Goal: Task Accomplishment & Management: Use online tool/utility

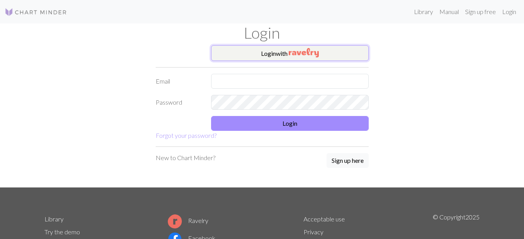
click at [275, 55] on button "Login with" at bounding box center [290, 53] width 158 height 16
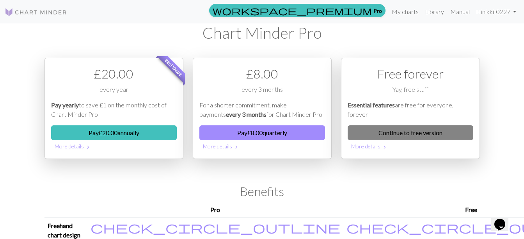
click at [424, 131] on link "Continue to free version" at bounding box center [410, 132] width 126 height 15
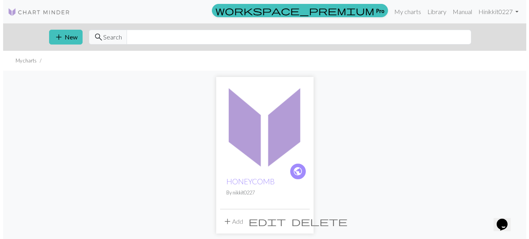
scroll to position [117, 0]
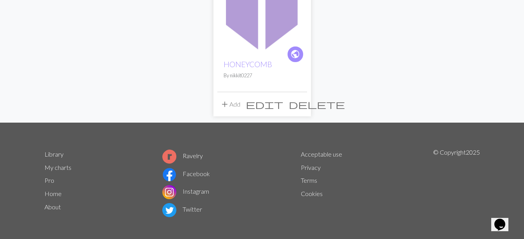
click at [239, 110] on button "add Add" at bounding box center [230, 104] width 26 height 15
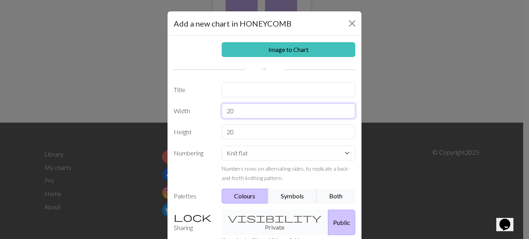
click at [247, 109] on input "20" at bounding box center [289, 110] width 134 height 15
type input "2"
type input "24"
type input "36"
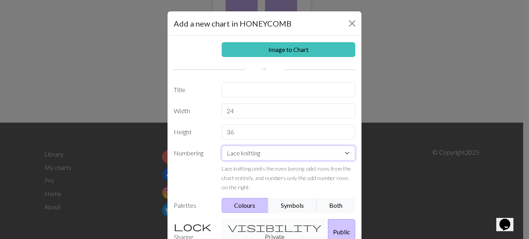
select select "round"
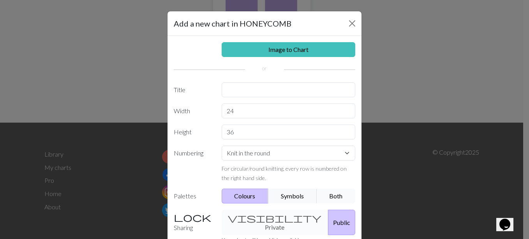
click at [334, 198] on button "Both" at bounding box center [336, 195] width 39 height 15
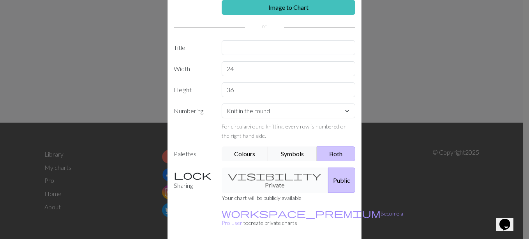
scroll to position [69, 0]
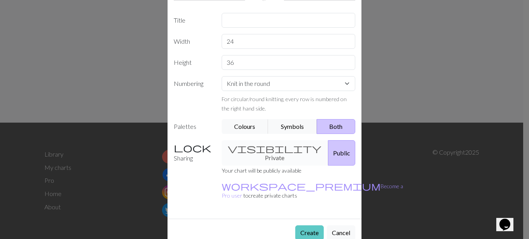
click at [309, 225] on button "Create" at bounding box center [310, 232] width 28 height 15
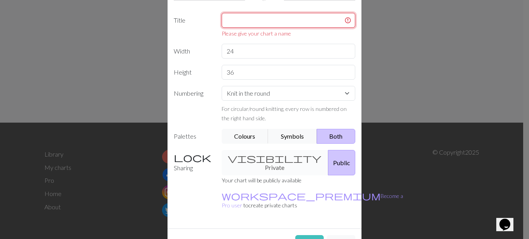
click at [299, 13] on input "text" at bounding box center [289, 20] width 134 height 15
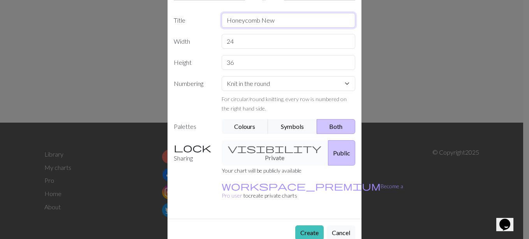
type input "Honeycomb New"
click at [307, 225] on button "Create" at bounding box center [310, 232] width 28 height 15
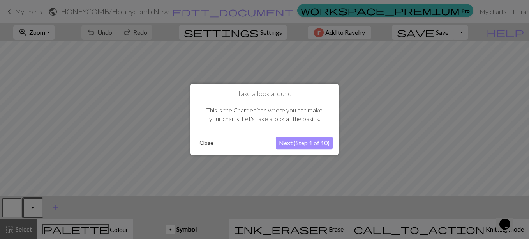
click at [310, 145] on button "Next (Step 1 of 10)" at bounding box center [304, 143] width 57 height 12
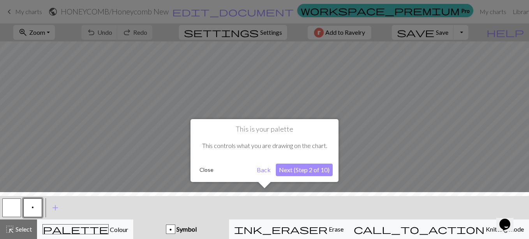
click at [318, 169] on button "Next (Step 2 of 10)" at bounding box center [304, 169] width 57 height 12
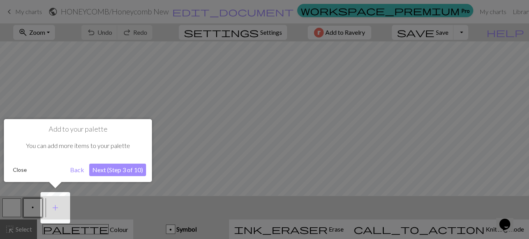
click at [96, 166] on button "Next (Step 3 of 10)" at bounding box center [117, 169] width 57 height 12
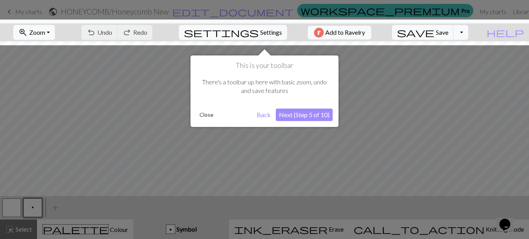
click at [316, 109] on button "Next (Step 5 of 10)" at bounding box center [304, 114] width 57 height 12
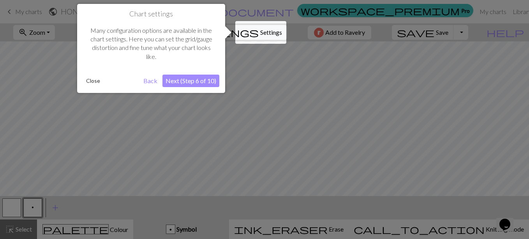
click at [208, 78] on button "Next (Step 6 of 10)" at bounding box center [191, 80] width 57 height 12
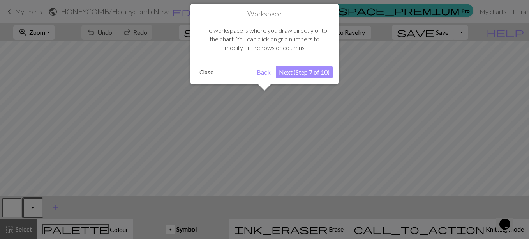
scroll to position [30, 0]
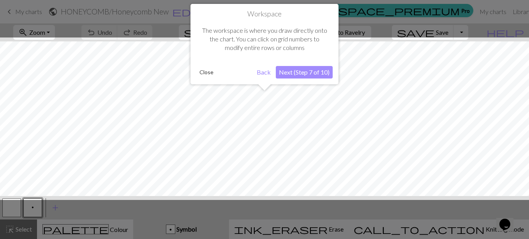
click at [308, 72] on button "Next (Step 7 of 10)" at bounding box center [304, 72] width 57 height 12
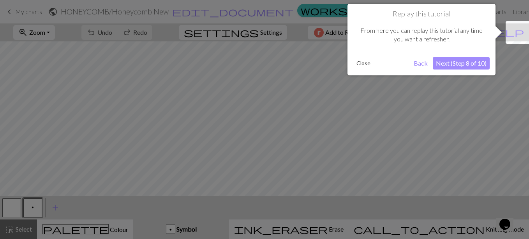
click at [483, 58] on button "Next (Step 8 of 10)" at bounding box center [461, 63] width 57 height 12
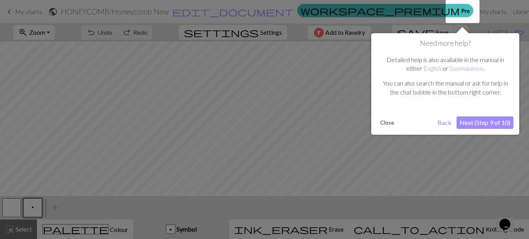
click at [496, 118] on button "Next (Step 9 of 10)" at bounding box center [485, 122] width 57 height 12
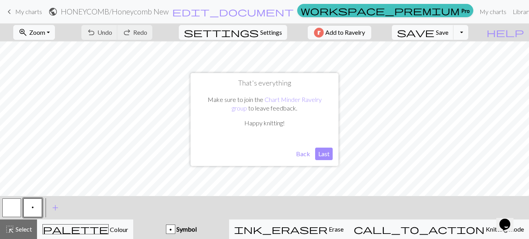
click at [323, 156] on button "Last" at bounding box center [324, 153] width 18 height 12
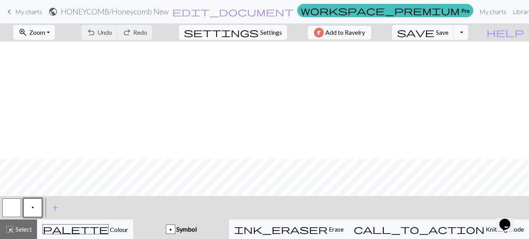
scroll to position [147, 0]
click at [266, 29] on span "Settings" at bounding box center [271, 32] width 22 height 9
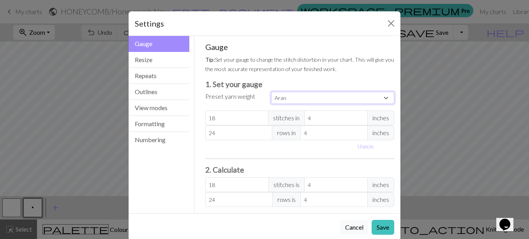
click at [323, 97] on select "Custom Square Lace Light Fingering Fingering Sport Double knit Worsted Aran Bul…" at bounding box center [332, 98] width 123 height 12
select select "lace"
click at [271, 92] on select "Custom Square Lace Light Fingering Fingering Sport Double knit Worsted Aran Bul…" at bounding box center [332, 98] width 123 height 12
type input "32"
type input "40"
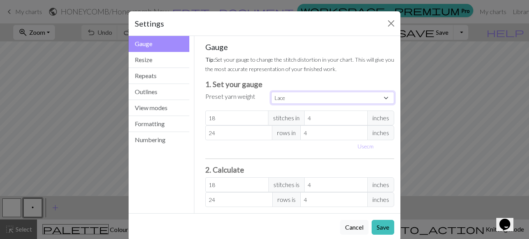
type input "32"
type input "40"
click at [288, 153] on div "Gauge Tip: Set your gauge to change the stitch distortion in your chart. This w…" at bounding box center [299, 124] width 189 height 165
click at [156, 57] on button "Resize" at bounding box center [159, 60] width 61 height 16
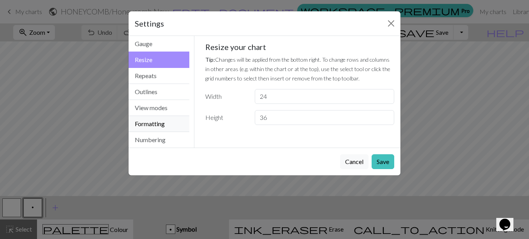
click at [160, 127] on button "Formatting" at bounding box center [159, 124] width 61 height 16
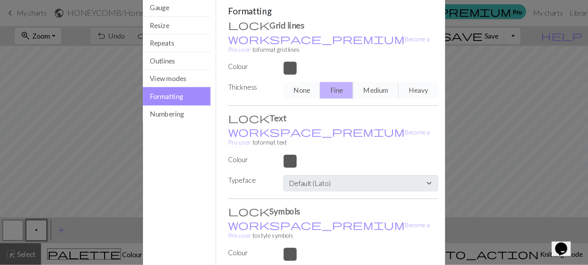
scroll to position [78, 0]
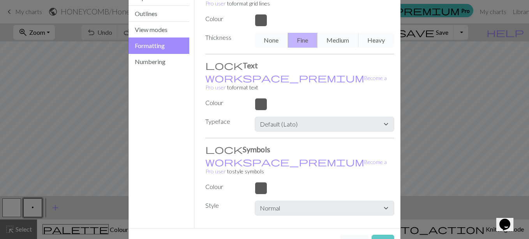
click at [372, 234] on button "Save" at bounding box center [383, 241] width 23 height 15
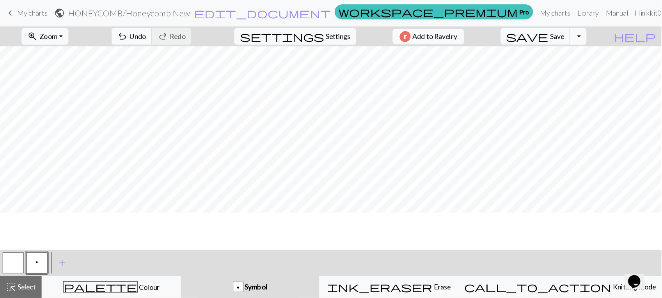
scroll to position [102, 0]
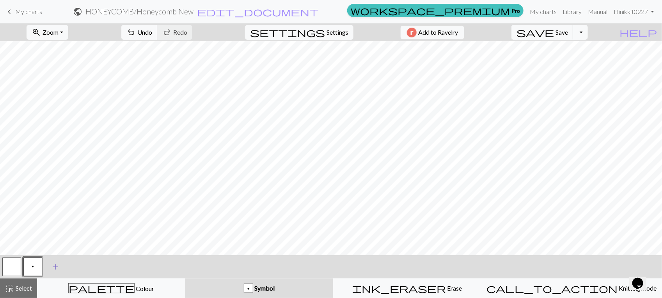
click at [60, 238] on span "add" at bounding box center [55, 267] width 9 height 11
click at [56, 238] on button "button" at bounding box center [53, 267] width 19 height 19
click at [52, 238] on button "button" at bounding box center [53, 267] width 19 height 19
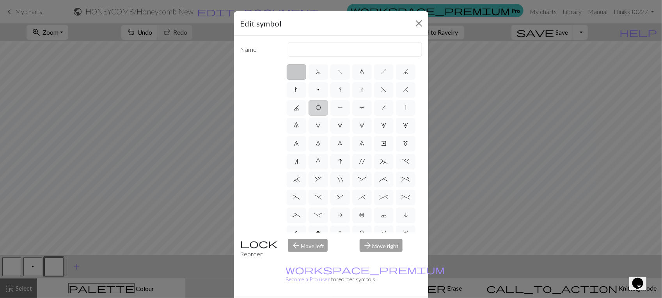
click at [328, 113] on label "O" at bounding box center [317, 108] width 19 height 16
click at [320, 108] on input "O" at bounding box center [317, 105] width 5 height 5
radio input "true"
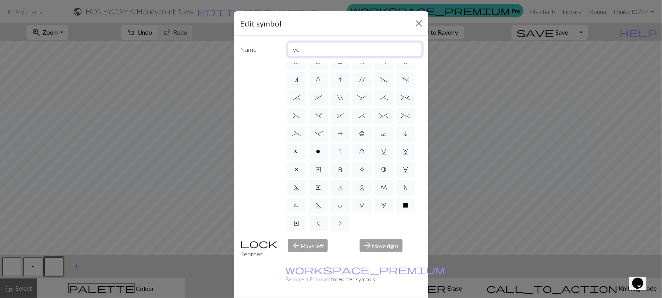
click at [345, 53] on input "yo" at bounding box center [355, 49] width 134 height 15
type input "y"
type input "Slipped Stitch"
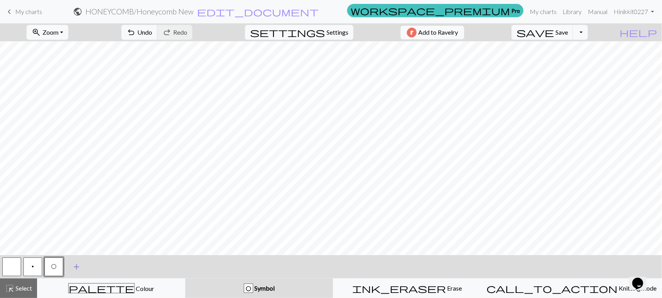
click at [72, 238] on span "add" at bounding box center [76, 267] width 9 height 11
click at [73, 238] on button "button" at bounding box center [74, 267] width 19 height 19
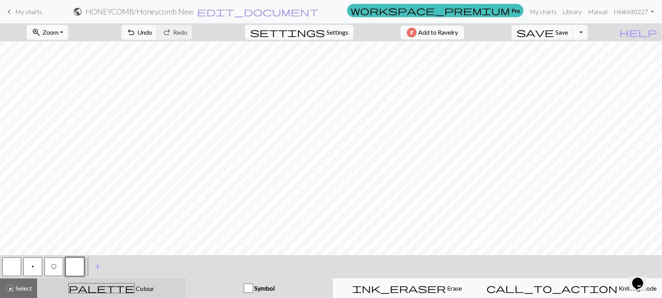
click at [106, 238] on span "palette" at bounding box center [101, 288] width 65 height 11
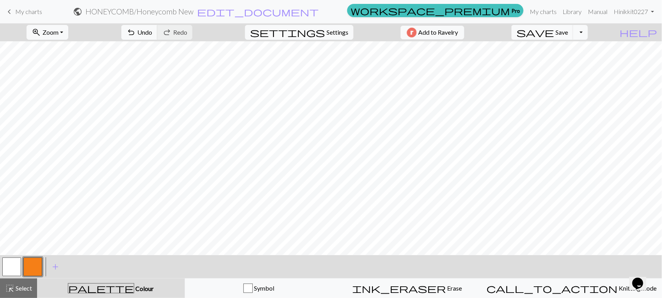
click at [37, 238] on button "button" at bounding box center [32, 267] width 19 height 19
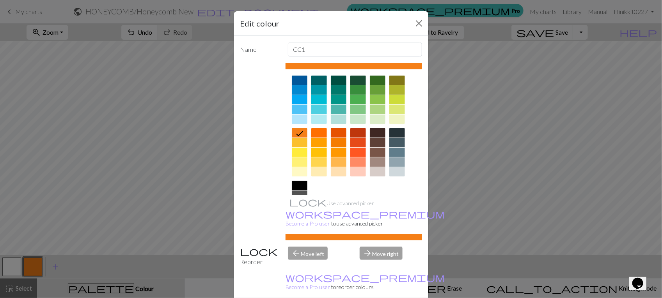
scroll to position [98, 0]
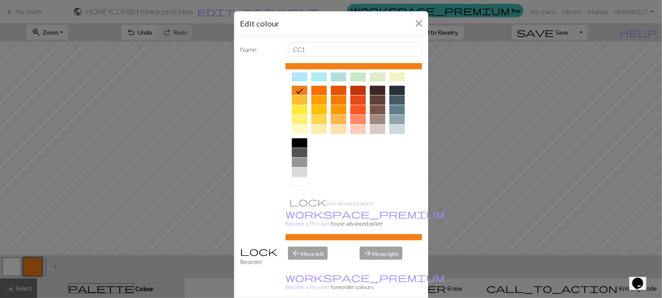
click at [299, 172] on div at bounding box center [300, 172] width 16 height 9
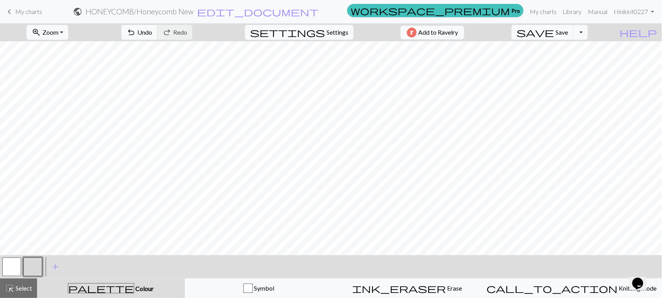
click at [43, 238] on div "< > add Add a colour" at bounding box center [331, 266] width 662 height 23
click at [26, 238] on button "button" at bounding box center [32, 267] width 19 height 19
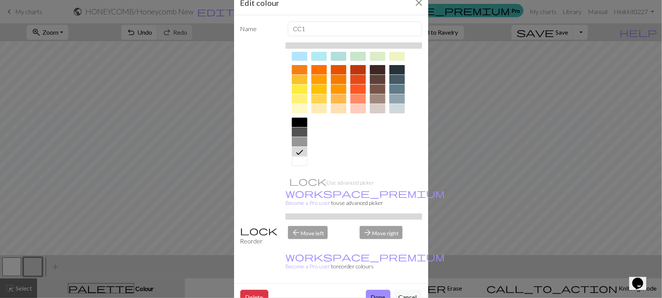
click at [302, 142] on div at bounding box center [300, 141] width 16 height 9
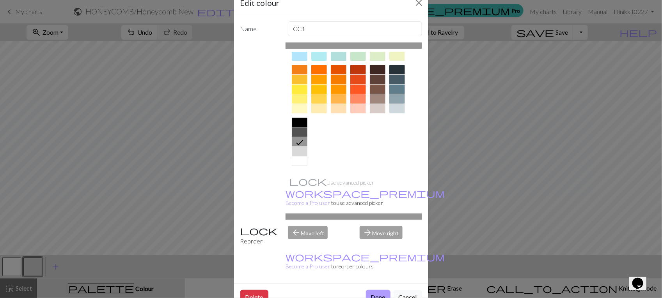
click at [374, 238] on button "Done" at bounding box center [378, 297] width 25 height 15
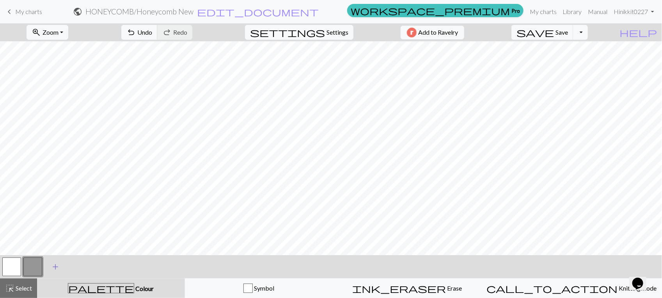
click at [59, 238] on span "add" at bounding box center [55, 267] width 9 height 11
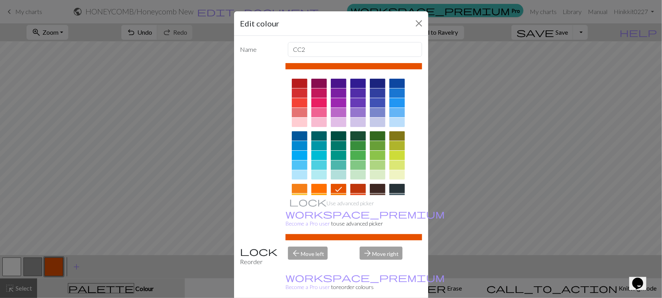
scroll to position [21, 0]
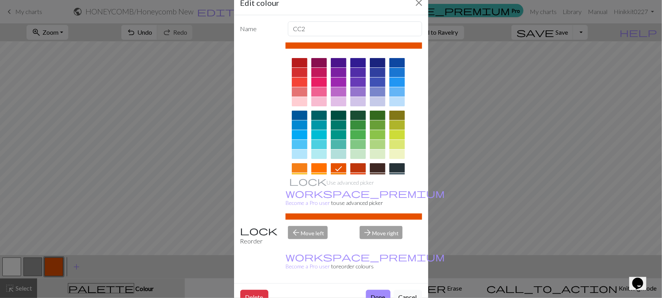
click at [397, 238] on button "Cancel" at bounding box center [407, 297] width 28 height 15
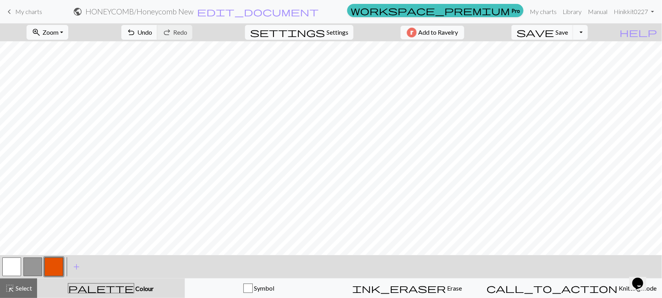
click at [58, 238] on button "button" at bounding box center [53, 267] width 19 height 19
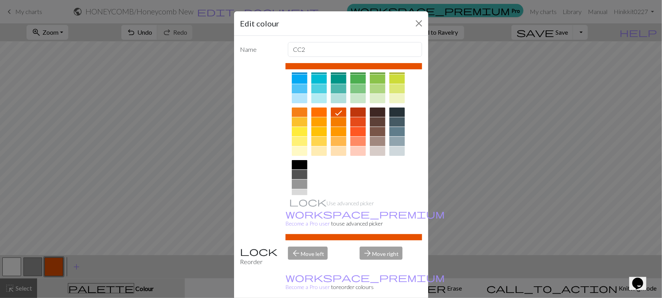
scroll to position [98, 0]
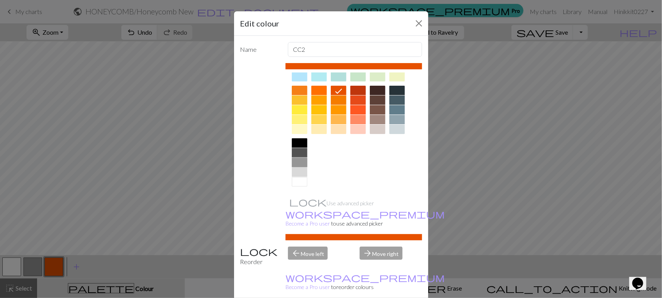
click at [293, 163] on div at bounding box center [300, 162] width 16 height 9
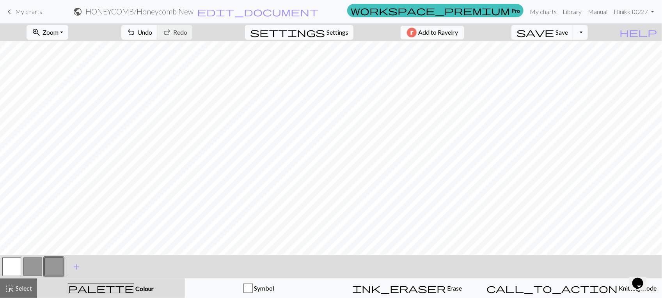
click at [58, 238] on button "button" at bounding box center [53, 267] width 19 height 19
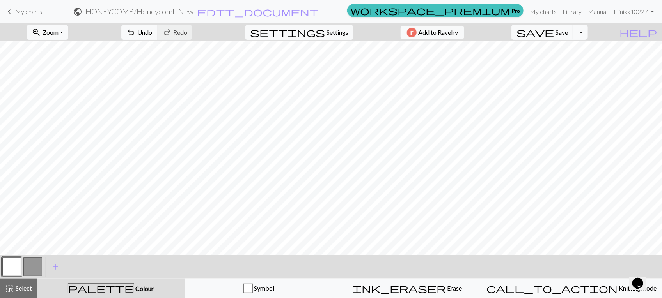
click at [30, 238] on button "button" at bounding box center [32, 267] width 19 height 19
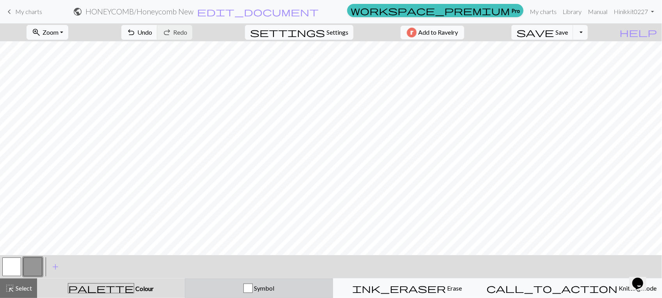
click at [253, 238] on div "button" at bounding box center [247, 288] width 9 height 9
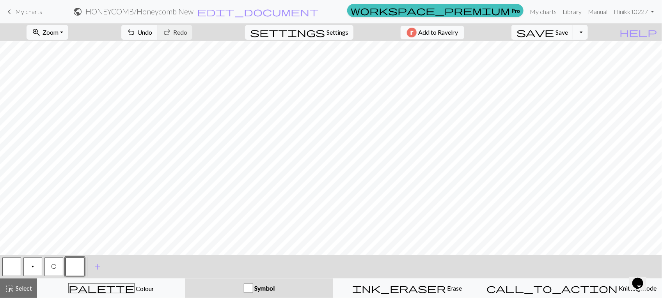
click at [35, 238] on button "p" at bounding box center [32, 267] width 19 height 19
click at [38, 238] on button "p" at bounding box center [32, 267] width 19 height 19
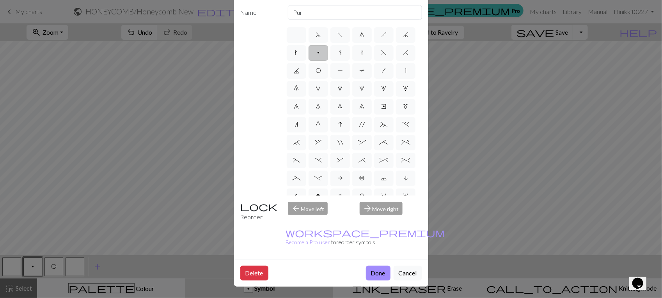
scroll to position [135, 0]
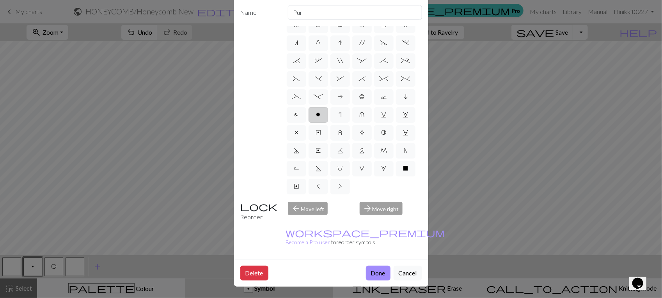
click at [316, 112] on span "o" at bounding box center [318, 115] width 4 height 6
click at [316, 191] on input "o" at bounding box center [318, 193] width 5 height 5
radio input "true"
type input "purl"
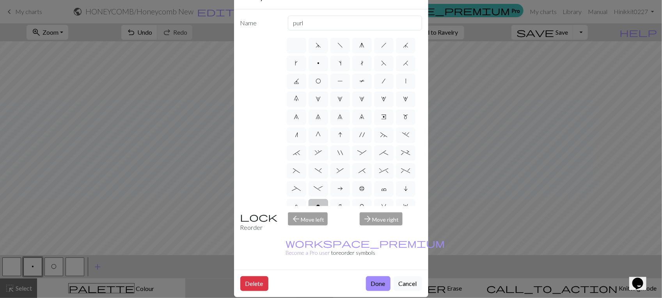
scroll to position [0, 0]
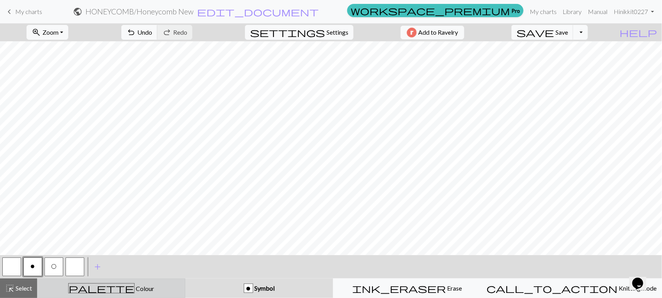
click at [135, 238] on span "Colour" at bounding box center [144, 288] width 19 height 7
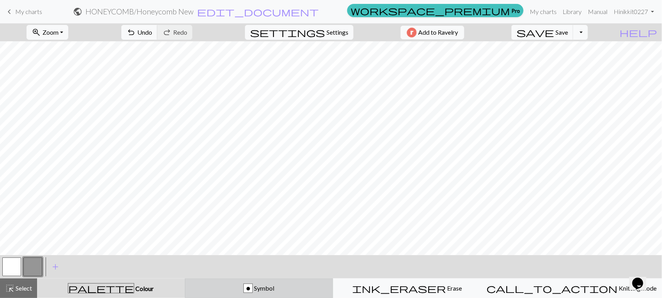
click at [271, 238] on div "o Symbol" at bounding box center [259, 288] width 138 height 9
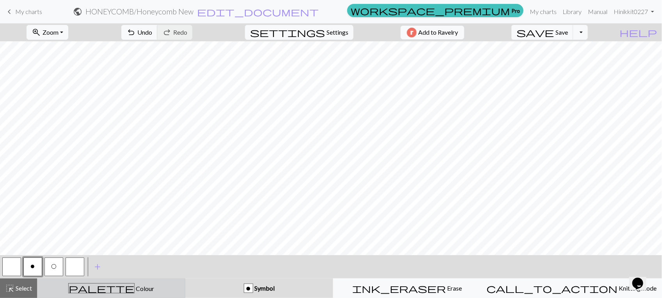
click at [134, 238] on div "palette Colour Colour" at bounding box center [111, 288] width 138 height 10
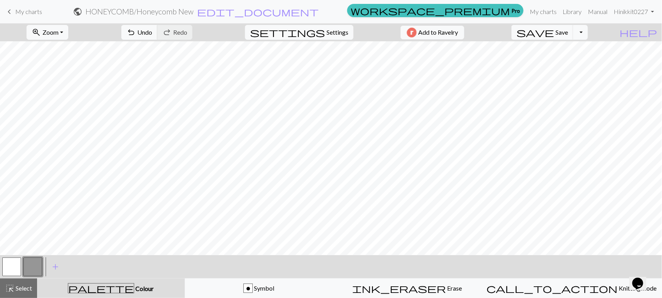
click at [0, 238] on div "< > add Add a colour" at bounding box center [331, 266] width 662 height 23
click at [11, 238] on button "button" at bounding box center [11, 267] width 19 height 19
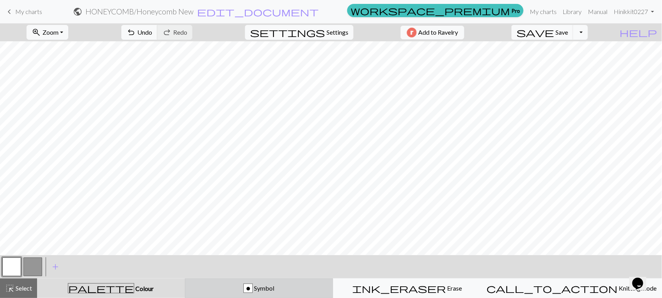
click at [292, 238] on button "o Symbol" at bounding box center [259, 288] width 148 height 19
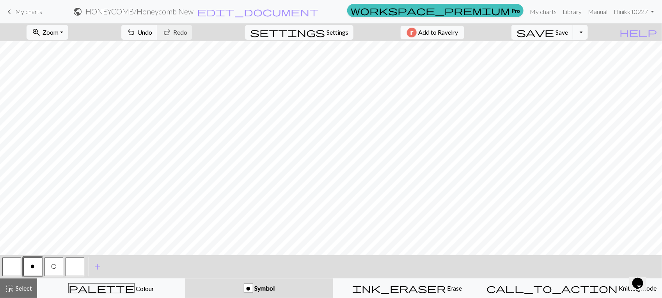
click at [55, 238] on span "O" at bounding box center [53, 267] width 5 height 6
click at [58, 238] on button "O" at bounding box center [53, 267] width 19 height 19
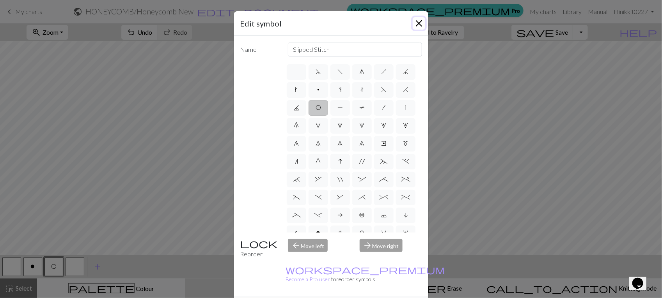
click at [416, 24] on button "Close" at bounding box center [418, 23] width 12 height 12
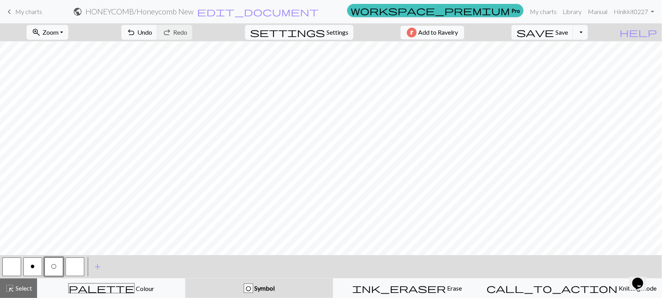
click at [34, 238] on span "o" at bounding box center [33, 267] width 4 height 6
click at [51, 238] on span "O" at bounding box center [53, 267] width 5 height 6
click at [59, 238] on button "O" at bounding box center [53, 267] width 19 height 19
click at [59, 238] on div "Edit symbol Name Slipped Stitch d f g h j k p s t F H J O P T / | 0 1 2 3 4 5 6…" at bounding box center [331, 149] width 662 height 298
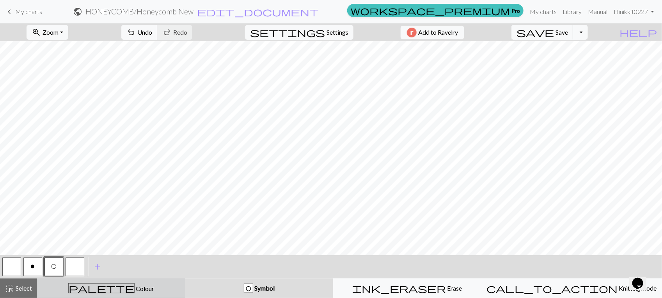
click at [135, 238] on span "Colour" at bounding box center [144, 288] width 19 height 7
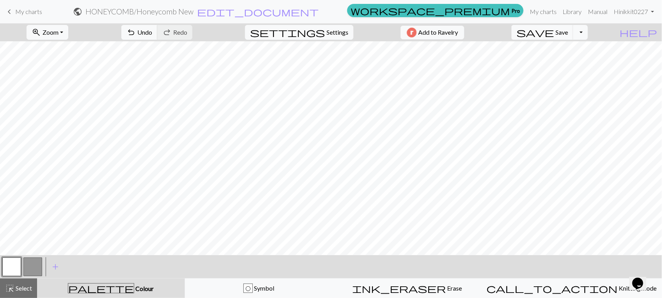
click at [30, 238] on button "button" at bounding box center [32, 267] width 19 height 19
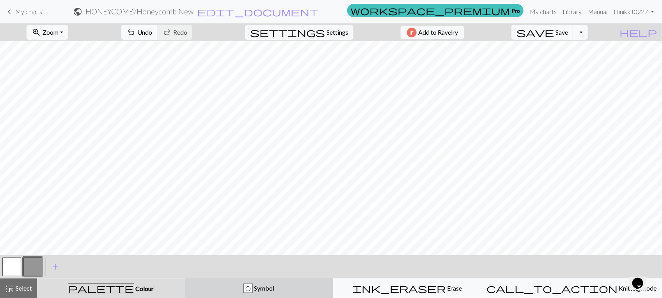
click at [274, 238] on span "Symbol" at bounding box center [263, 288] width 21 height 7
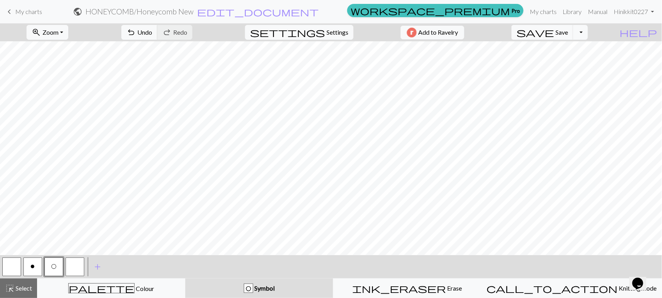
click at [35, 238] on button "o" at bounding box center [32, 267] width 19 height 19
click at [46, 238] on button "O" at bounding box center [53, 267] width 19 height 19
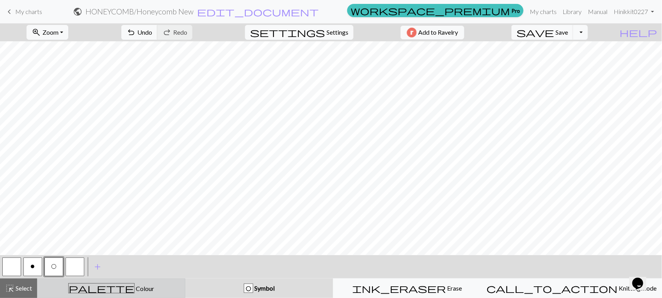
click at [132, 238] on div "palette Colour Colour" at bounding box center [111, 288] width 138 height 10
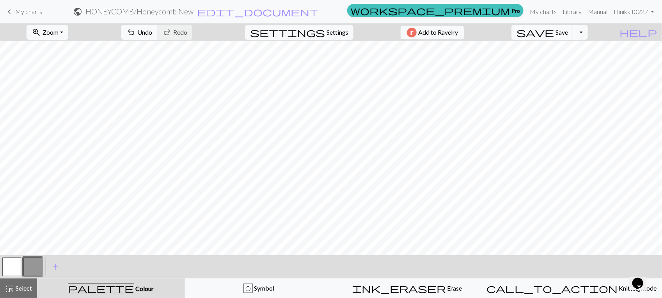
click at [16, 238] on button "button" at bounding box center [11, 267] width 19 height 19
click at [4, 238] on button "highlight_alt Select Select" at bounding box center [18, 288] width 37 height 19
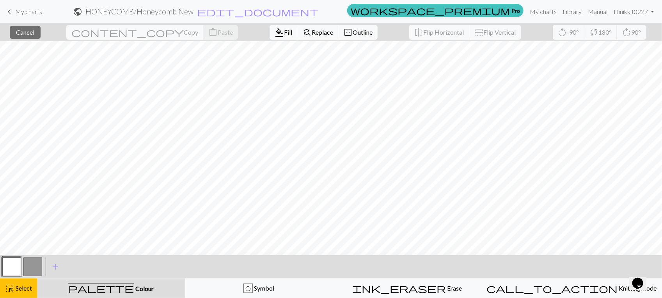
click at [51, 37] on div "close Cancel content_copy Copy content_paste Paste format_color_fill Fill find_…" at bounding box center [331, 32] width 662 height 18
click at [34, 34] on span "Cancel" at bounding box center [25, 31] width 18 height 7
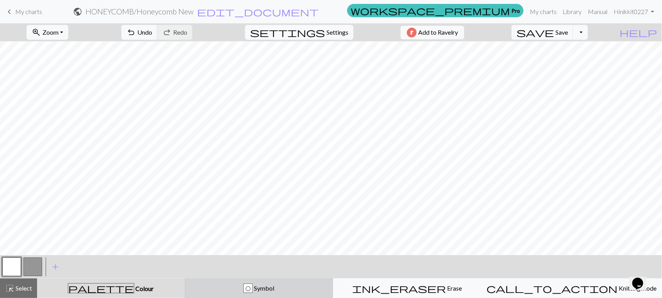
click at [289, 238] on div "O Symbol" at bounding box center [259, 288] width 138 height 9
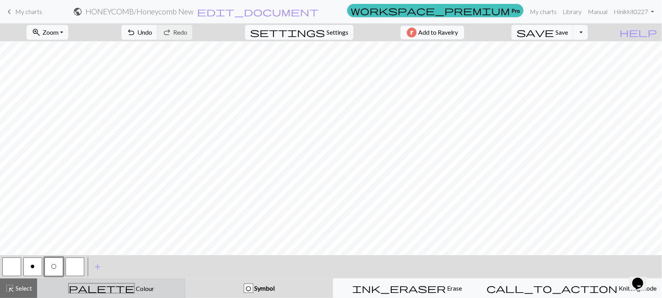
click at [97, 238] on button "palette Colour Colour" at bounding box center [111, 288] width 148 height 19
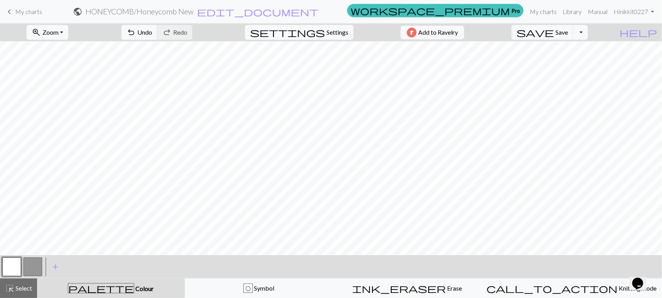
click at [28, 238] on button "button" at bounding box center [32, 267] width 19 height 19
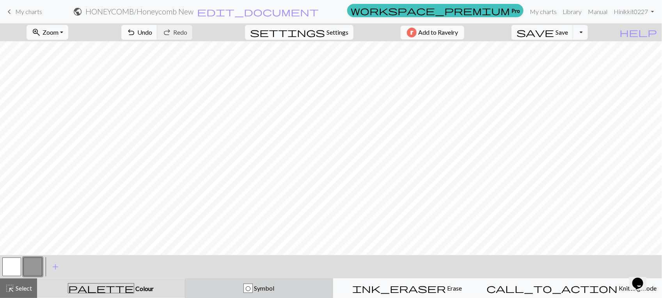
click at [241, 238] on div "O Symbol" at bounding box center [259, 288] width 138 height 9
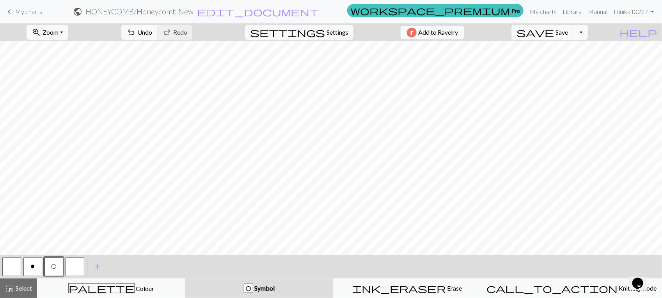
click at [23, 238] on button "o" at bounding box center [32, 267] width 19 height 19
click at [12, 238] on button "button" at bounding box center [11, 267] width 19 height 19
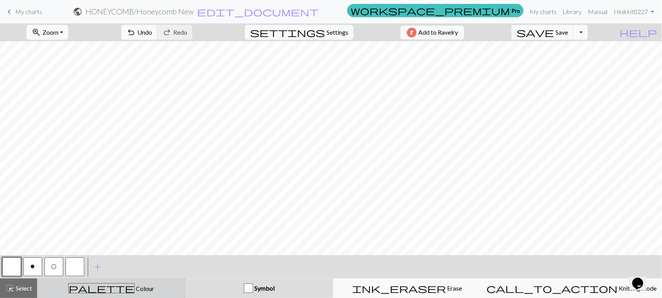
click at [161, 238] on div "palette Colour Colour" at bounding box center [111, 288] width 138 height 10
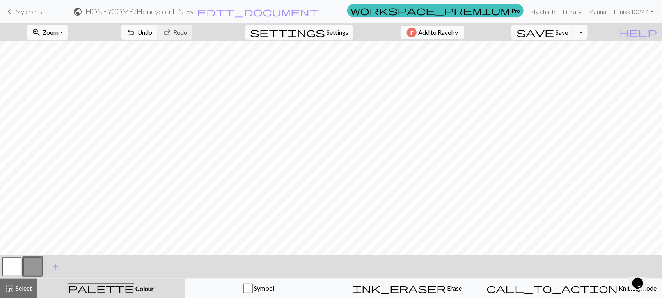
click at [30, 238] on button "button" at bounding box center [32, 267] width 19 height 19
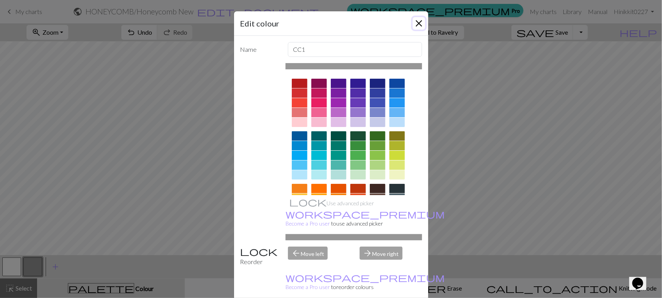
click at [418, 24] on button "Close" at bounding box center [418, 23] width 12 height 12
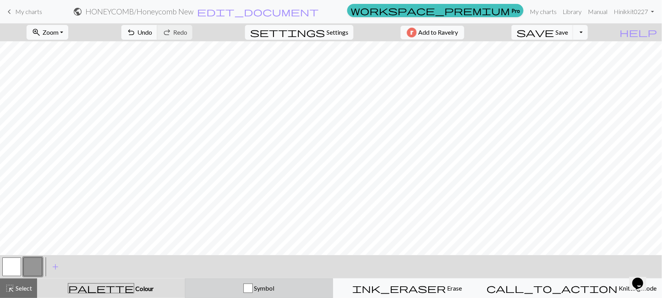
click at [261, 238] on button "Symbol" at bounding box center [259, 288] width 148 height 19
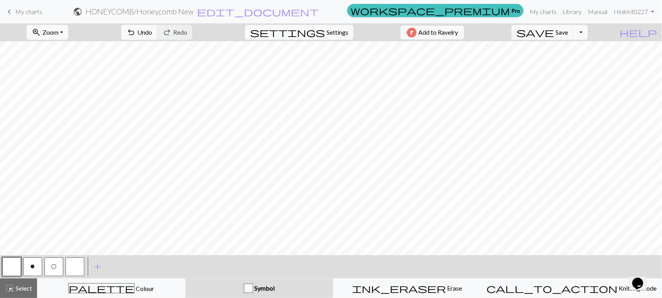
click at [30, 238] on button "o" at bounding box center [32, 267] width 19 height 19
click at [42, 238] on div "o" at bounding box center [32, 267] width 21 height 21
click at [51, 238] on span "O" at bounding box center [53, 267] width 5 height 6
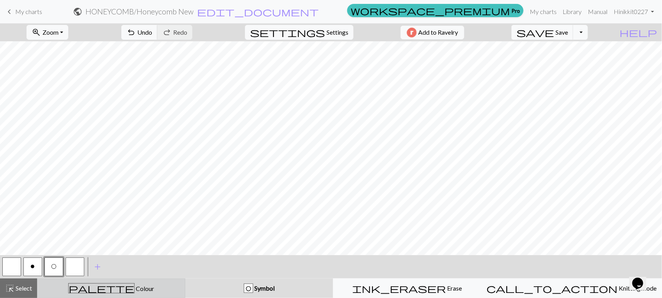
click at [135, 238] on span "Colour" at bounding box center [144, 288] width 19 height 7
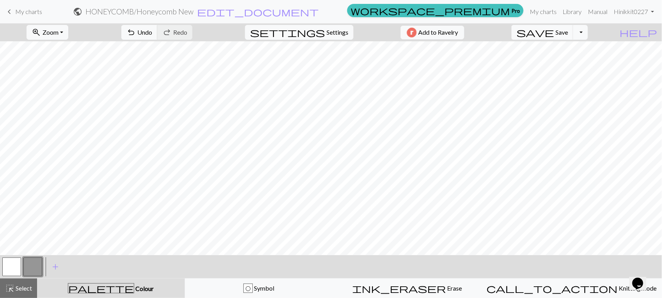
click at [8, 238] on button "button" at bounding box center [11, 267] width 19 height 19
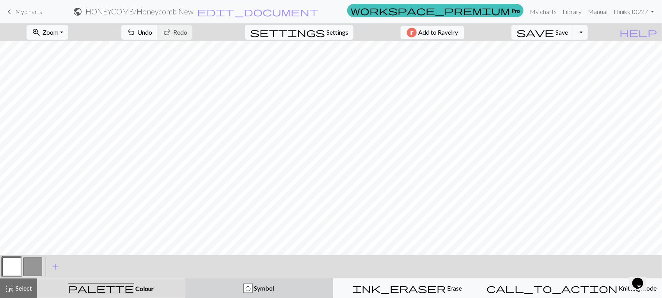
click at [305, 238] on div "O Symbol" at bounding box center [259, 288] width 138 height 9
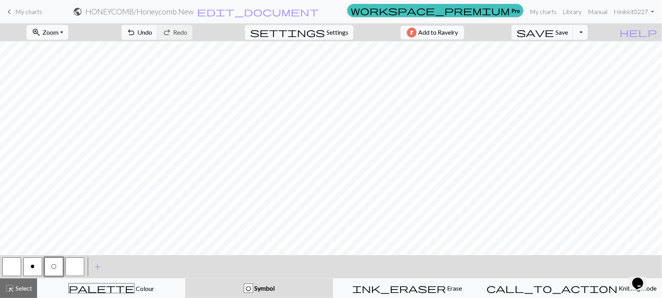
click at [74, 238] on button "button" at bounding box center [74, 267] width 19 height 19
click at [76, 238] on button "button" at bounding box center [74, 267] width 19 height 19
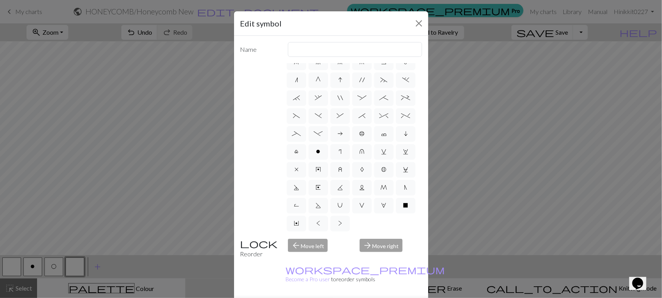
scroll to position [87, 0]
click at [374, 124] on label "^" at bounding box center [383, 116] width 19 height 16
click at [379, 193] on input "^" at bounding box center [381, 195] width 5 height 5
radio input "true"
type input "2 stitch right twist cable"
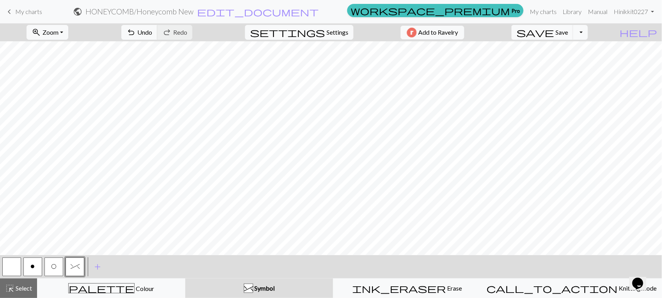
click at [289, 238] on div "^ Symbol" at bounding box center [259, 288] width 138 height 9
click at [266, 238] on button "^ Symbol" at bounding box center [259, 288] width 148 height 19
click at [71, 238] on span "^" at bounding box center [75, 267] width 9 height 6
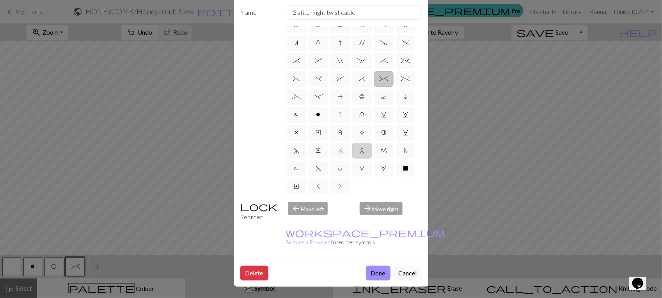
scroll to position [0, 0]
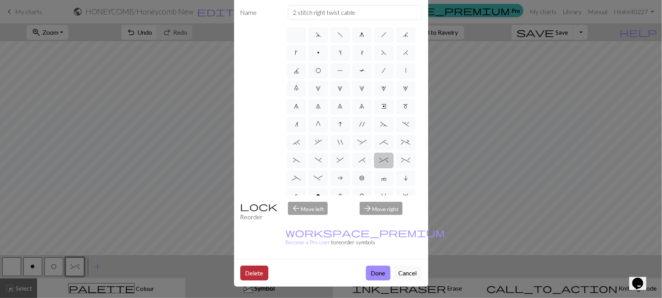
click at [241, 238] on button "Delete" at bounding box center [254, 273] width 28 height 15
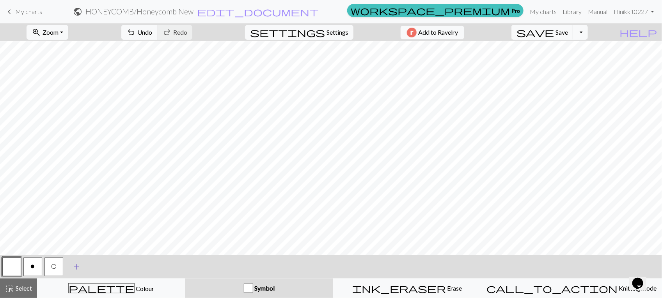
click at [80, 238] on span "add" at bounding box center [76, 267] width 9 height 11
click at [73, 238] on button "button" at bounding box center [74, 267] width 19 height 19
click at [82, 238] on button "button" at bounding box center [74, 267] width 19 height 19
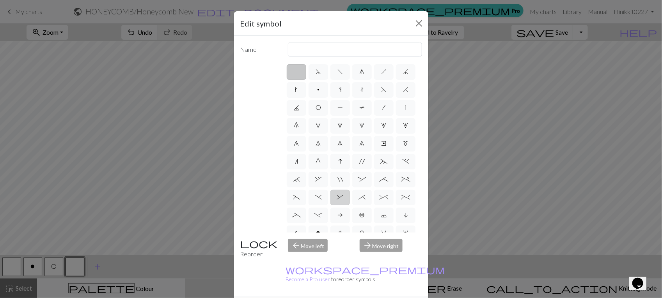
click at [343, 200] on span "&" at bounding box center [339, 197] width 7 height 6
click at [342, 198] on input "&" at bounding box center [338, 195] width 5 height 5
radio input "true"
click at [394, 49] on input "left part of right 3+ stitch cable, wyib" at bounding box center [355, 49] width 134 height 15
type input "left part of Right twist"
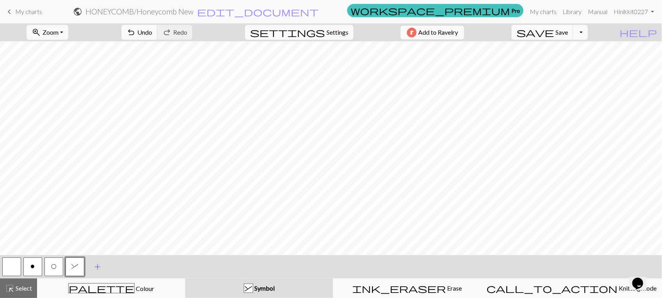
click at [95, 238] on span "add" at bounding box center [97, 267] width 9 height 11
click at [95, 238] on button "button" at bounding box center [96, 267] width 19 height 19
click at [94, 238] on button "button" at bounding box center [96, 267] width 19 height 19
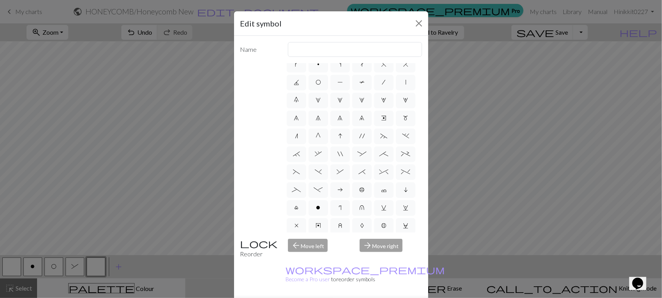
scroll to position [49, 0]
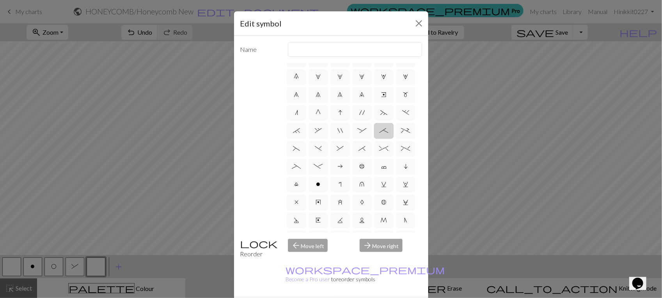
click at [379, 134] on span ";" at bounding box center [383, 130] width 9 height 6
click at [379, 175] on input ";" at bounding box center [381, 177] width 5 height 5
radio input "true"
click at [388, 49] on input "right part of 4+ stitch cable wyib" at bounding box center [355, 49] width 134 height 15
type input "right part o"
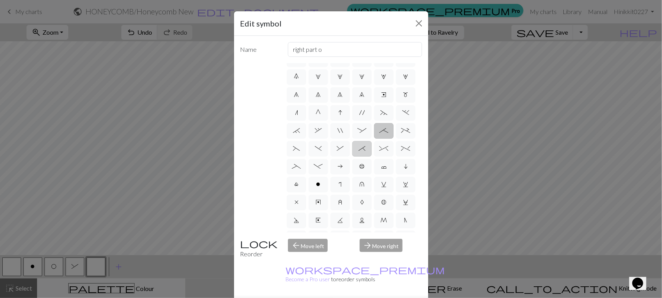
click at [358, 152] on span "*" at bounding box center [361, 148] width 7 height 6
click at [358, 193] on input "*" at bounding box center [360, 195] width 5 height 5
radio input "true"
click at [400, 46] on input "right part of right 3+ stitch cable, wyib" at bounding box center [355, 49] width 134 height 15
type input "r"
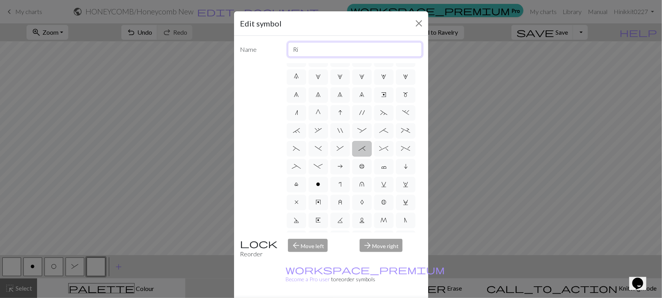
type input "R"
type input "R part of Right twist"
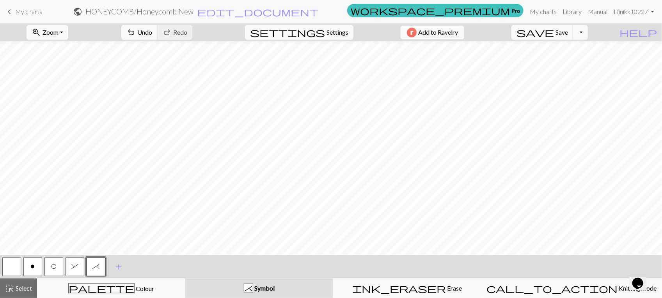
click at [71, 238] on button "&" at bounding box center [74, 267] width 19 height 19
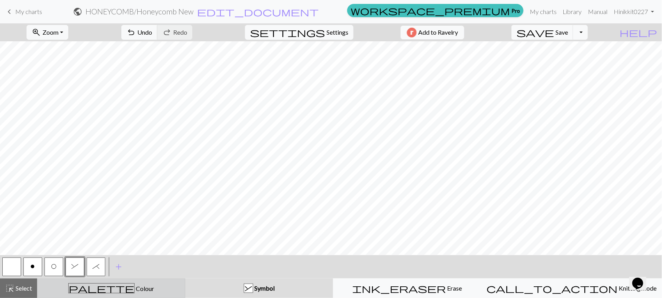
click at [149, 238] on button "palette Colour Colour" at bounding box center [111, 288] width 148 height 19
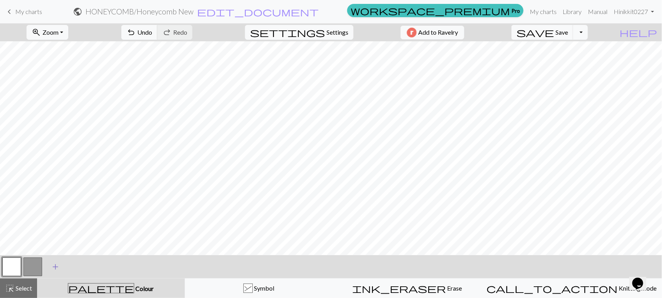
click at [57, 238] on span "add" at bounding box center [55, 267] width 9 height 11
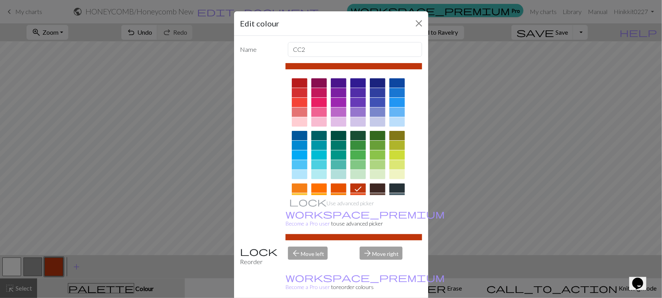
scroll to position [0, 0]
click at [397, 48] on input "CC2" at bounding box center [355, 49] width 134 height 15
click at [312, 119] on div at bounding box center [319, 122] width 16 height 9
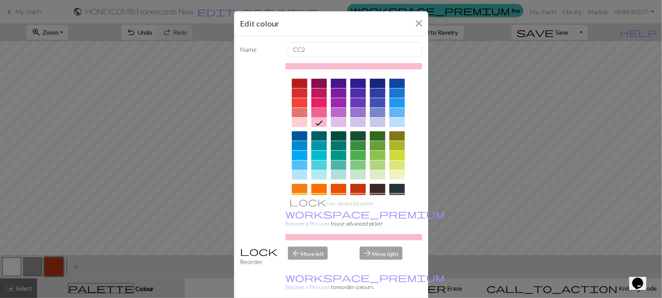
click at [318, 112] on div at bounding box center [319, 112] width 16 height 9
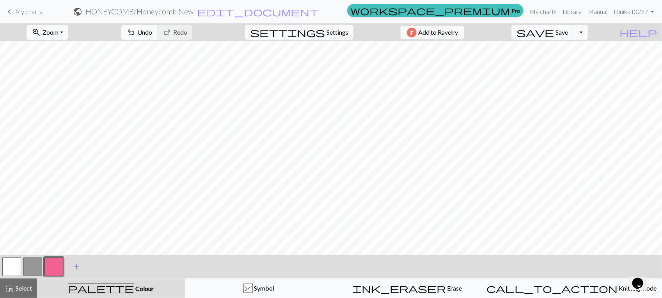
click at [76, 238] on span "add" at bounding box center [76, 267] width 9 height 11
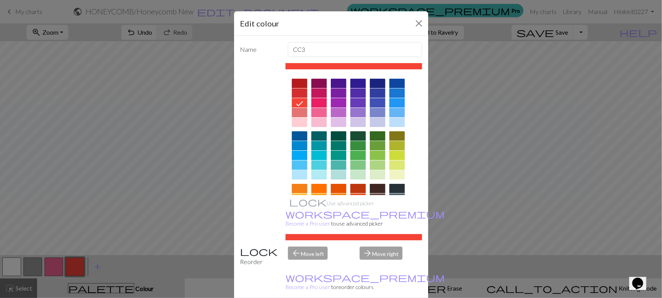
click at [355, 157] on div at bounding box center [358, 155] width 16 height 9
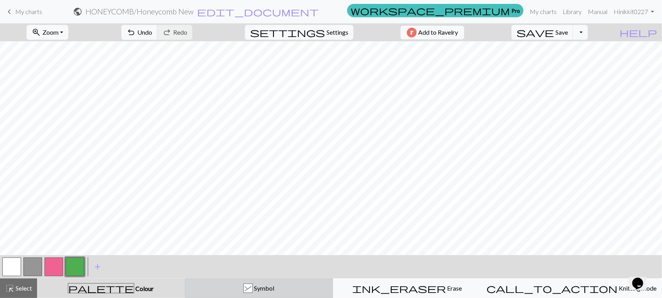
click at [252, 238] on div "&" at bounding box center [248, 288] width 9 height 9
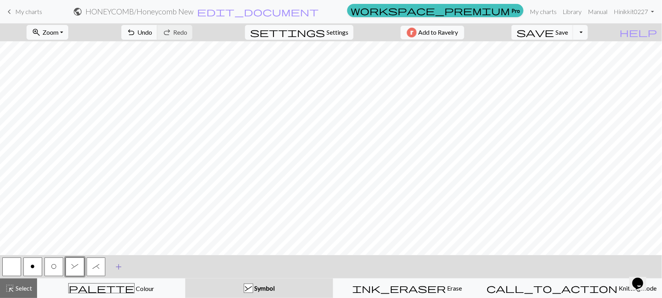
click at [119, 238] on span "add" at bounding box center [118, 267] width 9 height 11
click at [119, 238] on button "button" at bounding box center [117, 267] width 19 height 19
click at [117, 238] on button "button" at bounding box center [117, 267] width 19 height 19
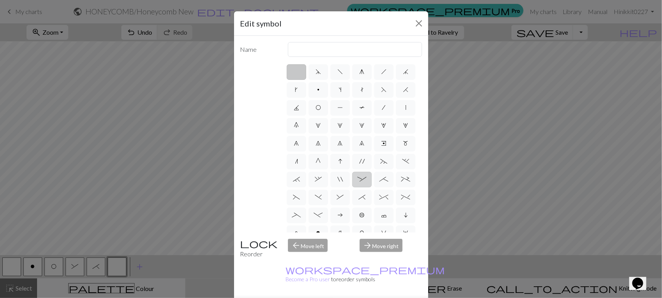
scroll to position [49, 0]
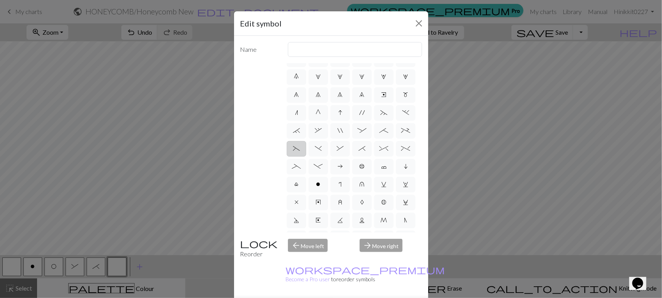
click at [300, 152] on span "(" at bounding box center [296, 148] width 7 height 6
click at [298, 193] on input "(" at bounding box center [295, 195] width 5 height 5
radio input "true"
type input "left part of left 3+ stitch cable, wyif"
drag, startPoint x: 386, startPoint y: 48, endPoint x: 205, endPoint y: 48, distance: 180.9
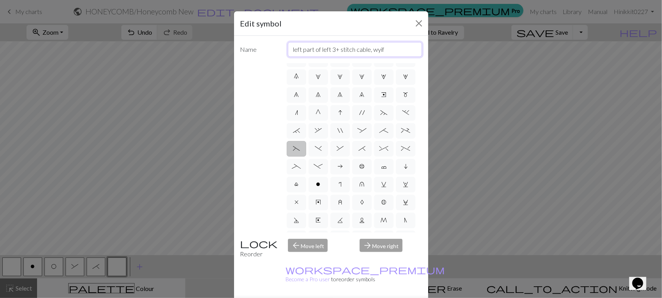
click at [205, 48] on div "Edit symbol Name left part of left 3+ stitch cable, wyif d f g h j k p s t F H …" at bounding box center [331, 149] width 662 height 298
type input "left part of Left Twist"
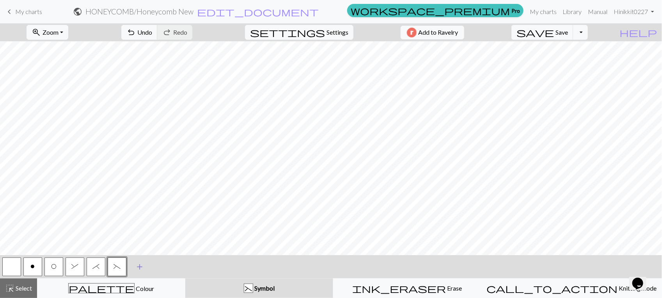
click at [139, 238] on span "add" at bounding box center [139, 267] width 9 height 11
click at [139, 238] on button "button" at bounding box center [138, 267] width 19 height 19
click at [137, 238] on button "button" at bounding box center [138, 267] width 19 height 19
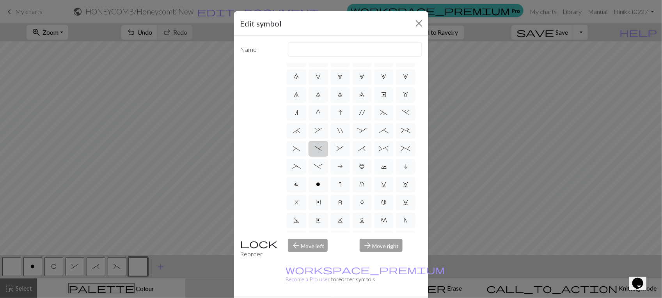
click at [322, 152] on span ")" at bounding box center [318, 148] width 7 height 6
click at [320, 193] on input ")" at bounding box center [317, 195] width 5 height 5
radio input "true"
type input "right part of left 3+ stitch cable, wyif"
drag, startPoint x: 398, startPoint y: 48, endPoint x: 247, endPoint y: 63, distance: 152.4
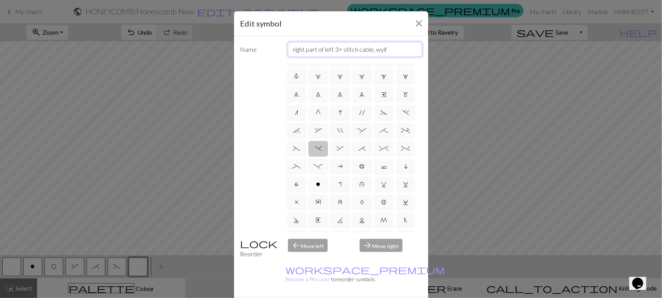
click at [247, 63] on div "Name right part of left 3+ stitch cable, wyif d f g h j k p s t F H J O P T / |…" at bounding box center [331, 166] width 194 height 260
type input "R side of Left twist"
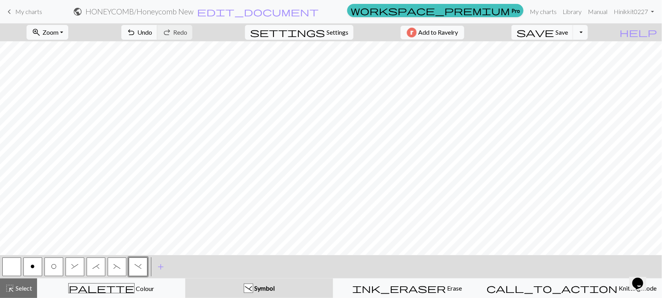
click at [140, 238] on span ")" at bounding box center [138, 267] width 7 height 6
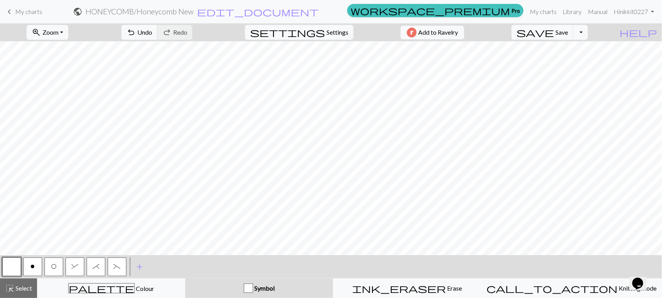
click at [112, 238] on button "(" at bounding box center [117, 267] width 19 height 19
click at [117, 238] on button "(" at bounding box center [117, 267] width 19 height 19
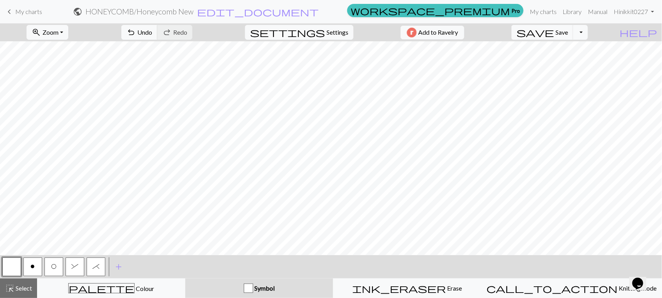
click at [77, 238] on span "&" at bounding box center [74, 267] width 7 height 6
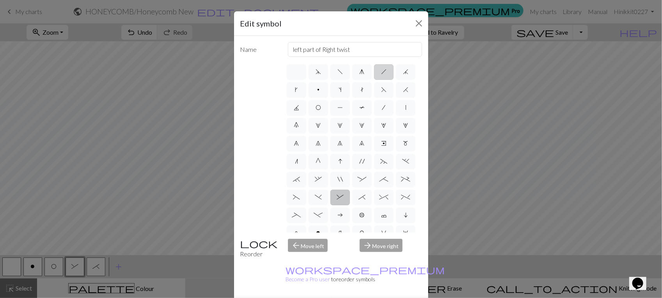
click at [385, 75] on label "h" at bounding box center [383, 72] width 19 height 16
click at [385, 72] on input "h" at bounding box center [383, 69] width 5 height 5
radio input "true"
drag, startPoint x: 382, startPoint y: 50, endPoint x: 298, endPoint y: 59, distance: 84.7
click at [298, 59] on div "Name right leaning decrease d f g h j k p s t F H J O P T / | 0 1 2 3 4 5 6 7 8…" at bounding box center [331, 166] width 194 height 260
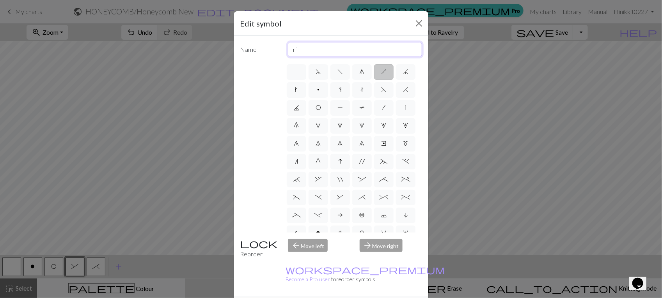
type input "r"
type input "P"
type input "1"
type input "1 stitch of R twist"
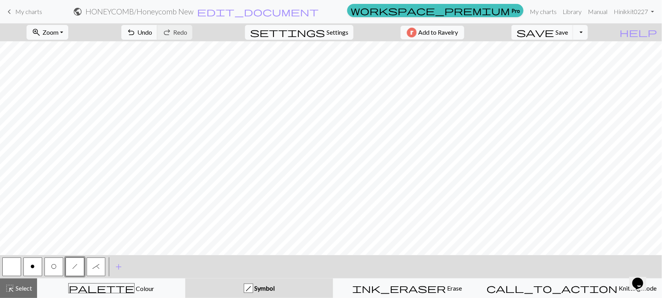
click at [100, 238] on button "*" at bounding box center [96, 267] width 19 height 19
click at [99, 238] on button "*" at bounding box center [96, 267] width 19 height 19
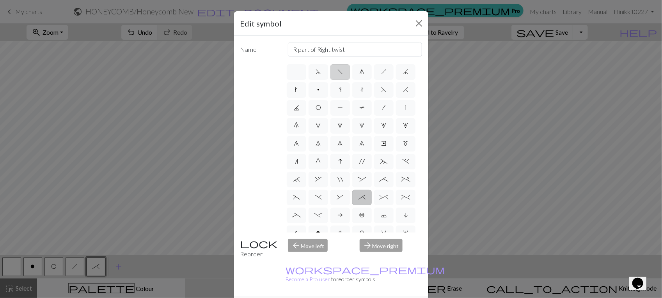
click at [331, 73] on label "f" at bounding box center [339, 72] width 19 height 16
click at [337, 72] on input "f" at bounding box center [339, 69] width 5 height 5
radio input "true"
type input "left leaning decrease"
drag, startPoint x: 350, startPoint y: 49, endPoint x: 205, endPoint y: 49, distance: 145.4
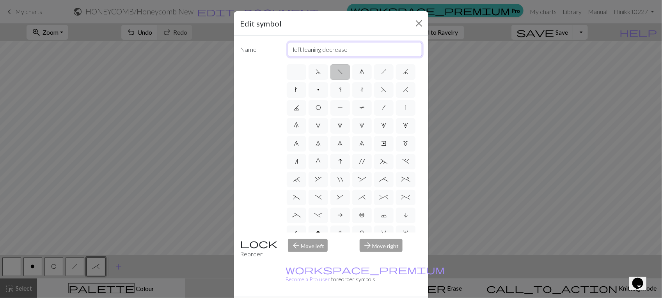
click at [205, 49] on div "Edit symbol Name left leaning decrease d f g h j k p s t F H J O P T / | 0 1 2 …" at bounding box center [331, 149] width 662 height 298
type input "l"
type input "Left twist 1 stitch"
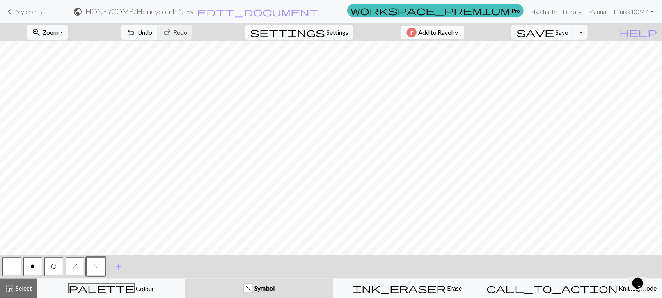
click at [78, 238] on button "h" at bounding box center [74, 267] width 19 height 19
click at [67, 238] on button "h" at bounding box center [74, 267] width 19 height 19
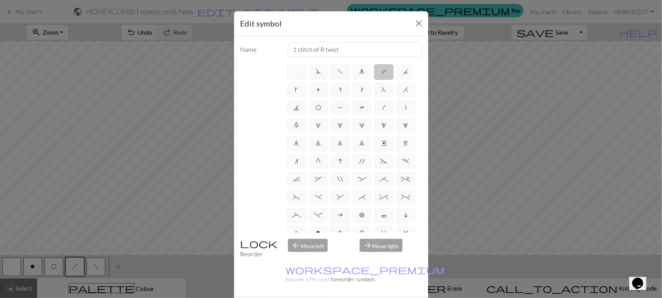
click at [67, 238] on div "Edit symbol Name 1 stitch of R twist d f g h j k p s t F H J O P T / | 0 1 2 3 …" at bounding box center [331, 149] width 662 height 298
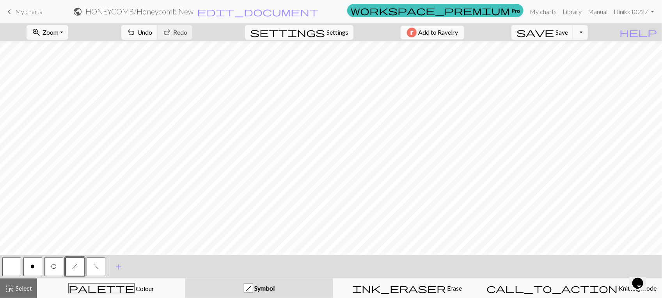
click at [90, 238] on button "f" at bounding box center [96, 267] width 19 height 19
click at [73, 238] on span "h" at bounding box center [74, 267] width 5 height 6
click at [94, 238] on span "f" at bounding box center [95, 267] width 5 height 6
click at [72, 238] on span "h" at bounding box center [74, 267] width 5 height 6
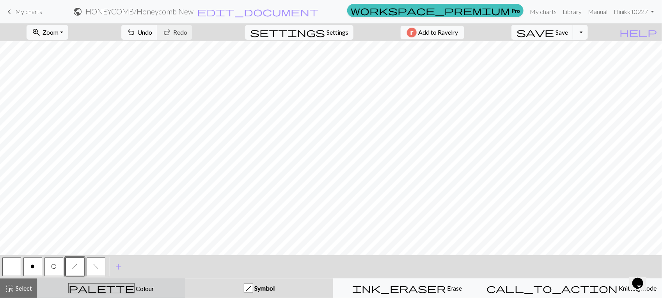
click at [106, 238] on button "palette Colour Colour" at bounding box center [111, 288] width 148 height 19
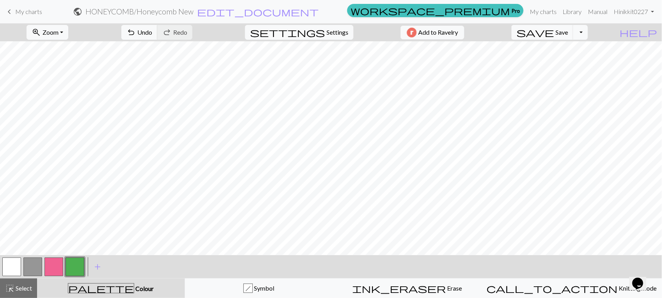
click at [51, 238] on button "button" at bounding box center [53, 267] width 19 height 19
click at [74, 238] on button "button" at bounding box center [74, 267] width 19 height 19
click at [35, 238] on button "button" at bounding box center [32, 267] width 19 height 19
click at [100, 238] on span "add" at bounding box center [97, 267] width 9 height 11
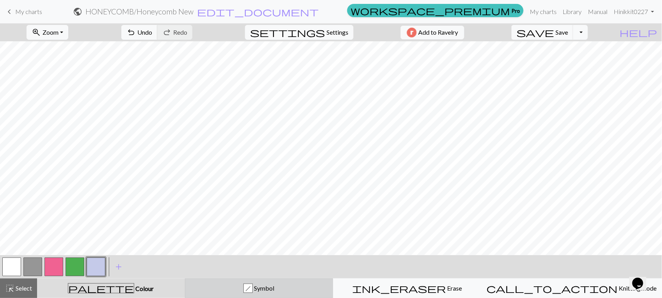
click at [244, 238] on div "h Symbol" at bounding box center [259, 288] width 138 height 9
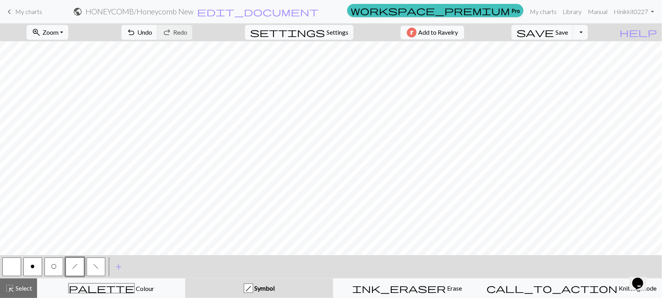
click at [27, 238] on button "o" at bounding box center [32, 267] width 19 height 19
click at [50, 238] on button "O" at bounding box center [53, 267] width 19 height 19
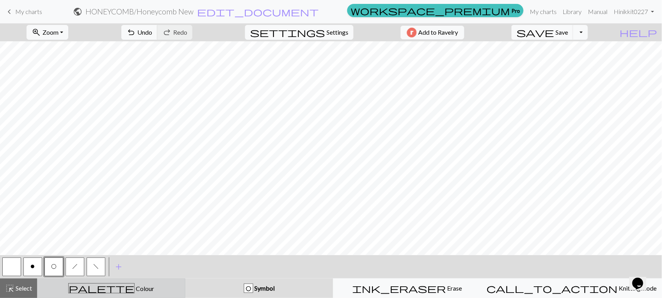
click at [135, 238] on span "Colour" at bounding box center [144, 288] width 19 height 7
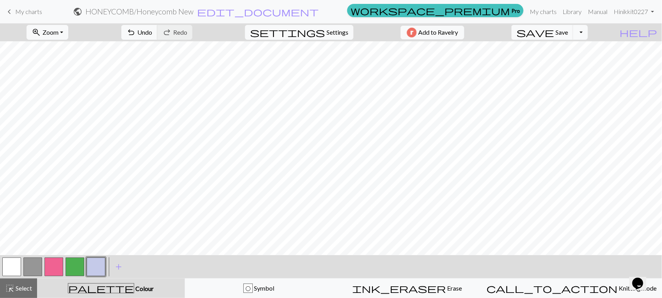
click at [92, 238] on button "button" at bounding box center [96, 267] width 19 height 19
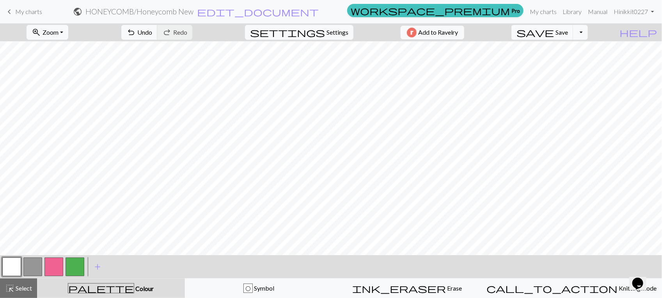
click at [10, 238] on button "button" at bounding box center [11, 267] width 19 height 19
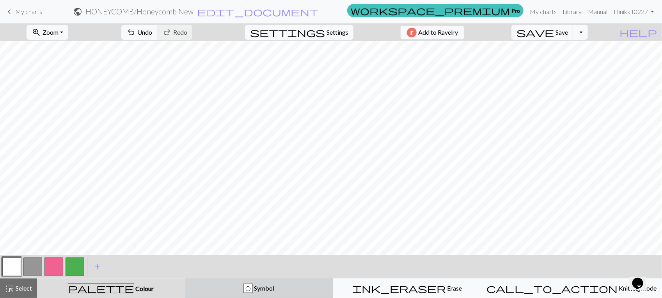
click at [250, 238] on div "O Symbol" at bounding box center [259, 288] width 138 height 9
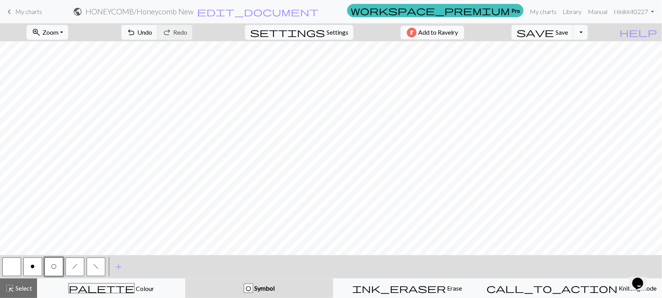
click at [73, 238] on button "h" at bounding box center [74, 267] width 19 height 19
click at [95, 238] on span "f" at bounding box center [95, 267] width 5 height 6
click at [75, 238] on span "h" at bounding box center [74, 267] width 5 height 6
click at [99, 238] on button "f" at bounding box center [96, 267] width 19 height 19
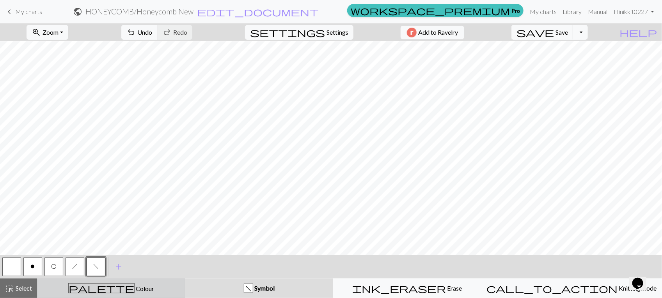
click at [159, 238] on div "palette Colour Colour" at bounding box center [111, 288] width 138 height 10
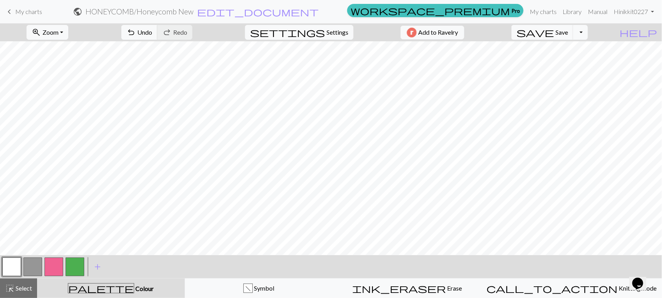
click at [55, 238] on button "button" at bounding box center [53, 267] width 19 height 19
click at [73, 238] on button "button" at bounding box center [74, 267] width 19 height 19
click at [32, 238] on button "button" at bounding box center [32, 267] width 19 height 19
click at [136, 27] on span "undo" at bounding box center [130, 32] width 9 height 11
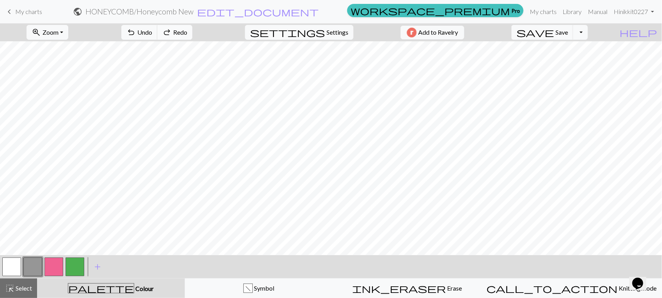
click at [192, 32] on button "redo Redo Redo" at bounding box center [174, 32] width 35 height 15
click at [335, 32] on span "Settings" at bounding box center [337, 32] width 22 height 9
select select "lace"
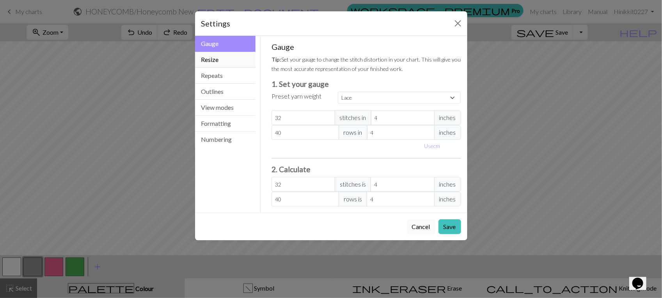
click at [238, 62] on button "Resize" at bounding box center [225, 60] width 61 height 16
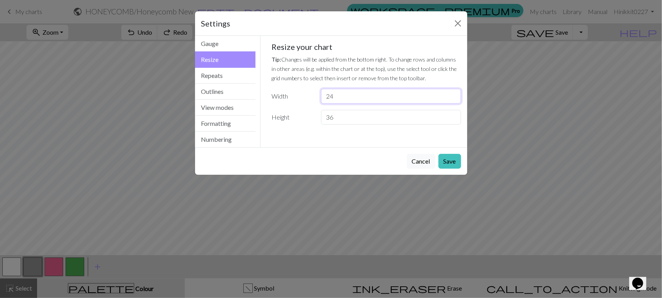
click at [351, 99] on input "24" at bounding box center [391, 96] width 140 height 15
type input "2"
type input "12"
click at [453, 162] on button "Save" at bounding box center [449, 161] width 23 height 15
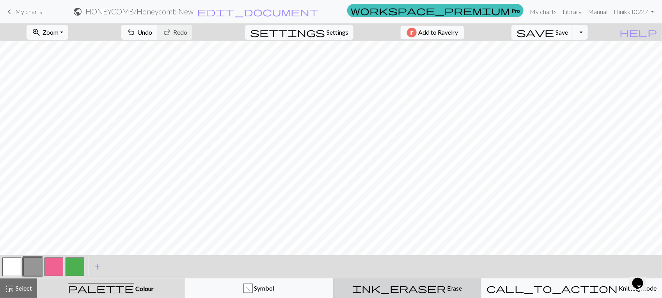
click at [446, 238] on span "Erase" at bounding box center [454, 288] width 16 height 7
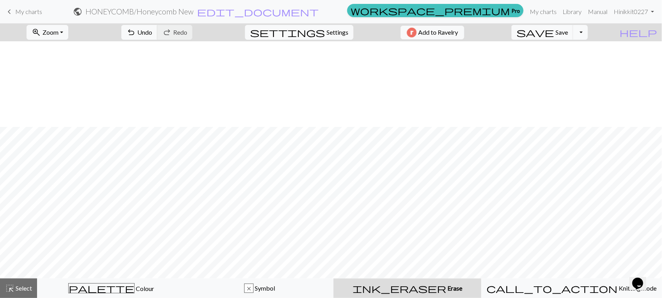
scroll to position [86, 0]
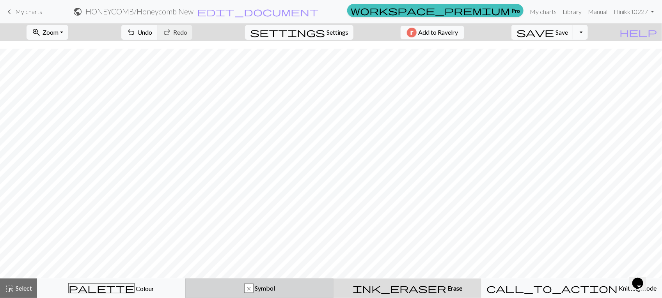
click at [253, 238] on div "x" at bounding box center [248, 288] width 9 height 9
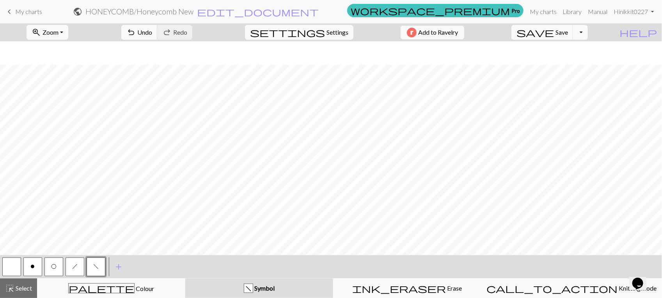
scroll to position [109, 0]
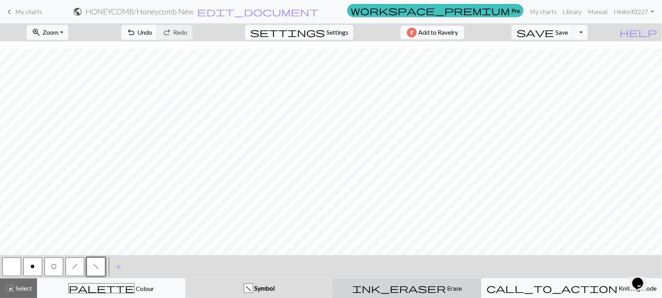
click at [446, 238] on span "Erase" at bounding box center [454, 288] width 16 height 7
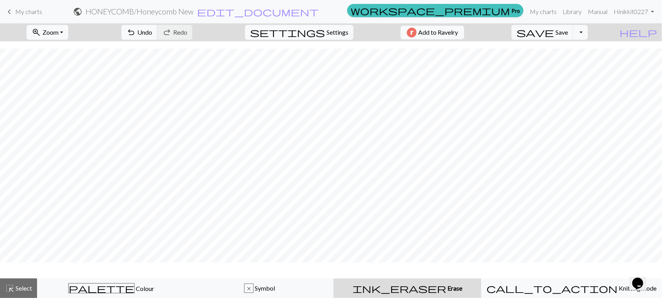
scroll to position [86, 0]
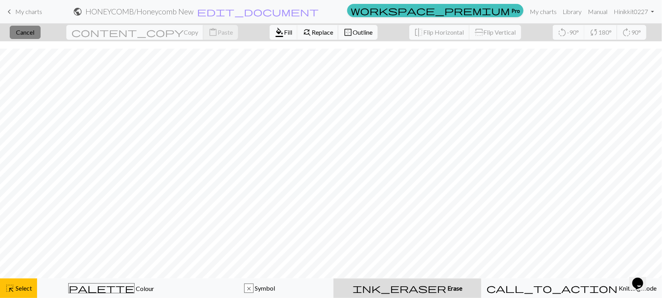
click at [34, 34] on span "Cancel" at bounding box center [25, 31] width 18 height 7
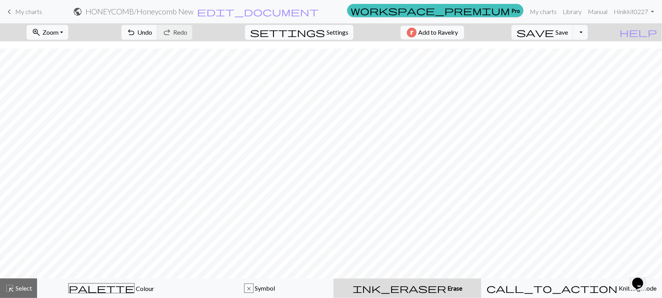
click at [346, 30] on button "settings Settings" at bounding box center [299, 32] width 108 height 15
select select "lace"
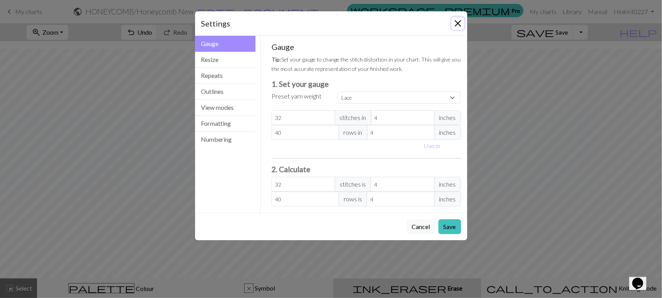
click at [461, 24] on button "Close" at bounding box center [457, 23] width 12 height 12
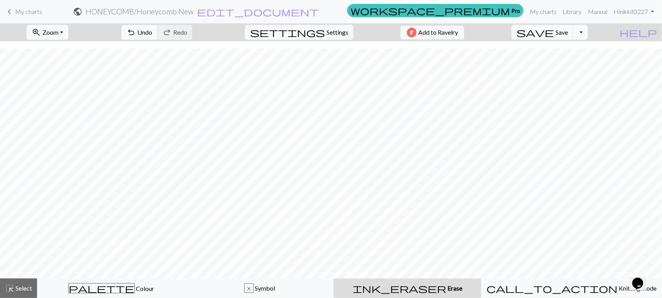
click at [523, 34] on button "Toggle Dropdown" at bounding box center [580, 32] width 15 height 15
click at [319, 12] on span "edit_document" at bounding box center [258, 11] width 122 height 11
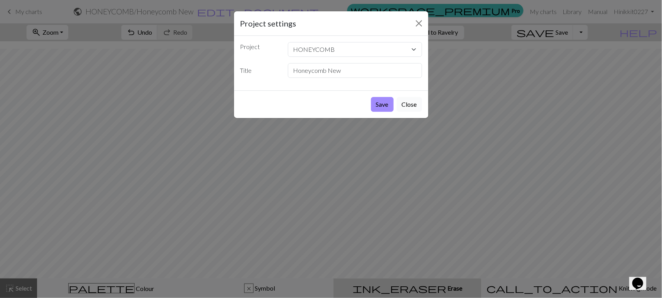
click at [417, 106] on button "Close" at bounding box center [409, 104] width 25 height 15
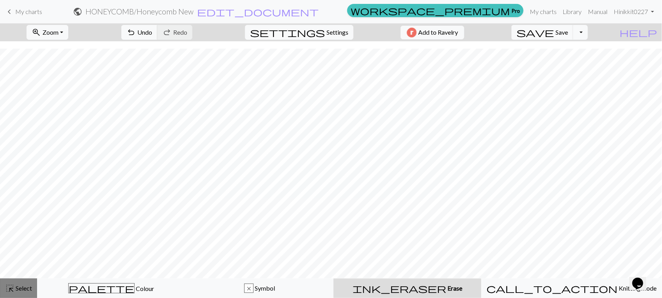
click at [23, 238] on span "Select" at bounding box center [23, 288] width 18 height 7
click at [29, 238] on span "Select" at bounding box center [23, 288] width 18 height 7
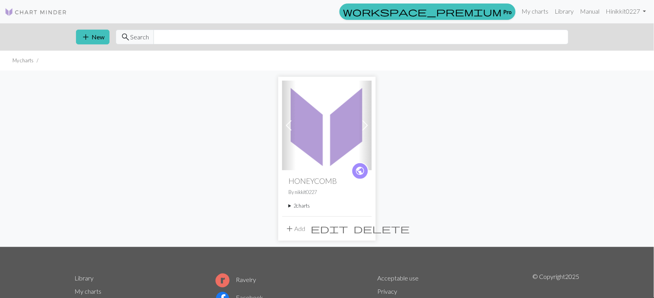
click at [348, 227] on span "edit" at bounding box center [329, 228] width 37 height 11
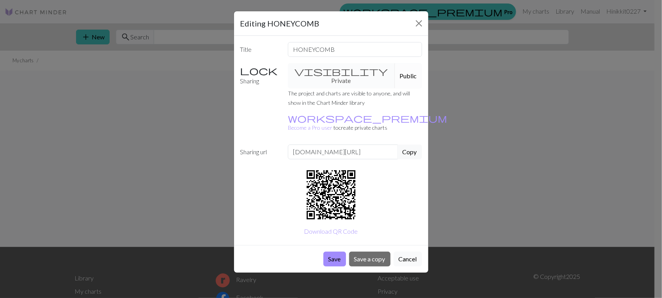
click at [402, 252] on button "Cancel" at bounding box center [407, 259] width 28 height 15
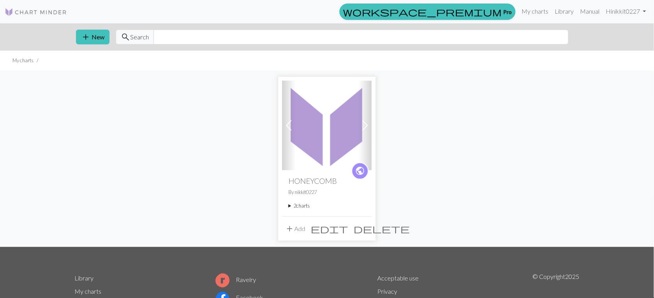
click at [365, 232] on span "delete" at bounding box center [382, 228] width 56 height 11
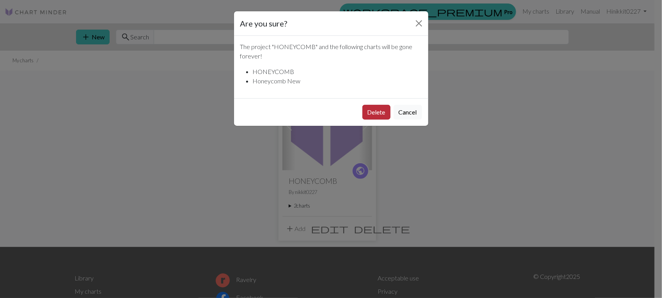
click at [382, 105] on button "Delete" at bounding box center [376, 112] width 28 height 15
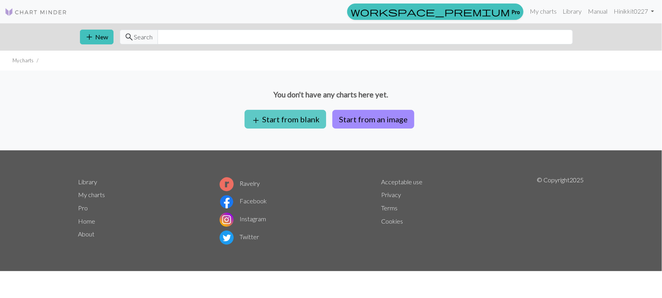
click at [313, 115] on button "add Start from blank" at bounding box center [284, 119] width 81 height 19
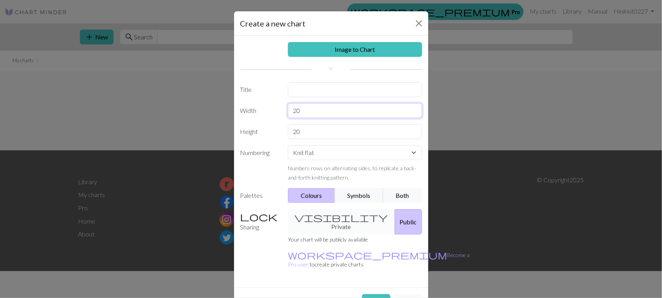
click at [369, 110] on input "20" at bounding box center [355, 110] width 134 height 15
type input "2"
type input "12"
type input "36"
click at [395, 198] on button "Both" at bounding box center [402, 195] width 39 height 15
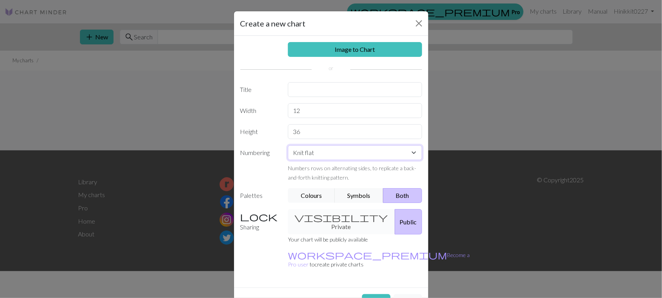
click at [409, 153] on select "Knit flat Knit in the round Lace knitting Cross stitch" at bounding box center [355, 152] width 134 height 15
select select "round"
click at [288, 146] on select "Knit flat Knit in the round Lace knitting Cross stitch" at bounding box center [355, 152] width 134 height 15
click at [367, 294] on button "Create" at bounding box center [376, 301] width 28 height 15
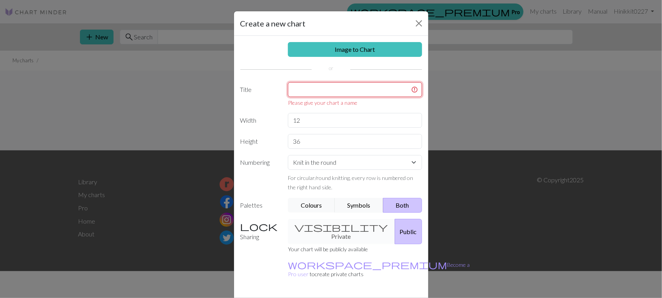
click at [342, 94] on input "text" at bounding box center [355, 89] width 134 height 15
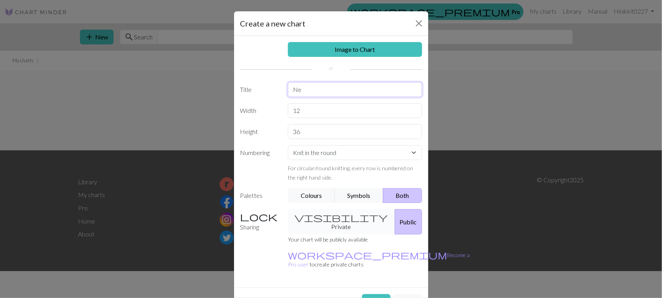
type input "N"
type input "HoneyComb (12)"
click at [380, 294] on button "Create" at bounding box center [376, 301] width 28 height 15
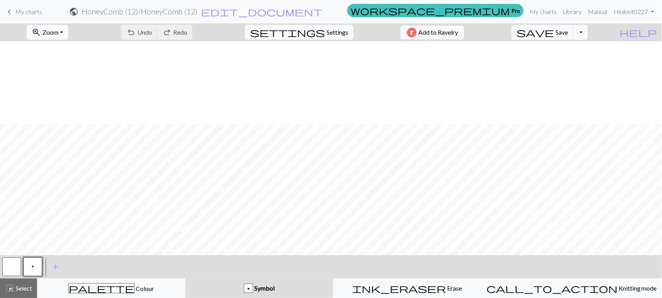
scroll to position [109, 0]
click at [53, 266] on span "add" at bounding box center [55, 267] width 9 height 11
click at [53, 266] on button "button" at bounding box center [53, 267] width 19 height 19
click at [60, 261] on button "button" at bounding box center [53, 267] width 19 height 19
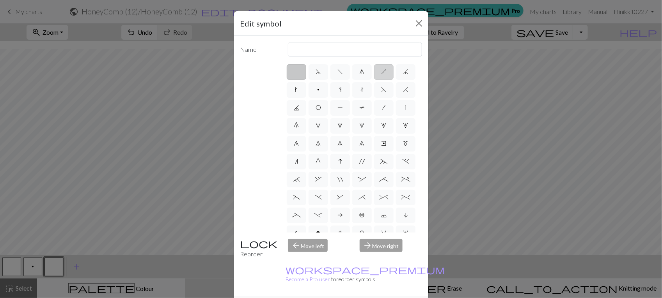
click at [377, 74] on label "h" at bounding box center [383, 72] width 19 height 16
click at [381, 72] on input "h" at bounding box center [383, 69] width 5 height 5
radio input "true"
drag, startPoint x: 368, startPoint y: 51, endPoint x: 333, endPoint y: 50, distance: 35.1
click at [333, 50] on input "right leaning decrease" at bounding box center [355, 49] width 134 height 15
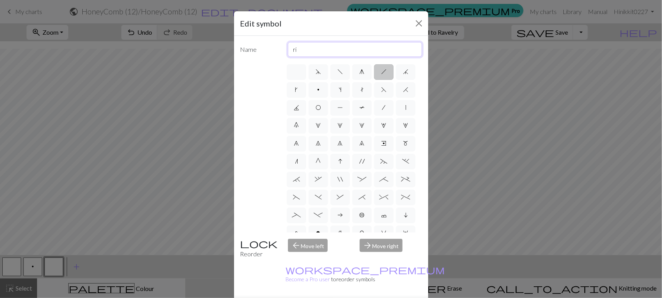
type input "r"
type input "R"
type input "1"
type input "Right twist 1pt"
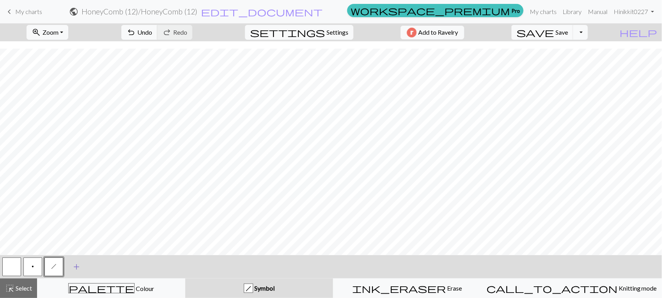
click at [75, 267] on span "add" at bounding box center [76, 267] width 9 height 11
click at [75, 267] on button "button" at bounding box center [74, 267] width 19 height 19
click at [81, 262] on button "button" at bounding box center [74, 267] width 19 height 19
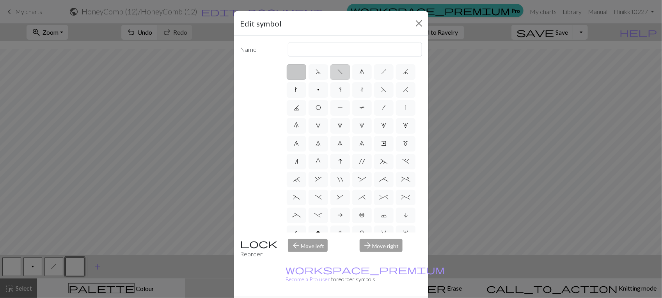
click at [340, 75] on label "f" at bounding box center [339, 72] width 19 height 16
click at [340, 72] on input "f" at bounding box center [339, 69] width 5 height 5
radio input "true"
type input "left leaning decrease"
drag, startPoint x: 353, startPoint y: 47, endPoint x: 264, endPoint y: 50, distance: 88.5
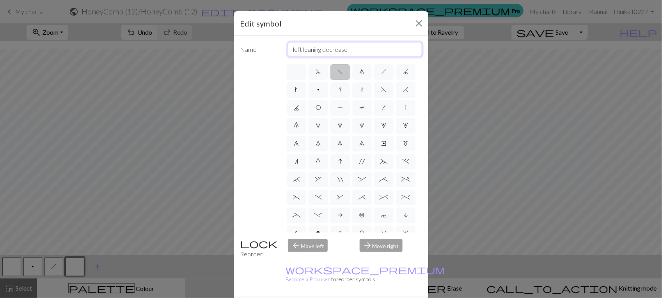
click at [264, 50] on div "Name left leaning decrease" at bounding box center [330, 49] width 191 height 15
type input "Left twist 1prt"
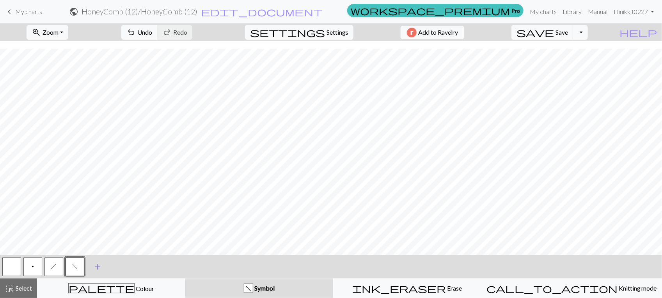
click at [97, 263] on span "add" at bounding box center [97, 267] width 9 height 11
click at [97, 263] on button "button" at bounding box center [96, 267] width 19 height 19
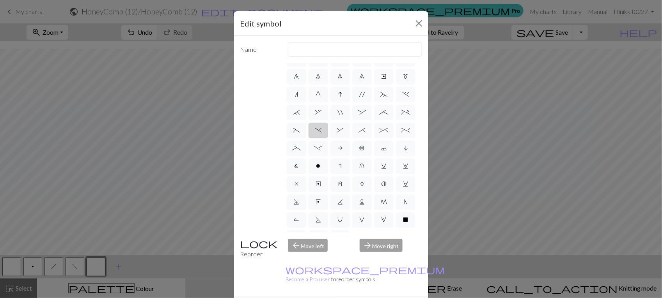
scroll to position [0, 0]
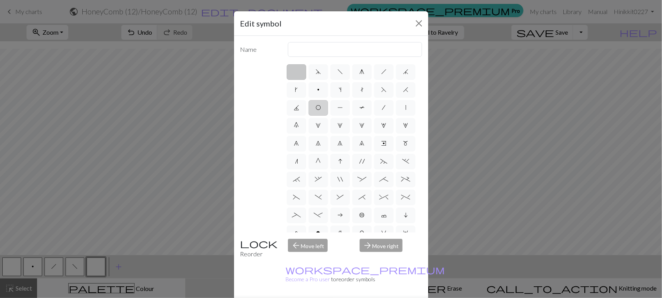
click at [321, 109] on span "O" at bounding box center [317, 107] width 5 height 6
click at [320, 108] on input "O" at bounding box center [317, 105] width 5 height 5
radio input "true"
type input "yo"
drag, startPoint x: 336, startPoint y: 49, endPoint x: 154, endPoint y: 38, distance: 182.0
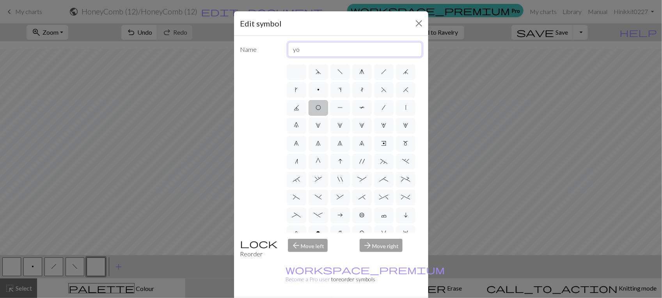
click at [154, 38] on div "Edit symbol Name yo d f g h j k p s t F H J O P T / | 0 1 2 3 4 5 6 7 8 9 e m n…" at bounding box center [331, 149] width 662 height 298
type input "Slipped Stitch"
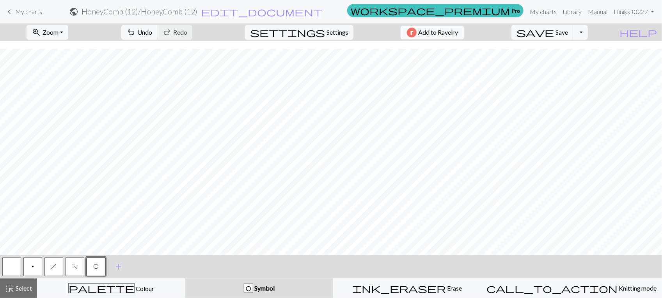
click at [35, 268] on button "p" at bounding box center [32, 267] width 19 height 19
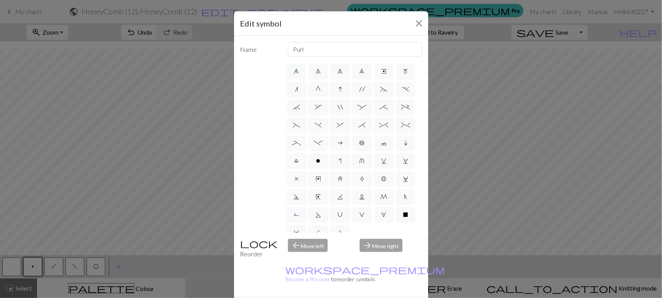
scroll to position [135, 0]
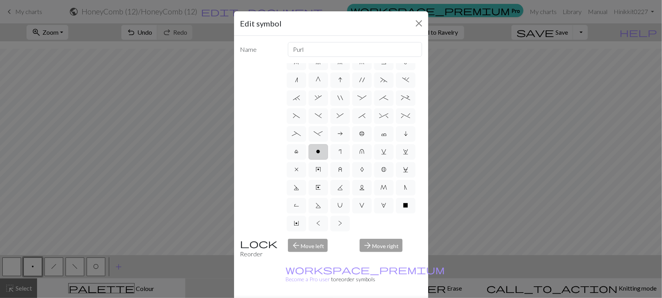
click at [316, 149] on span "o" at bounding box center [318, 152] width 4 height 6
click at [316, 228] on input "o" at bounding box center [318, 230] width 5 height 5
radio input "true"
type input "purl"
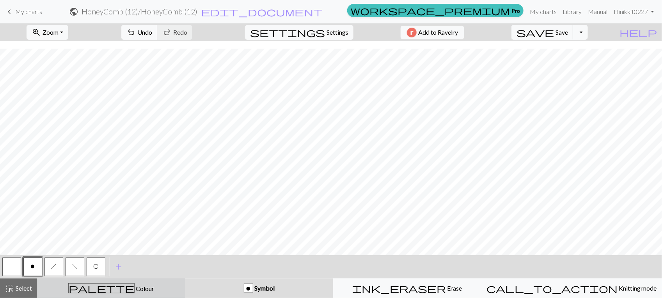
click at [121, 283] on div "palette Colour Colour" at bounding box center [111, 288] width 138 height 10
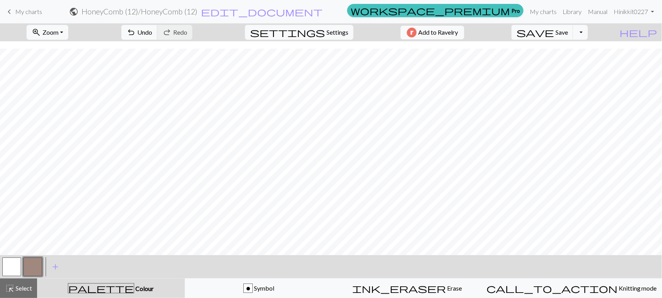
click at [28, 265] on button "button" at bounding box center [32, 267] width 19 height 19
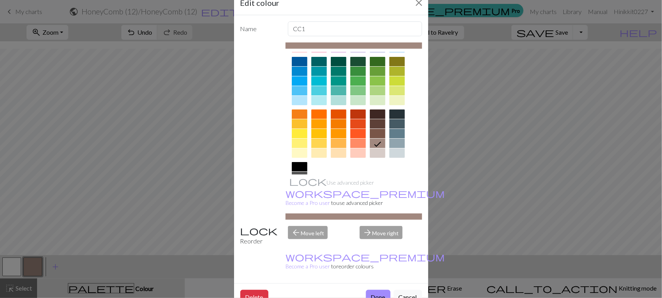
scroll to position [98, 0]
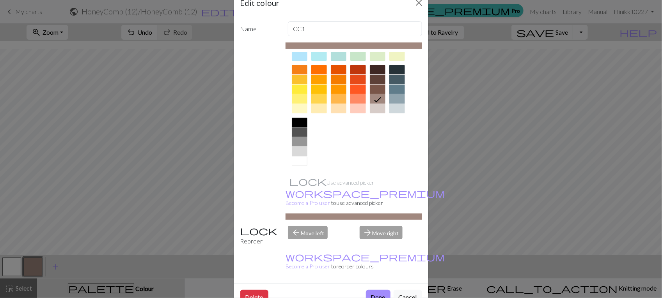
click at [298, 140] on div at bounding box center [300, 141] width 16 height 9
click at [378, 290] on button "Done" at bounding box center [378, 297] width 25 height 15
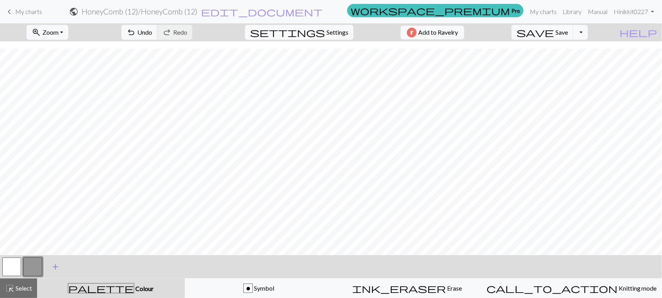
click at [54, 264] on span "add" at bounding box center [55, 267] width 9 height 11
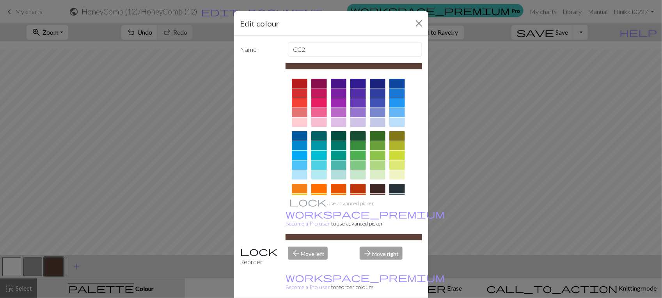
click at [55, 264] on div "Edit colour Name CC2 Use advanced picker workspace_premium Become a Pro user to…" at bounding box center [331, 149] width 662 height 298
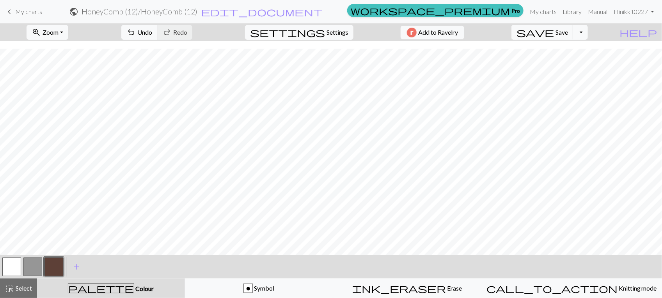
click at [55, 264] on button "button" at bounding box center [53, 267] width 19 height 19
click at [55, 264] on div "Edit colour Name CC2 Use advanced picker workspace_premium Become a Pro user to…" at bounding box center [331, 149] width 662 height 298
click at [57, 265] on button "button" at bounding box center [53, 267] width 19 height 19
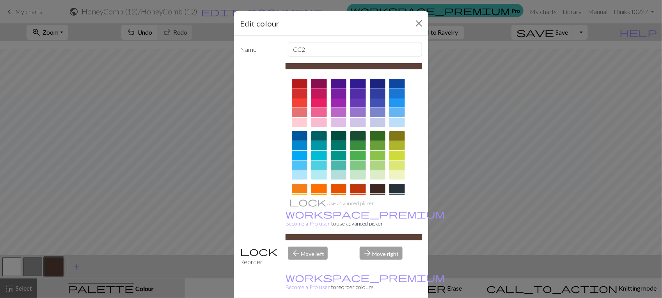
click at [318, 110] on div at bounding box center [319, 112] width 16 height 9
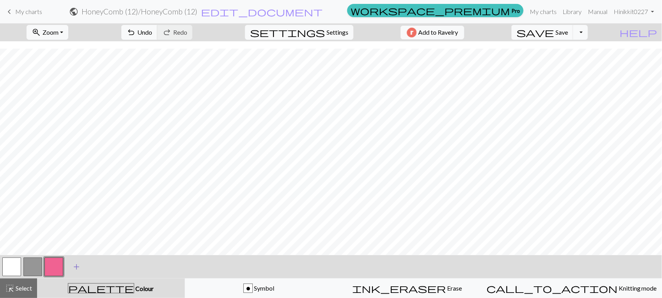
click at [78, 267] on span "add" at bounding box center [76, 267] width 9 height 11
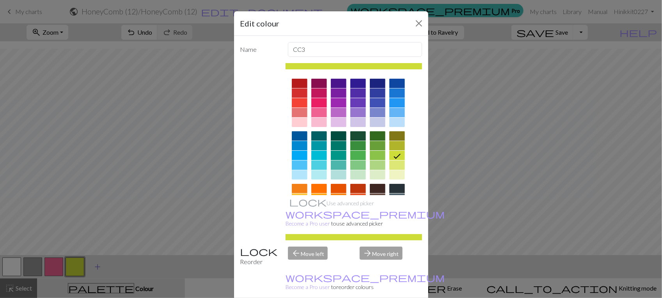
click at [78, 267] on div "Edit colour Name CC3 Use advanced picker workspace_premium Become a Pro user to…" at bounding box center [331, 149] width 662 height 298
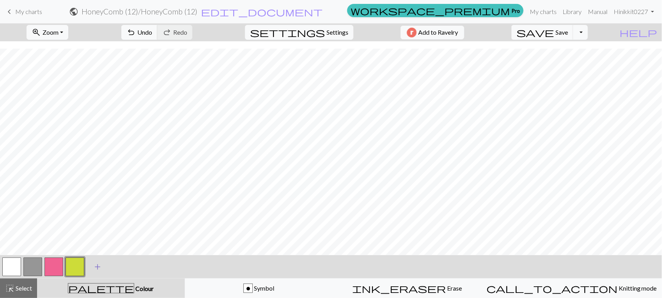
click at [78, 267] on button "button" at bounding box center [74, 267] width 19 height 19
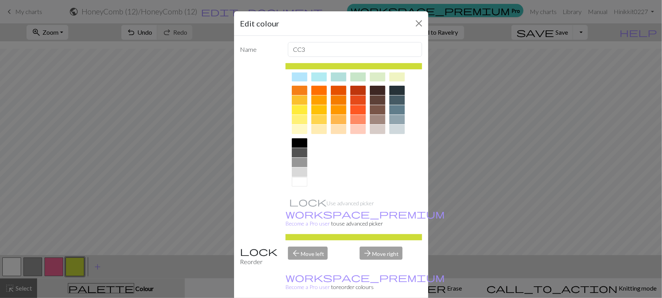
scroll to position [0, 0]
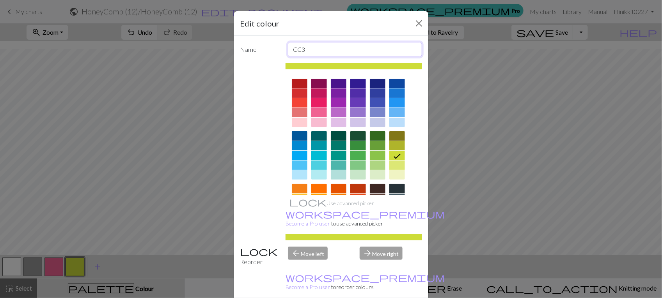
click at [394, 50] on input "CC3" at bounding box center [355, 49] width 134 height 15
click at [394, 50] on input "CC1" at bounding box center [355, 49] width 134 height 15
type input "CC3"
click at [356, 153] on div at bounding box center [358, 155] width 16 height 9
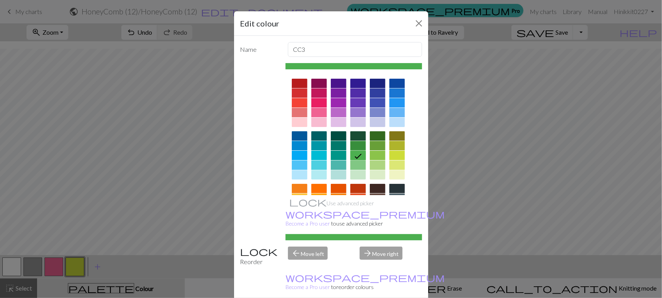
click at [357, 168] on div at bounding box center [358, 165] width 16 height 9
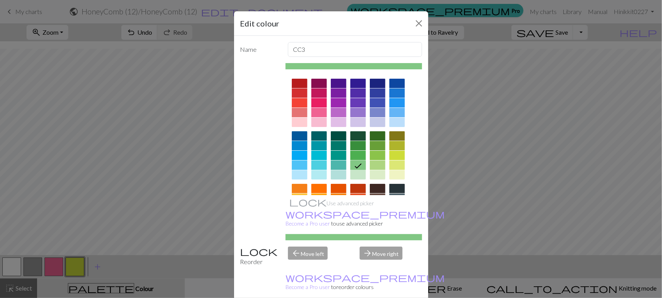
click at [358, 153] on div at bounding box center [358, 155] width 16 height 9
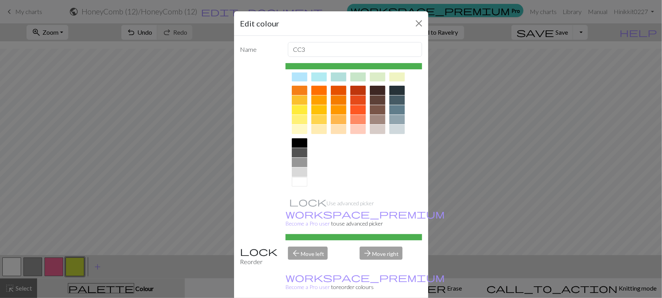
scroll to position [1, 0]
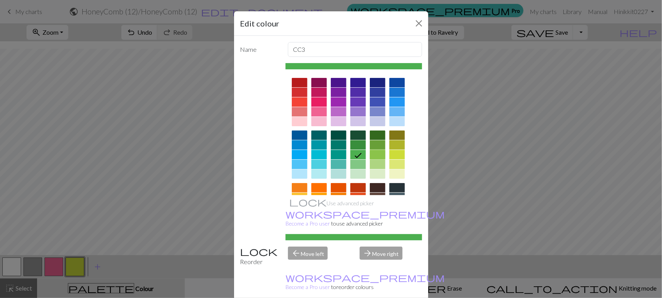
click at [373, 155] on div at bounding box center [378, 154] width 16 height 9
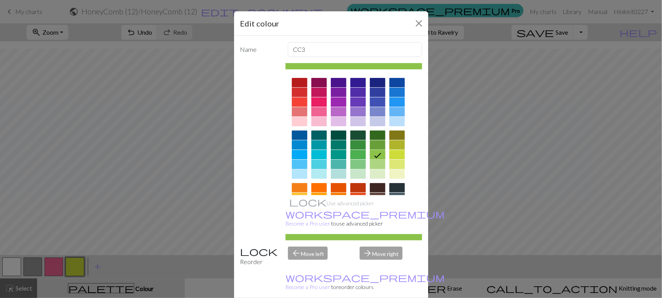
click at [357, 156] on div at bounding box center [358, 154] width 16 height 9
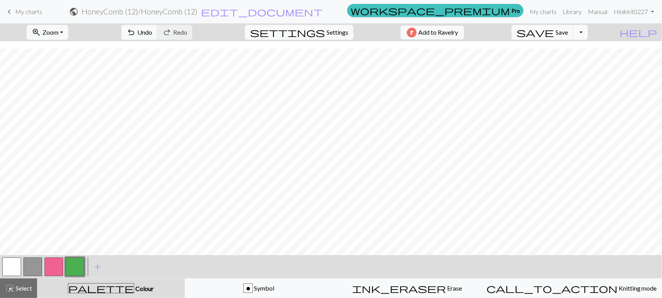
click at [24, 271] on button "button" at bounding box center [32, 267] width 19 height 19
click at [136, 28] on span "undo" at bounding box center [130, 32] width 9 height 11
click at [152, 30] on span "Undo" at bounding box center [144, 31] width 15 height 7
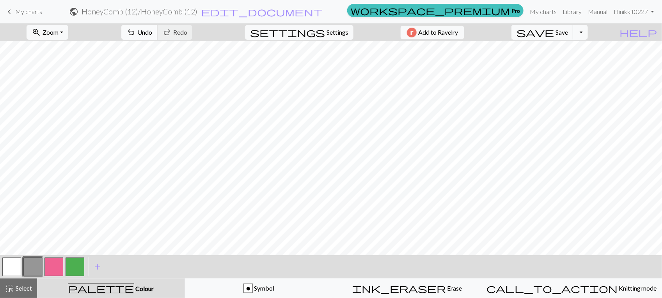
click at [136, 32] on span "undo" at bounding box center [130, 32] width 9 height 11
click at [11, 272] on button "button" at bounding box center [11, 267] width 19 height 19
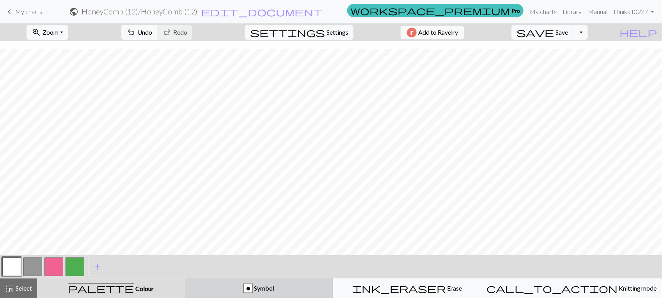
click at [257, 296] on button "o Symbol" at bounding box center [259, 288] width 148 height 19
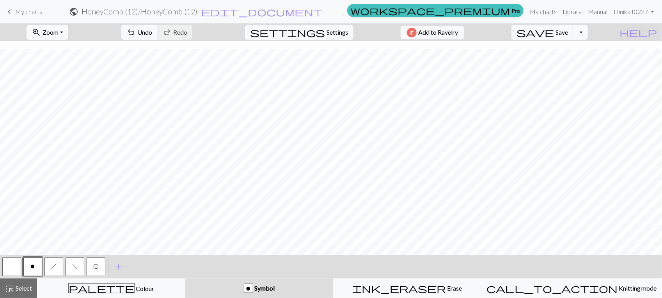
click at [87, 262] on button "O" at bounding box center [96, 267] width 19 height 19
click at [31, 268] on span "o" at bounding box center [33, 267] width 4 height 6
click at [136, 29] on span "undo" at bounding box center [130, 32] width 9 height 11
click at [49, 273] on button "h" at bounding box center [53, 267] width 19 height 19
click at [120, 266] on span "add" at bounding box center [118, 267] width 9 height 11
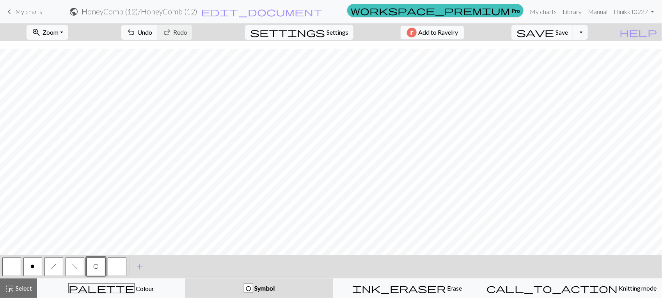
click at [119, 268] on button "button" at bounding box center [117, 267] width 19 height 19
click at [124, 265] on button "button" at bounding box center [117, 267] width 19 height 19
click at [124, 265] on div "Edit symbol Name d f g h j k p s t F H J O P T / | 0 1 2 3 4 5 6 7 8 9 e m n G …" at bounding box center [331, 149] width 662 height 298
click at [112, 260] on button "button" at bounding box center [117, 267] width 19 height 19
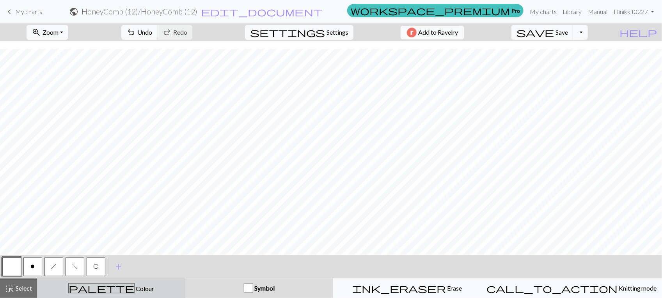
click at [133, 281] on button "palette Colour Colour" at bounding box center [111, 288] width 148 height 19
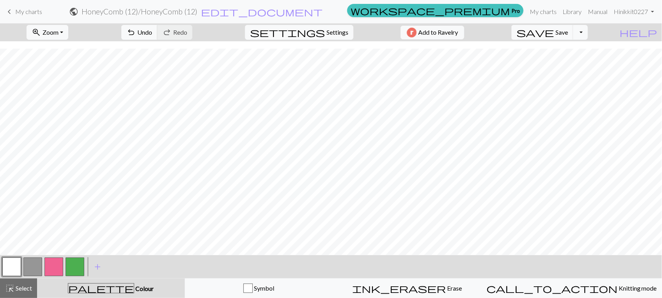
click at [61, 266] on button "button" at bounding box center [53, 267] width 19 height 19
click at [12, 266] on button "button" at bounding box center [11, 267] width 19 height 19
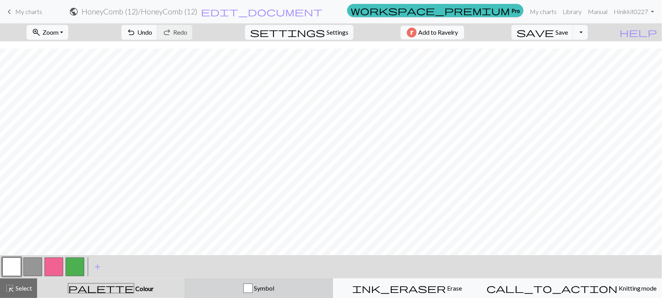
click at [274, 288] on span "Symbol" at bounding box center [263, 288] width 21 height 7
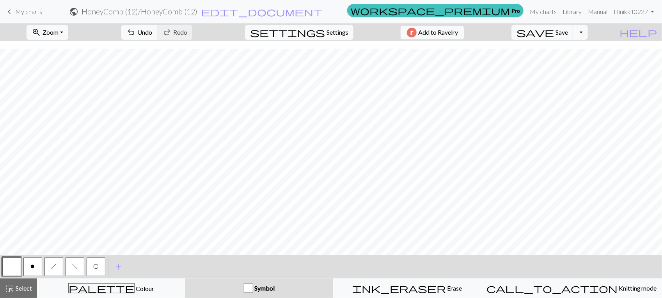
click at [74, 262] on button "f" at bounding box center [74, 267] width 19 height 19
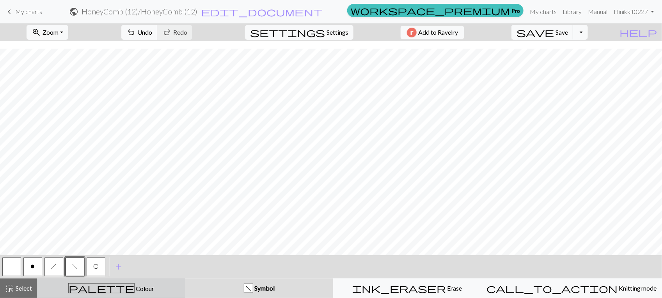
click at [140, 293] on div "palette Colour Colour" at bounding box center [111, 288] width 138 height 10
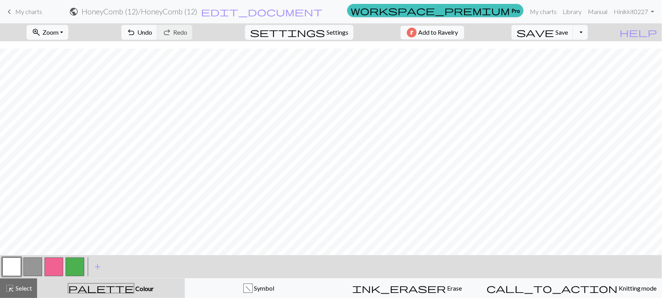
click at [79, 261] on button "button" at bounding box center [74, 267] width 19 height 19
click at [8, 266] on button "button" at bounding box center [11, 267] width 19 height 19
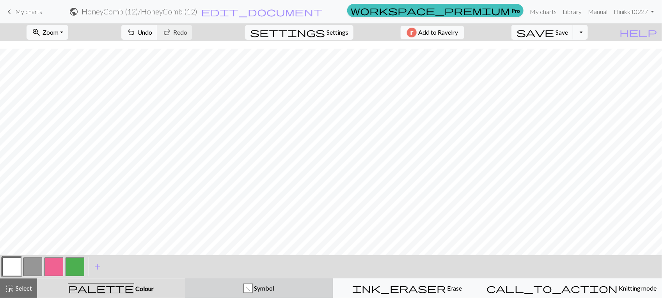
click at [298, 287] on div "f Symbol" at bounding box center [259, 288] width 138 height 9
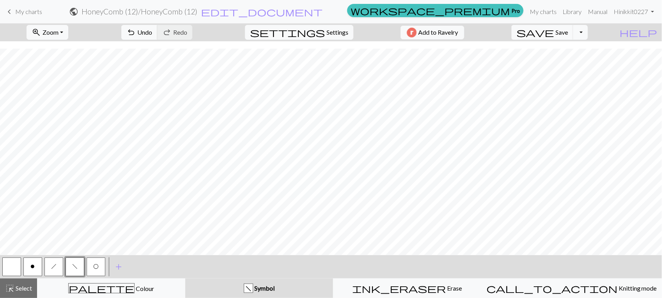
click at [47, 265] on button "h" at bounding box center [53, 267] width 19 height 19
click at [75, 264] on span "f" at bounding box center [74, 267] width 5 height 6
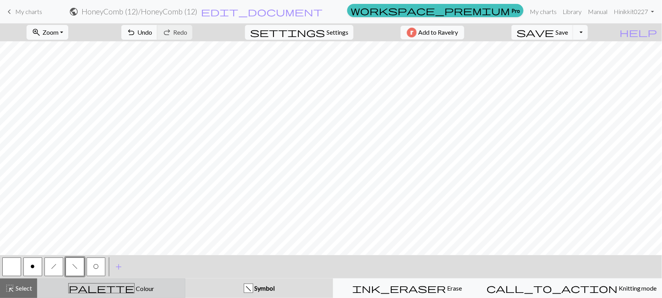
click at [155, 293] on div "palette Colour Colour" at bounding box center [111, 288] width 138 height 10
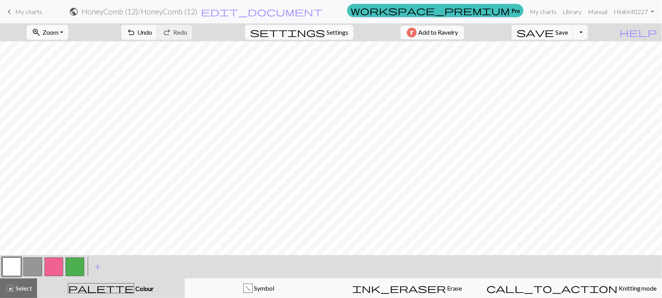
click at [53, 264] on button "button" at bounding box center [53, 267] width 19 height 19
click at [66, 268] on button "button" at bounding box center [74, 267] width 19 height 19
click at [9, 260] on button "button" at bounding box center [11, 267] width 19 height 19
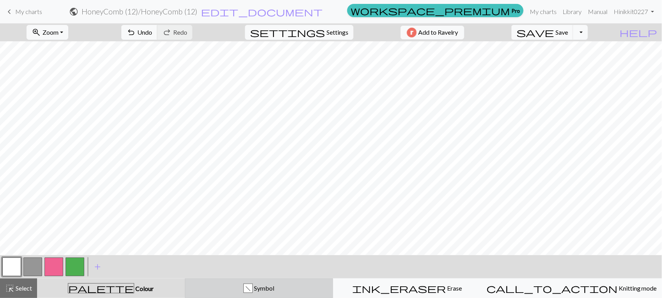
click at [211, 286] on div "f Symbol" at bounding box center [259, 288] width 138 height 9
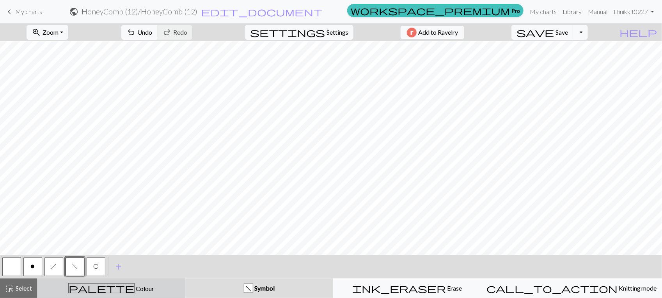
click at [135, 290] on span "Colour" at bounding box center [144, 288] width 19 height 7
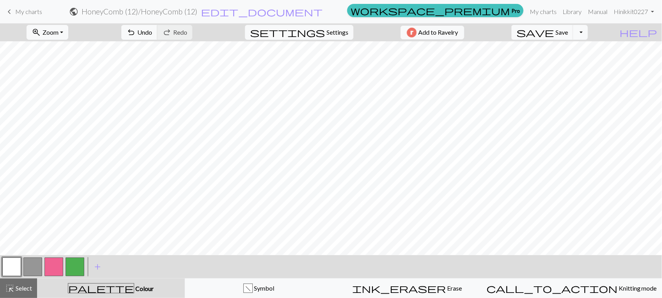
click at [8, 266] on button "button" at bounding box center [11, 267] width 19 height 19
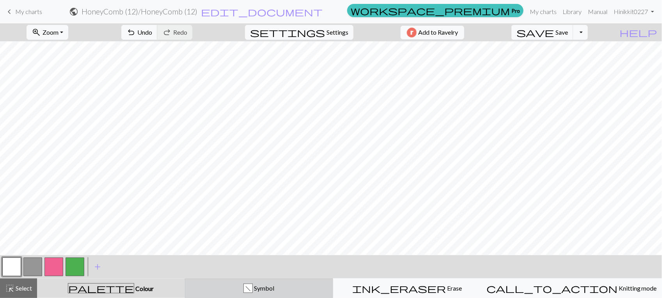
click at [274, 286] on span "Symbol" at bounding box center [263, 288] width 21 height 7
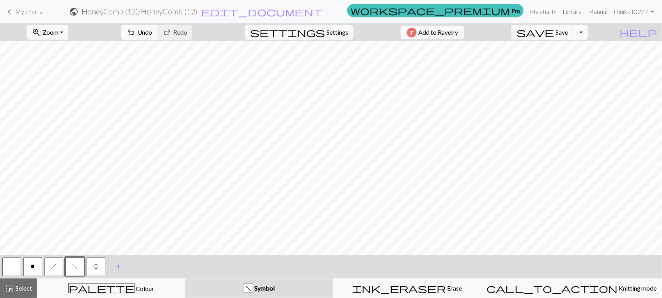
click at [51, 268] on span "h" at bounding box center [53, 267] width 5 height 6
click at [77, 260] on button "f" at bounding box center [74, 267] width 19 height 19
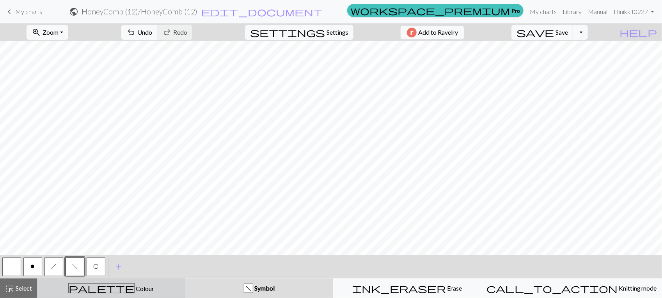
click at [135, 280] on button "palette Colour Colour" at bounding box center [111, 288] width 148 height 19
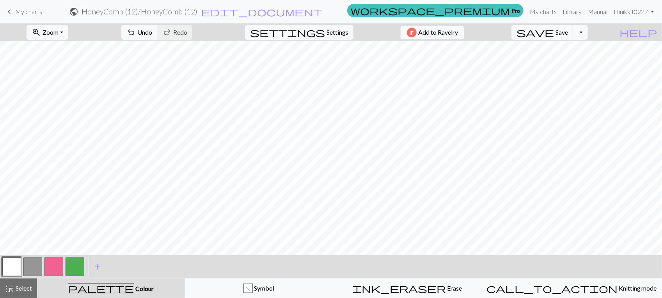
click at [53, 266] on button "button" at bounding box center [53, 267] width 19 height 19
click at [83, 266] on button "button" at bounding box center [74, 267] width 19 height 19
click at [10, 265] on button "button" at bounding box center [11, 267] width 19 height 19
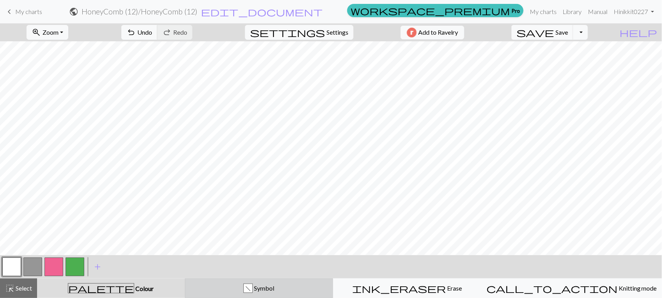
click at [246, 287] on div "f Symbol" at bounding box center [259, 288] width 138 height 9
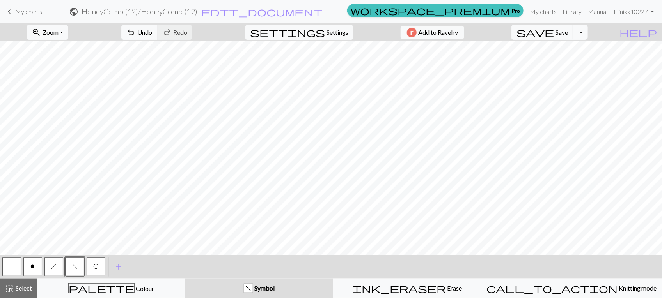
click at [50, 272] on button "h" at bounding box center [53, 267] width 19 height 19
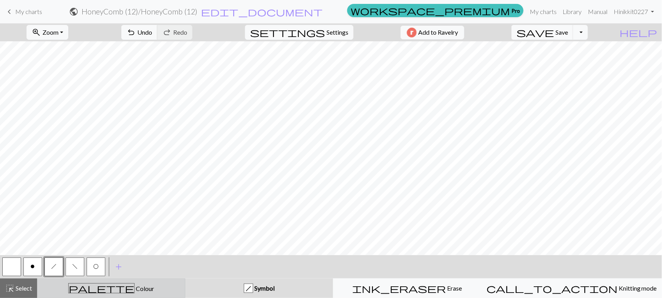
click at [149, 281] on button "palette Colour Colour" at bounding box center [111, 288] width 148 height 19
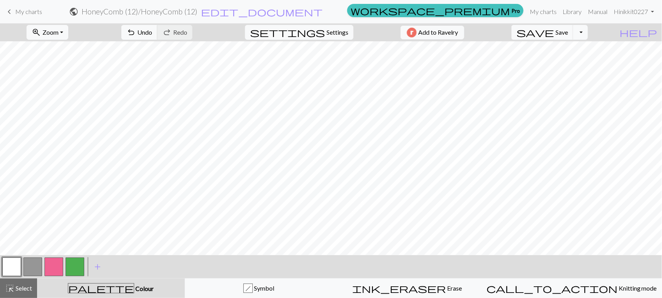
click at [55, 266] on button "button" at bounding box center [53, 267] width 19 height 19
click at [76, 259] on button "button" at bounding box center [74, 267] width 19 height 19
click at [25, 295] on button "highlight_alt Select Select" at bounding box center [18, 288] width 37 height 19
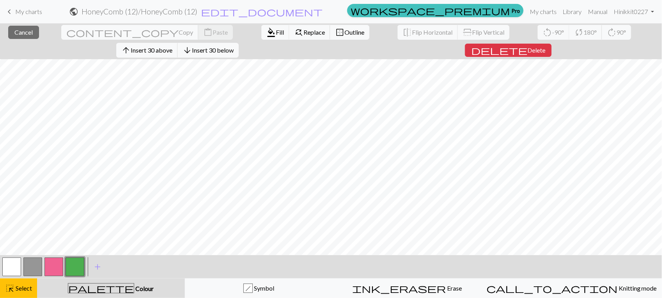
scroll to position [0, 0]
click at [179, 32] on span "Copy" at bounding box center [186, 31] width 14 height 7
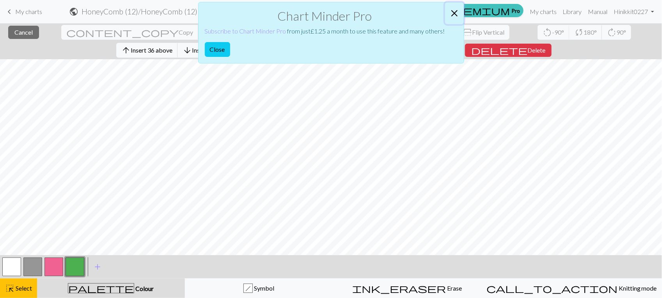
click at [460, 13] on button "Close" at bounding box center [454, 13] width 19 height 22
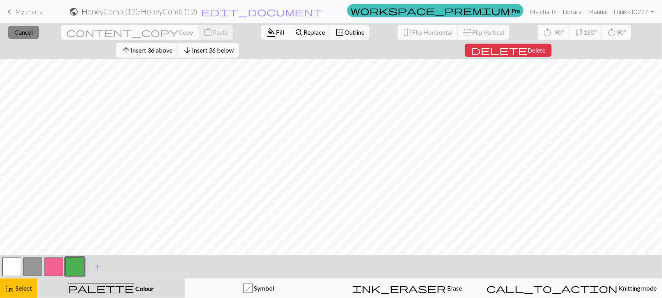
click at [21, 34] on span "Cancel" at bounding box center [23, 31] width 18 height 7
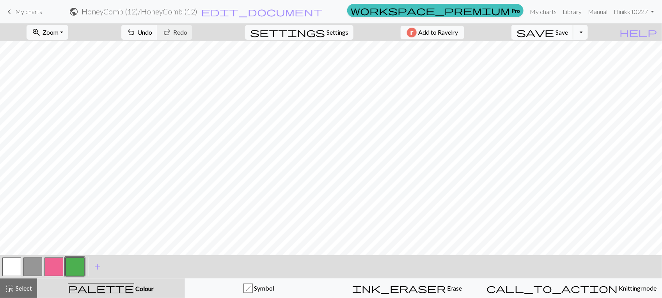
click at [554, 34] on span "save" at bounding box center [534, 32] width 37 height 11
click at [588, 34] on button "Toggle Dropdown" at bounding box center [580, 32] width 15 height 15
click at [587, 59] on button "save_alt Download" at bounding box center [522, 62] width 129 height 12
click at [588, 32] on button "Toggle Dropdown" at bounding box center [580, 32] width 15 height 15
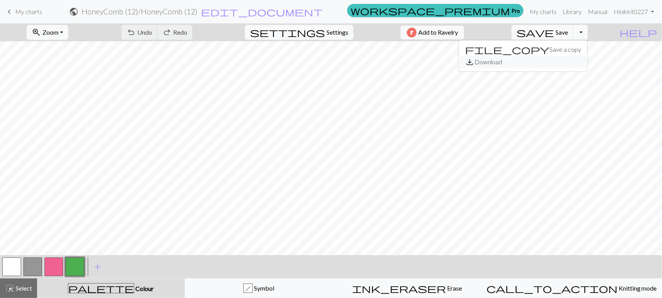
click at [566, 60] on button "save_alt Download" at bounding box center [522, 62] width 129 height 12
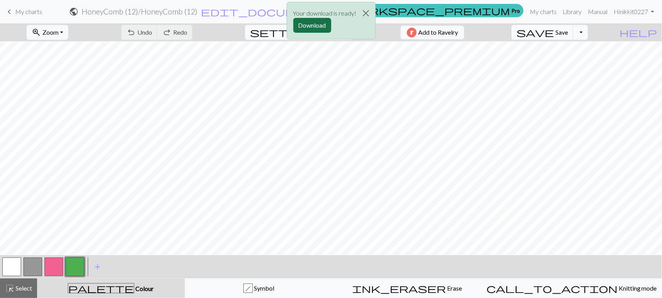
click at [328, 21] on button "Download" at bounding box center [312, 25] width 38 height 15
click at [363, 11] on button "Close" at bounding box center [365, 13] width 19 height 22
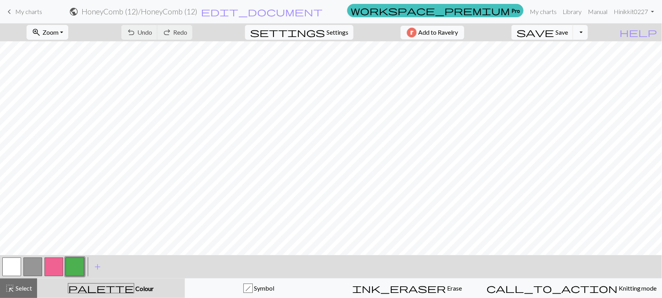
click at [36, 14] on span "My charts" at bounding box center [28, 11] width 27 height 7
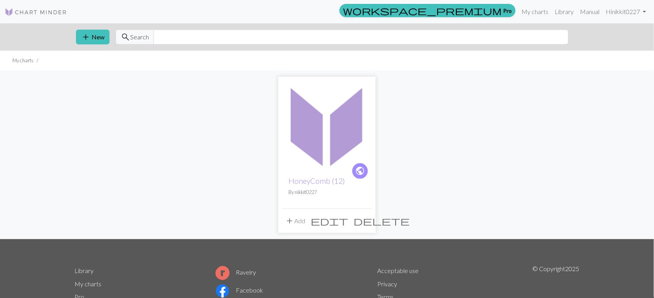
click at [301, 221] on button "add Add" at bounding box center [295, 221] width 26 height 15
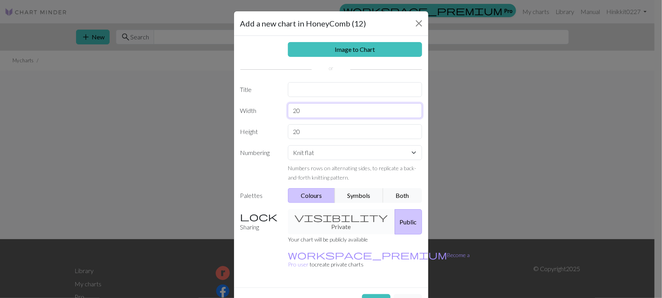
click at [333, 112] on input "20" at bounding box center [355, 110] width 134 height 15
type input "24"
type input "36"
click at [389, 197] on button "Both" at bounding box center [402, 195] width 39 height 15
click at [416, 155] on select "Knit flat Knit in the round Lace knitting Cross stitch" at bounding box center [355, 152] width 134 height 15
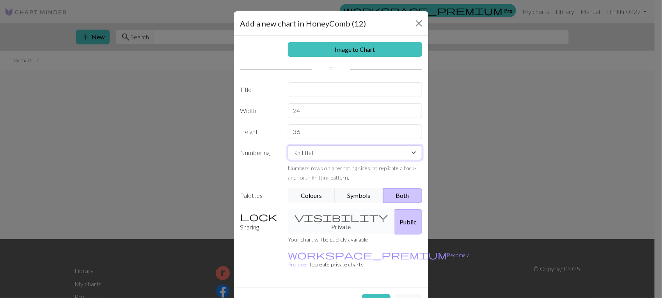
select select "round"
click at [288, 146] on select "Knit flat Knit in the round Lace knitting Cross stitch" at bounding box center [355, 152] width 134 height 15
click at [377, 294] on button "Create" at bounding box center [376, 301] width 28 height 15
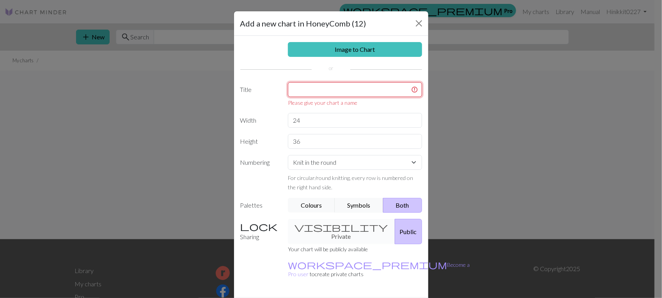
click at [373, 92] on input "text" at bounding box center [355, 89] width 134 height 15
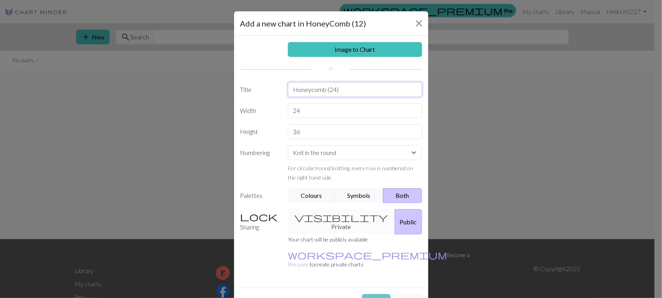
type input "Honeycomb (24)"
click at [370, 294] on button "Create" at bounding box center [376, 301] width 28 height 15
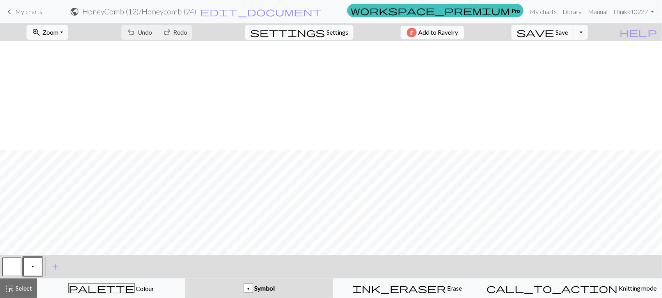
scroll to position [109, 0]
click at [28, 269] on button "p" at bounding box center [32, 267] width 19 height 19
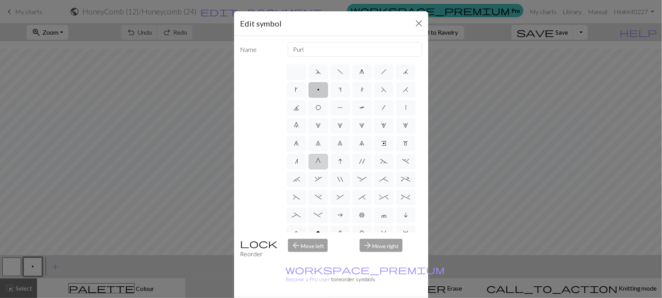
scroll to position [135, 0]
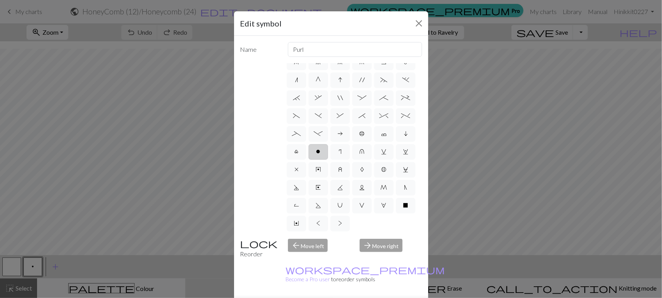
click at [308, 144] on label "o" at bounding box center [317, 152] width 19 height 16
click at [316, 228] on input "o" at bounding box center [318, 230] width 5 height 5
radio input "true"
type input "purl"
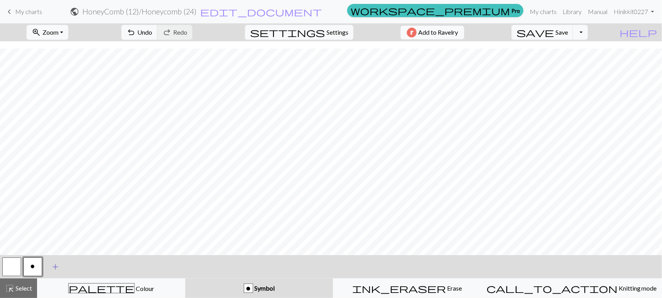
click at [58, 268] on span "add" at bounding box center [55, 267] width 9 height 11
click at [55, 266] on button "button" at bounding box center [53, 267] width 19 height 19
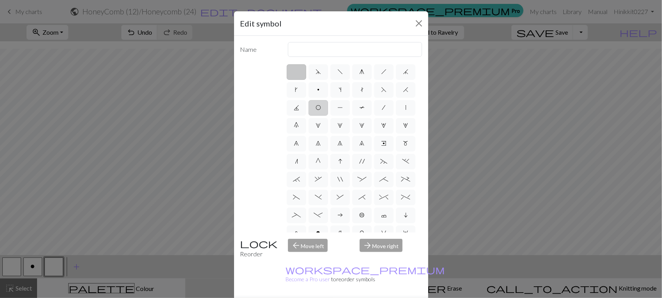
click at [328, 112] on label "O" at bounding box center [317, 108] width 19 height 16
click at [320, 108] on input "O" at bounding box center [317, 105] width 5 height 5
radio input "true"
click at [315, 51] on input "yo" at bounding box center [355, 49] width 134 height 15
type input "y"
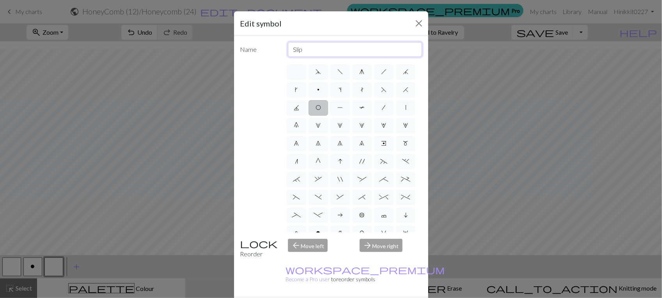
type input "Slipped Stitch"
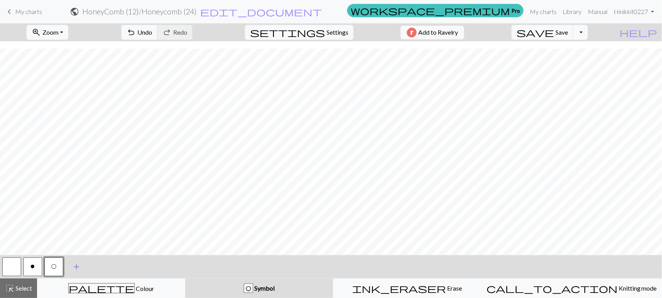
click at [73, 266] on span "add" at bounding box center [76, 267] width 9 height 11
click at [73, 266] on button "button" at bounding box center [74, 267] width 19 height 19
click at [78, 269] on button "button" at bounding box center [74, 267] width 19 height 19
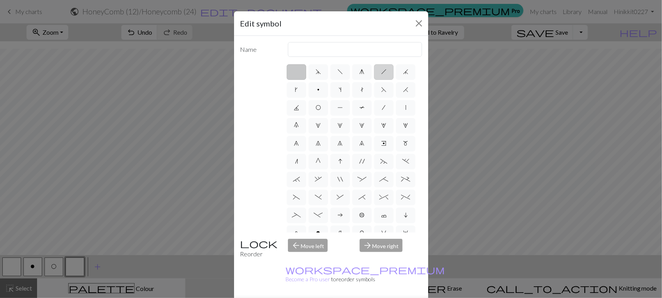
click at [384, 73] on label "h" at bounding box center [383, 72] width 19 height 16
click at [384, 72] on input "h" at bounding box center [383, 69] width 5 height 5
radio input "true"
click at [387, 51] on input "right leaning decrease" at bounding box center [355, 49] width 134 height 15
type input "r"
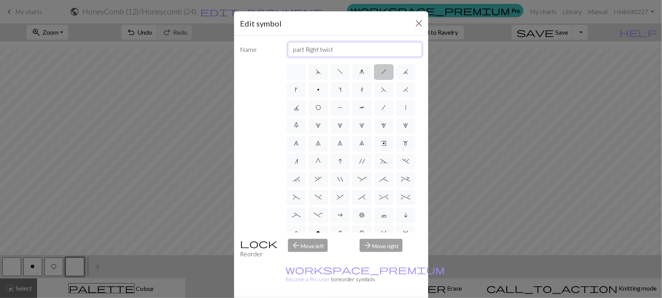
type input "part Right twist"
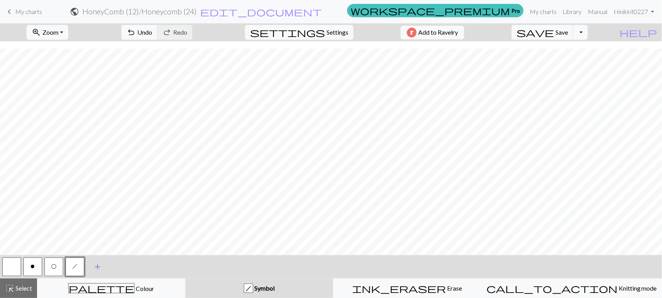
click at [96, 266] on span "add" at bounding box center [97, 267] width 9 height 11
click at [96, 266] on button "button" at bounding box center [96, 267] width 19 height 19
click at [96, 271] on button "button" at bounding box center [96, 267] width 19 height 19
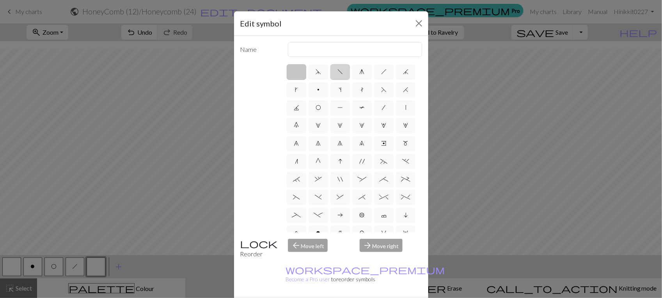
click at [337, 71] on span "f" at bounding box center [339, 72] width 5 height 6
click at [337, 71] on input "f" at bounding box center [339, 69] width 5 height 5
radio input "true"
type input "left leaning decrease"
drag, startPoint x: 361, startPoint y: 48, endPoint x: 248, endPoint y: 48, distance: 113.1
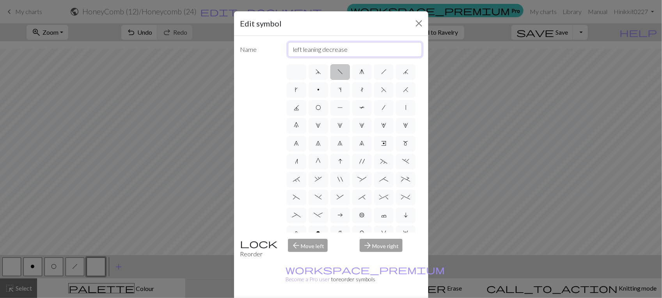
click at [248, 48] on div "Name left leaning decrease" at bounding box center [330, 49] width 191 height 15
type input "Left twist part"
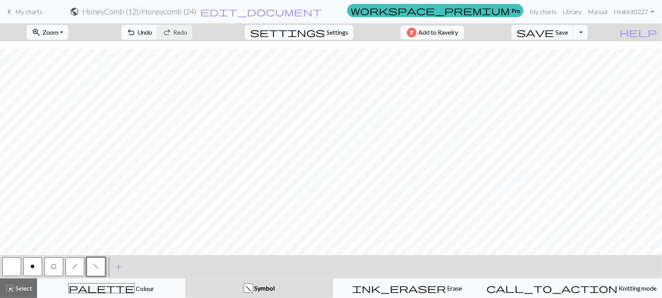
click at [75, 266] on span "h" at bounding box center [74, 267] width 5 height 6
click at [71, 266] on button "h" at bounding box center [74, 267] width 19 height 19
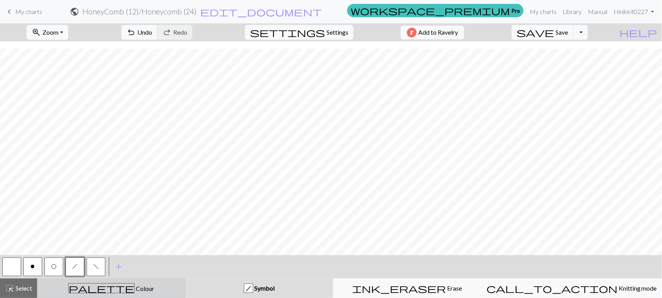
click at [110, 289] on span "palette" at bounding box center [101, 288] width 65 height 11
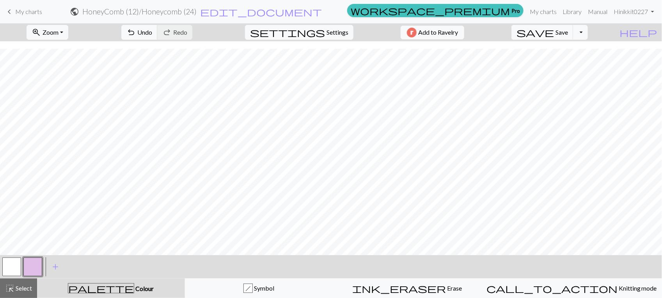
click at [29, 264] on button "button" at bounding box center [32, 267] width 19 height 19
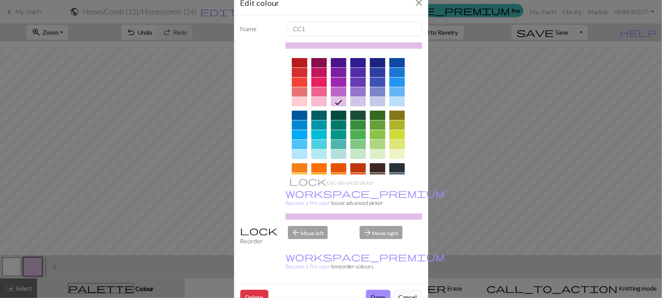
scroll to position [98, 0]
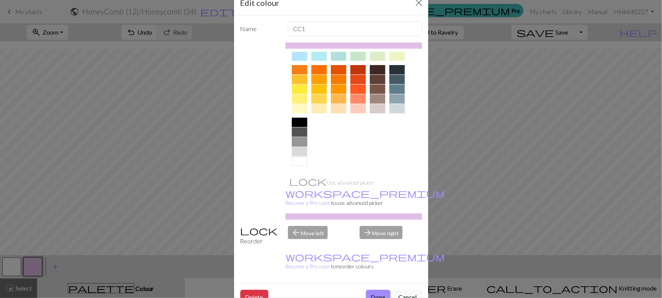
click at [303, 143] on div at bounding box center [300, 141] width 16 height 9
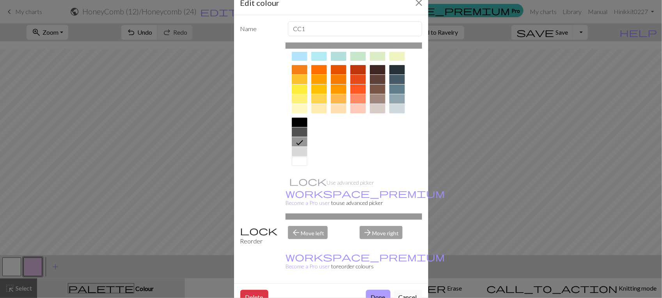
click at [372, 290] on button "Done" at bounding box center [378, 297] width 25 height 15
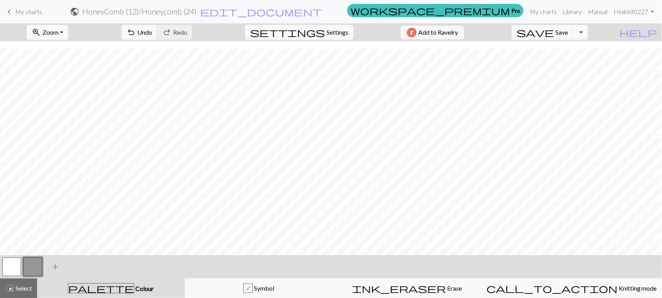
click at [55, 262] on span "add" at bounding box center [55, 267] width 9 height 11
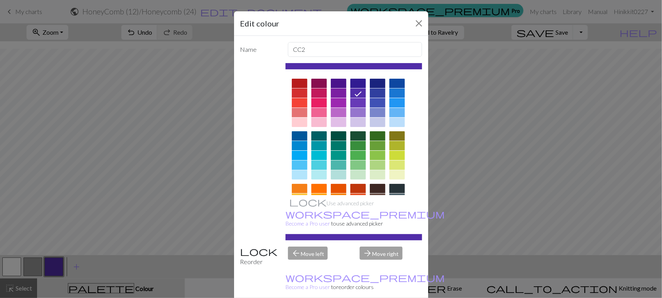
click at [315, 113] on div at bounding box center [319, 112] width 16 height 9
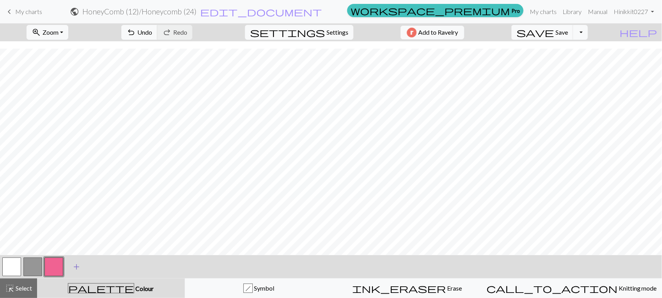
click at [74, 266] on span "add" at bounding box center [76, 267] width 9 height 11
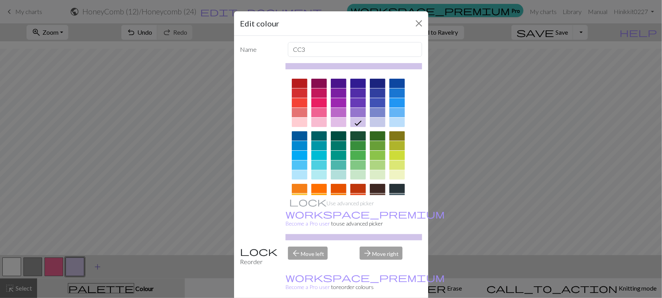
click at [74, 266] on div "Edit colour Name CC3 Use advanced picker workspace_premium Become a Pro user to…" at bounding box center [331, 149] width 662 height 298
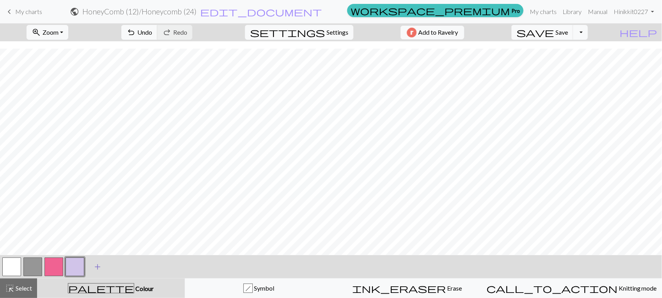
click at [74, 266] on button "button" at bounding box center [74, 267] width 19 height 19
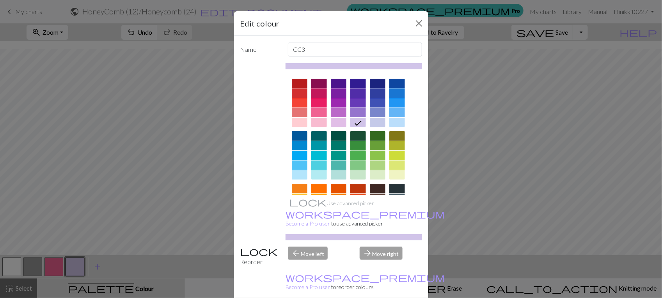
click at [358, 159] on div at bounding box center [358, 155] width 16 height 9
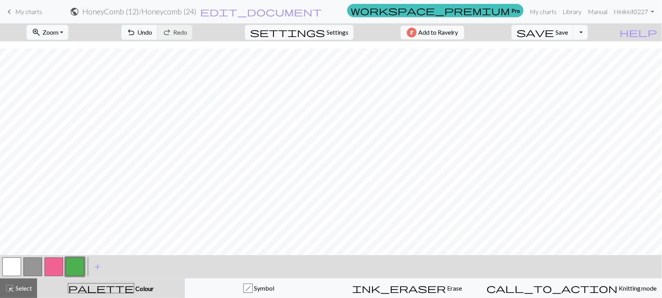
click at [11, 263] on button "button" at bounding box center [11, 267] width 19 height 19
click at [36, 274] on button "button" at bounding box center [32, 267] width 19 height 19
click at [0, 266] on div "< > add Add a colour" at bounding box center [331, 266] width 662 height 23
click at [17, 265] on button "button" at bounding box center [11, 267] width 19 height 19
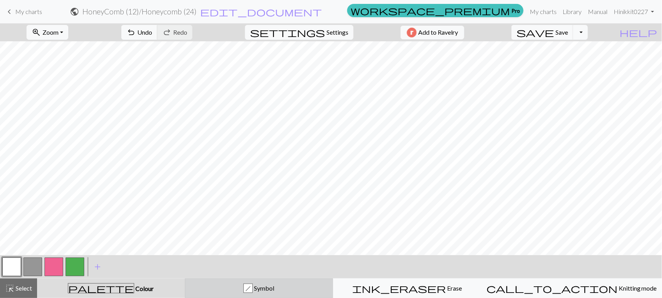
click at [253, 290] on div "h Symbol" at bounding box center [259, 288] width 138 height 9
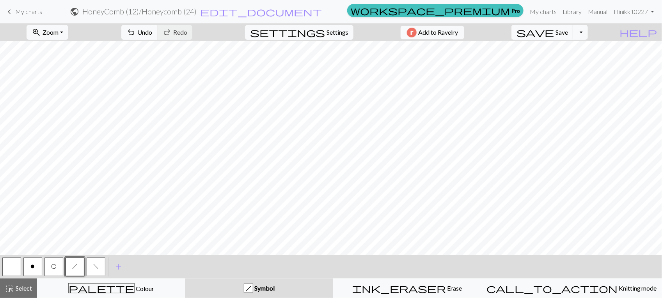
click at [51, 264] on span "O" at bounding box center [53, 267] width 5 height 6
click at [7, 268] on button "button" at bounding box center [11, 267] width 19 height 19
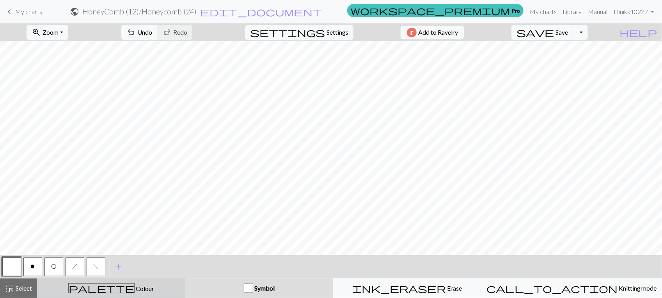
click at [135, 292] on span "Colour" at bounding box center [144, 288] width 19 height 7
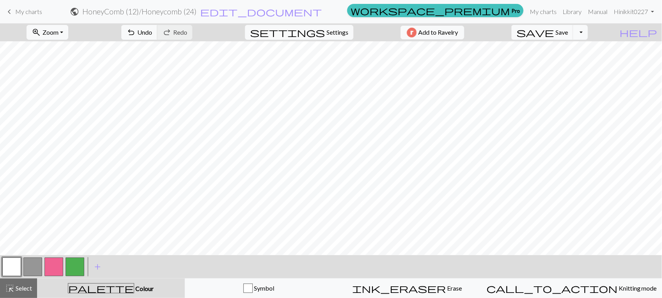
click at [34, 270] on button "button" at bounding box center [32, 267] width 19 height 19
click at [152, 32] on span "Undo" at bounding box center [144, 31] width 15 height 7
click at [10, 272] on button "button" at bounding box center [11, 267] width 19 height 19
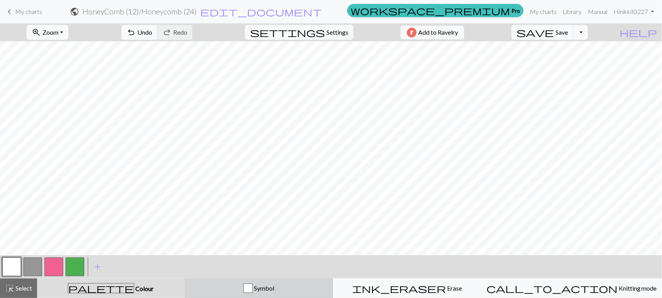
click at [253, 287] on div "button" at bounding box center [247, 288] width 9 height 9
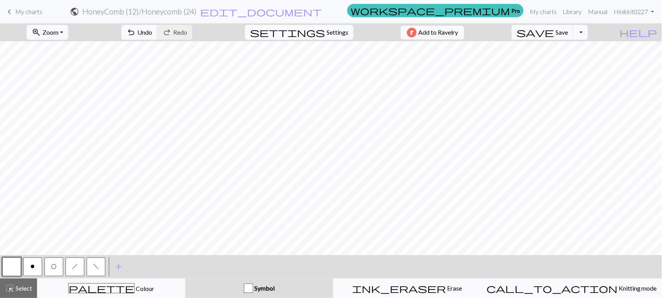
click at [55, 266] on span "O" at bounding box center [53, 267] width 5 height 6
click at [5, 266] on button "button" at bounding box center [11, 267] width 19 height 19
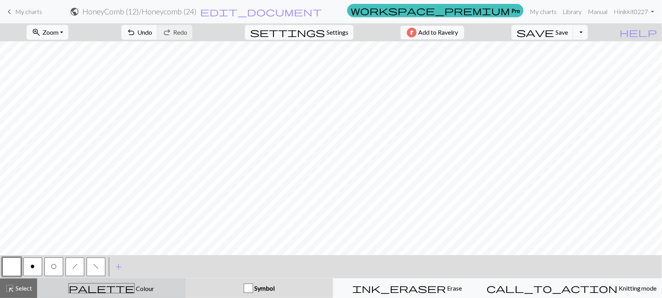
click at [147, 290] on div "palette Colour Colour" at bounding box center [111, 288] width 138 height 10
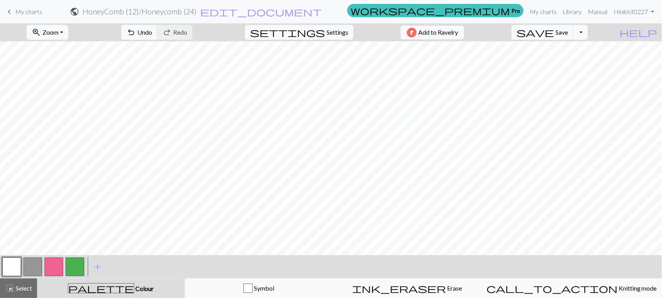
click at [37, 266] on button "button" at bounding box center [32, 267] width 19 height 19
click at [152, 30] on span "Undo" at bounding box center [144, 31] width 15 height 7
click at [10, 269] on button "button" at bounding box center [11, 267] width 19 height 19
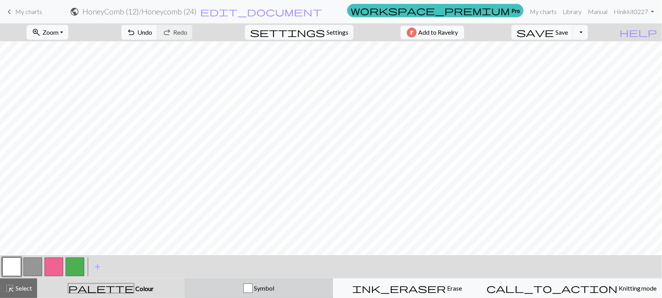
click at [279, 293] on button "Symbol" at bounding box center [259, 288] width 148 height 19
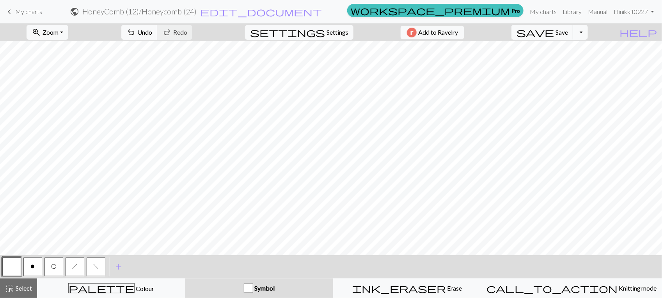
click at [14, 265] on button "button" at bounding box center [11, 267] width 19 height 19
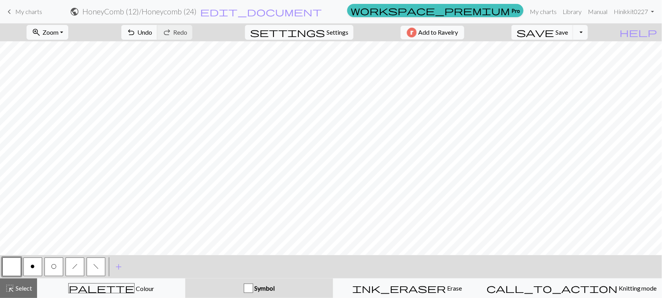
click at [55, 267] on span "O" at bounding box center [53, 267] width 5 height 6
click at [152, 34] on span "Undo" at bounding box center [144, 31] width 15 height 7
click at [14, 267] on button "button" at bounding box center [11, 267] width 19 height 19
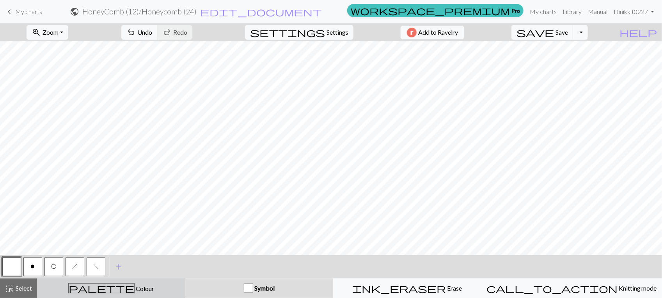
click at [99, 289] on div "palette Colour Colour" at bounding box center [111, 288] width 138 height 10
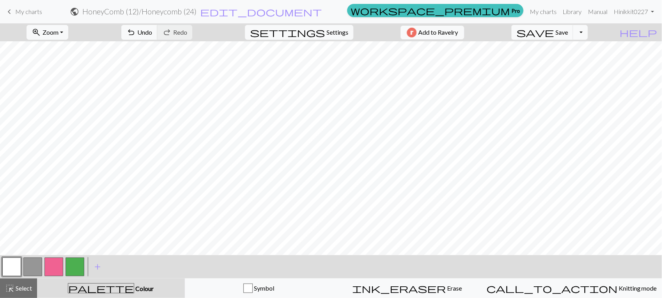
click at [27, 262] on button "button" at bounding box center [32, 267] width 19 height 19
click at [19, 264] on button "button" at bounding box center [11, 267] width 19 height 19
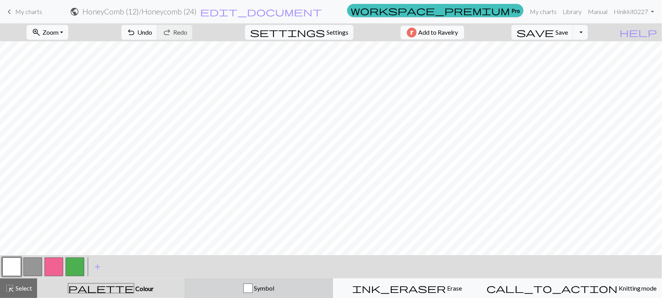
click at [274, 287] on span "Symbol" at bounding box center [263, 288] width 21 height 7
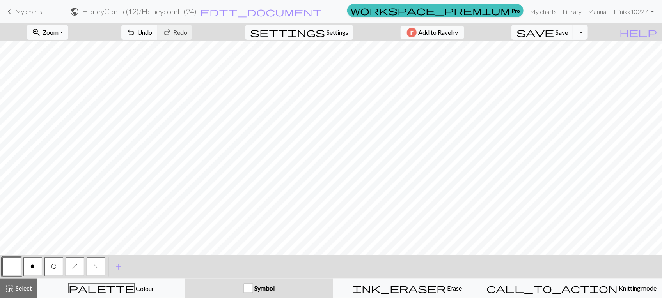
click at [61, 262] on button "O" at bounding box center [53, 267] width 19 height 19
click at [152, 34] on span "Undo" at bounding box center [144, 31] width 15 height 7
click at [12, 268] on button "button" at bounding box center [11, 267] width 19 height 19
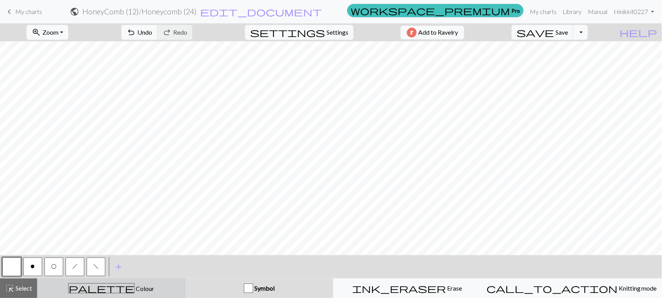
click at [109, 290] on span "palette" at bounding box center [101, 288] width 65 height 11
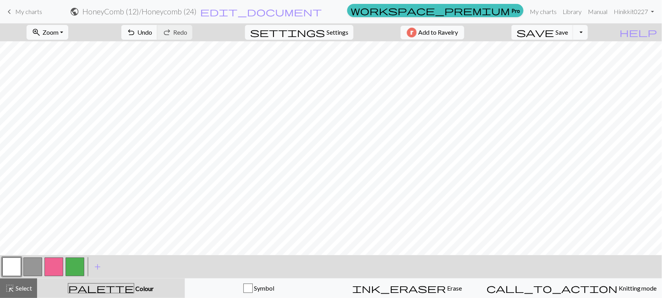
click at [37, 267] on button "button" at bounding box center [32, 267] width 19 height 19
click at [10, 268] on button "button" at bounding box center [11, 267] width 19 height 19
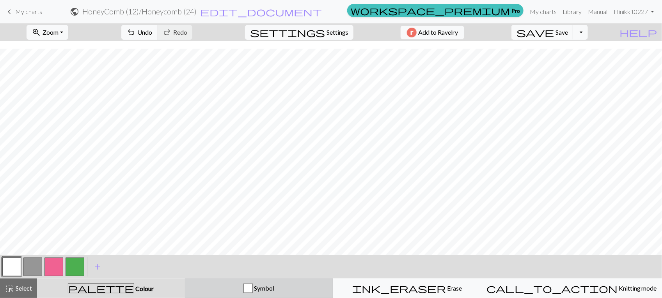
drag, startPoint x: 253, startPoint y: 294, endPoint x: 257, endPoint y: 291, distance: 5.0
click at [254, 294] on button "Symbol" at bounding box center [259, 288] width 148 height 19
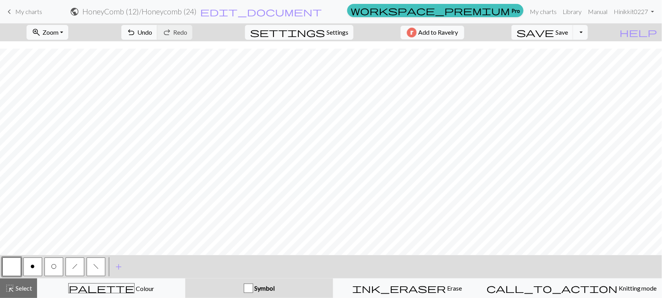
click at [58, 263] on button "O" at bounding box center [53, 267] width 19 height 19
click at [15, 264] on button "button" at bounding box center [11, 267] width 19 height 19
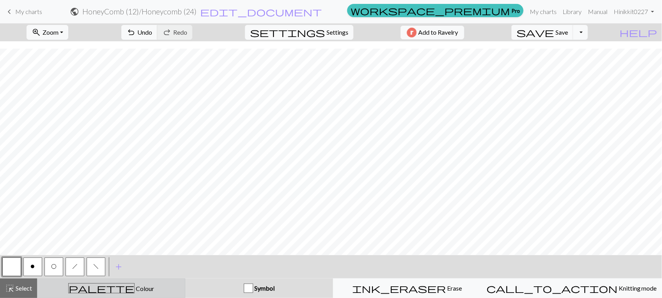
click at [124, 283] on div "palette Colour Colour" at bounding box center [111, 288] width 138 height 10
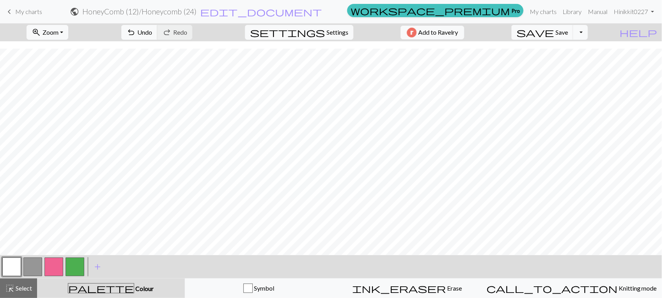
click at [30, 262] on button "button" at bounding box center [32, 267] width 19 height 19
click at [8, 269] on button "button" at bounding box center [11, 267] width 19 height 19
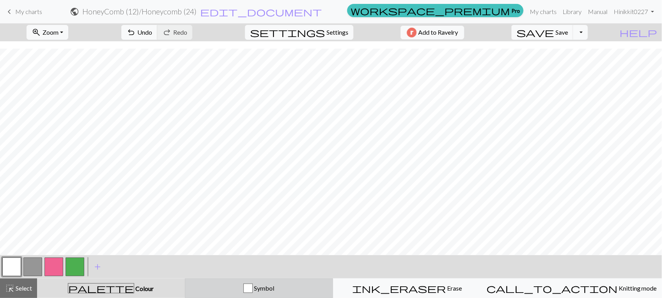
click at [292, 290] on div "Symbol" at bounding box center [259, 288] width 138 height 9
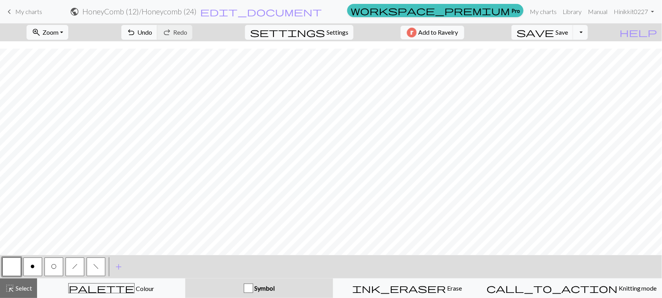
click at [62, 272] on button "O" at bounding box center [53, 267] width 19 height 19
click at [6, 264] on button "button" at bounding box center [11, 267] width 19 height 19
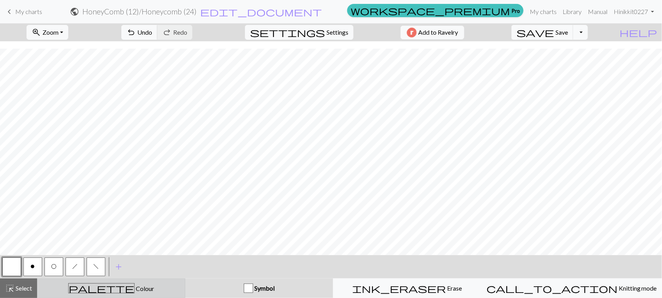
click at [98, 285] on div "palette Colour Colour" at bounding box center [111, 288] width 138 height 10
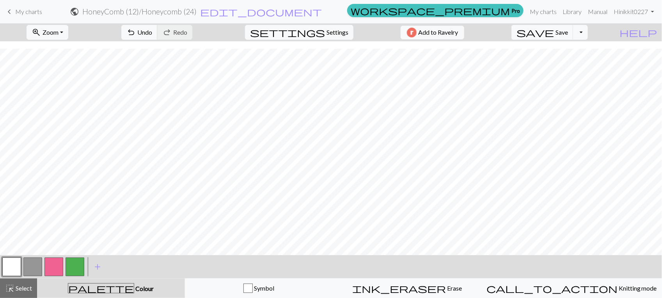
click at [36, 266] on button "button" at bounding box center [32, 267] width 19 height 19
click at [14, 266] on button "button" at bounding box center [11, 267] width 19 height 19
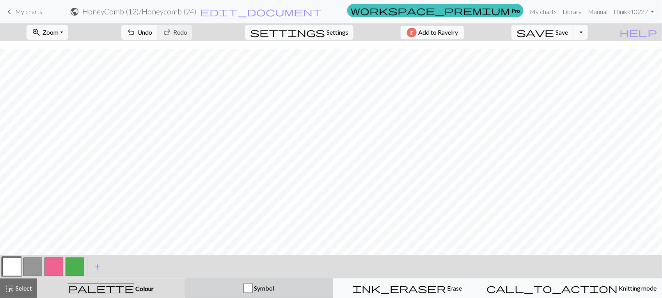
click at [306, 293] on button "Symbol" at bounding box center [259, 288] width 148 height 19
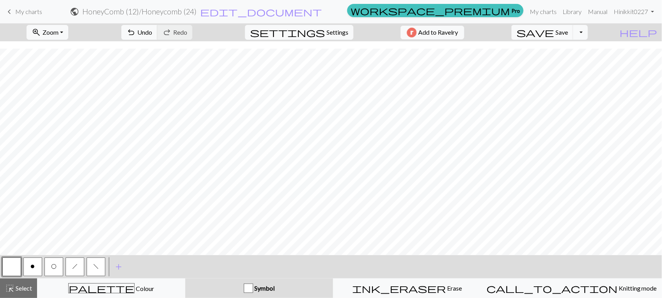
click at [50, 265] on button "O" at bounding box center [53, 267] width 19 height 19
click at [39, 268] on button "o" at bounding box center [32, 267] width 19 height 19
click at [73, 268] on span "h" at bounding box center [74, 267] width 5 height 6
click at [90, 264] on button "f" at bounding box center [96, 267] width 19 height 19
click at [152, 34] on span "Undo" at bounding box center [144, 31] width 15 height 7
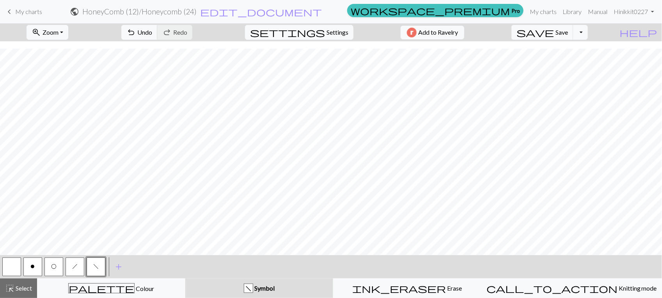
click at [9, 261] on button "button" at bounding box center [11, 267] width 19 height 19
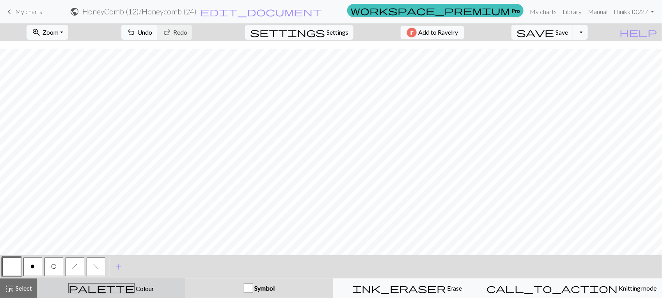
click at [104, 289] on span "palette" at bounding box center [101, 288] width 65 height 11
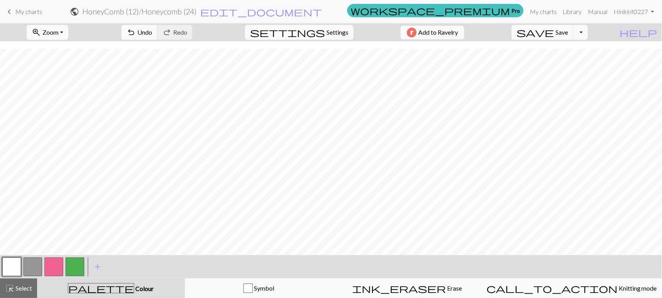
click at [54, 268] on button "button" at bounding box center [53, 267] width 19 height 19
click at [4, 273] on button "button" at bounding box center [11, 267] width 19 height 19
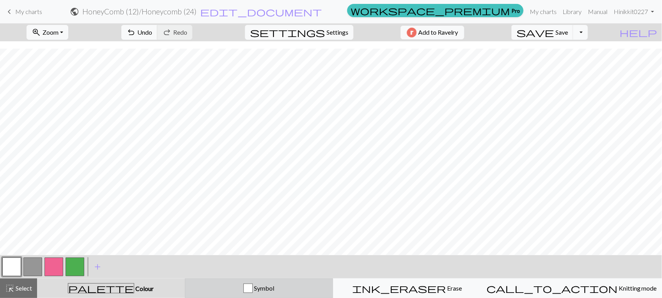
click at [275, 284] on div "Symbol" at bounding box center [259, 288] width 138 height 9
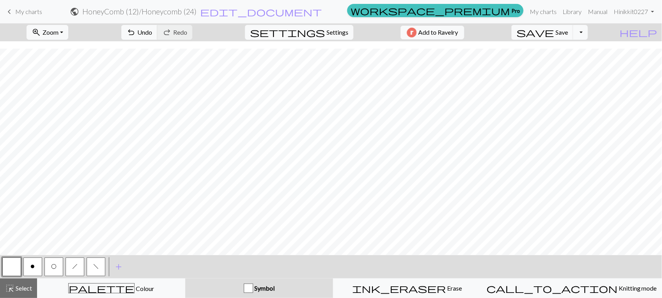
click at [14, 267] on button "button" at bounding box center [11, 267] width 19 height 19
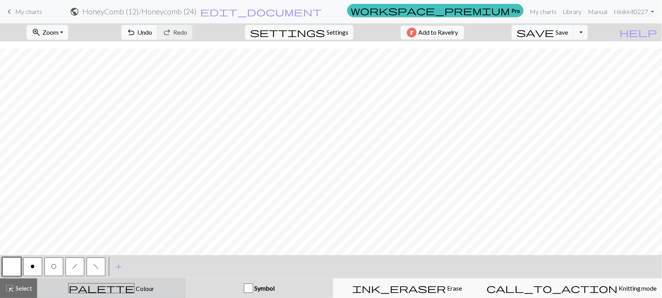
click at [145, 289] on div "palette Colour Colour" at bounding box center [111, 288] width 138 height 10
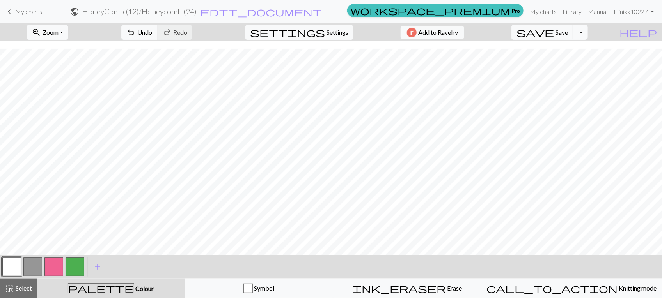
click at [52, 262] on button "button" at bounding box center [53, 267] width 19 height 19
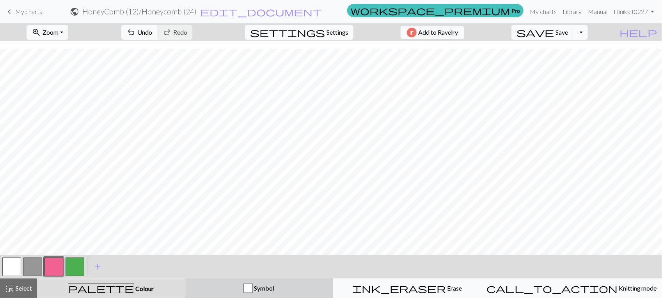
click at [248, 288] on div "Symbol" at bounding box center [259, 288] width 138 height 9
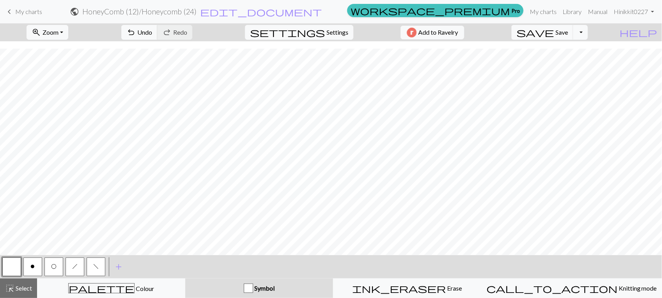
click at [83, 266] on button "h" at bounding box center [74, 267] width 19 height 19
click at [23, 262] on button "o" at bounding box center [32, 267] width 19 height 19
click at [16, 265] on button "button" at bounding box center [11, 267] width 19 height 19
click at [254, 285] on div "Symbol" at bounding box center [259, 288] width 138 height 9
click at [194, 292] on button "Symbol" at bounding box center [259, 288] width 148 height 19
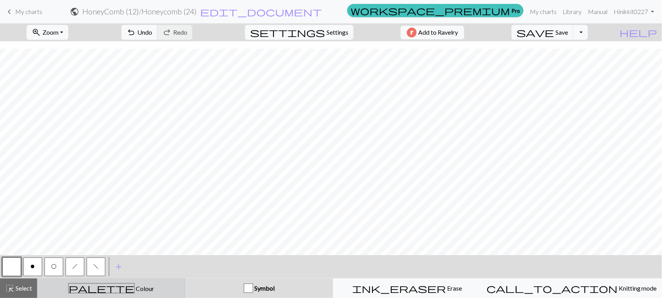
click at [163, 292] on div "palette Colour Colour" at bounding box center [111, 288] width 138 height 10
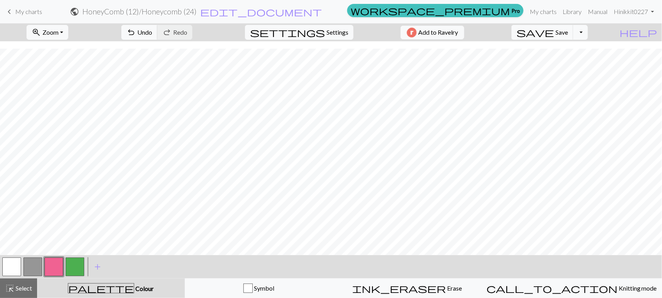
click at [53, 269] on button "button" at bounding box center [53, 267] width 19 height 19
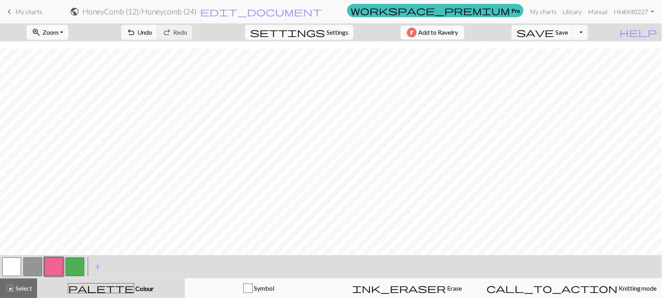
click at [73, 271] on button "button" at bounding box center [74, 267] width 19 height 19
click at [7, 267] on button "button" at bounding box center [11, 267] width 19 height 19
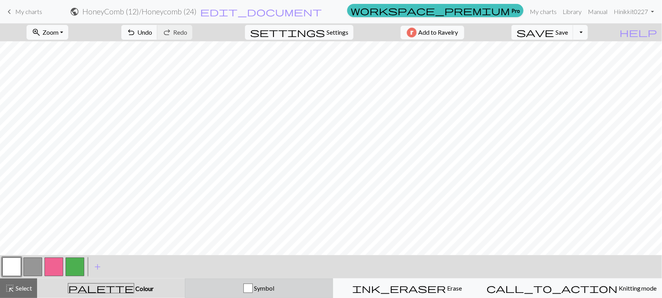
click at [266, 291] on span "Symbol" at bounding box center [263, 288] width 21 height 7
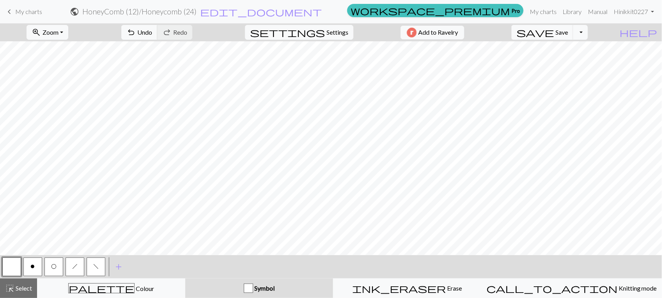
click at [101, 268] on button "f" at bounding box center [96, 267] width 19 height 19
click at [72, 268] on span "h" at bounding box center [74, 267] width 5 height 6
click at [14, 264] on button "button" at bounding box center [11, 267] width 19 height 19
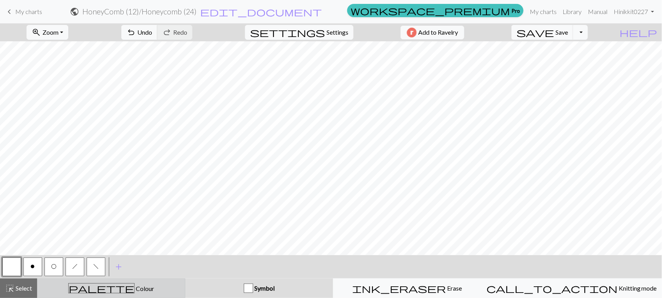
click at [90, 286] on div "palette Colour Colour" at bounding box center [111, 288] width 138 height 10
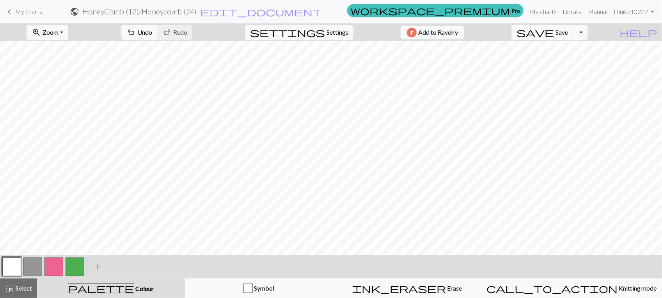
click at [58, 270] on button "button" at bounding box center [53, 267] width 19 height 19
click at [79, 267] on button "button" at bounding box center [74, 267] width 19 height 19
click at [58, 34] on span "Zoom" at bounding box center [50, 31] width 16 height 7
click at [66, 47] on button "Fit all" at bounding box center [58, 50] width 62 height 12
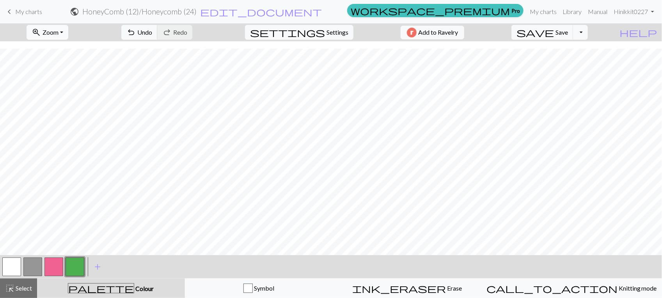
click at [58, 35] on span "Zoom" at bounding box center [50, 31] width 16 height 7
click at [53, 33] on button "zoom_in Zoom Zoom" at bounding box center [48, 32] width 42 height 15
click at [57, 92] on button "50%" at bounding box center [58, 94] width 62 height 12
click at [53, 32] on button "zoom_in Zoom Zoom" at bounding box center [48, 32] width 42 height 15
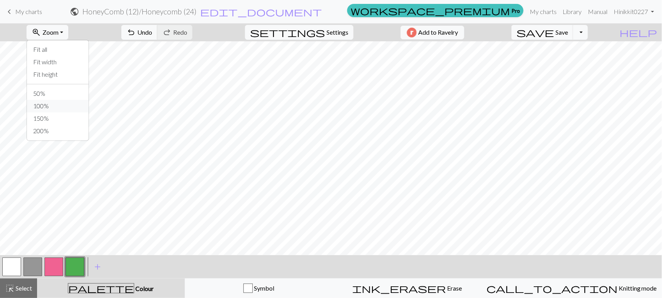
click at [53, 102] on button "100%" at bounding box center [58, 106] width 62 height 12
click at [47, 264] on button "button" at bounding box center [53, 267] width 19 height 19
click at [6, 269] on button "button" at bounding box center [11, 267] width 19 height 19
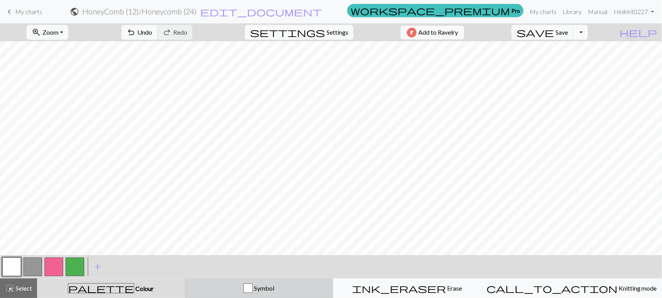
click at [274, 285] on span "Symbol" at bounding box center [263, 288] width 21 height 7
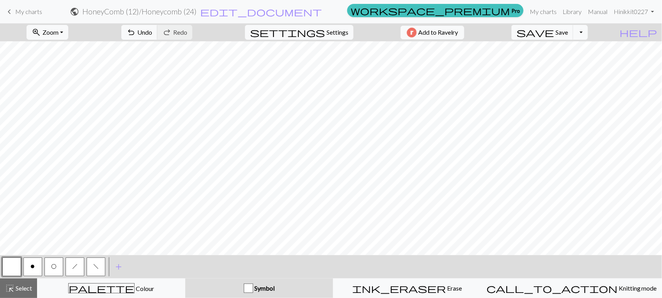
click at [94, 266] on span "f" at bounding box center [95, 267] width 5 height 6
click at [77, 269] on button "h" at bounding box center [74, 267] width 19 height 19
click at [96, 268] on span "f" at bounding box center [95, 267] width 5 height 6
click at [74, 272] on button "h" at bounding box center [74, 267] width 19 height 19
click at [8, 268] on button "button" at bounding box center [11, 267] width 19 height 19
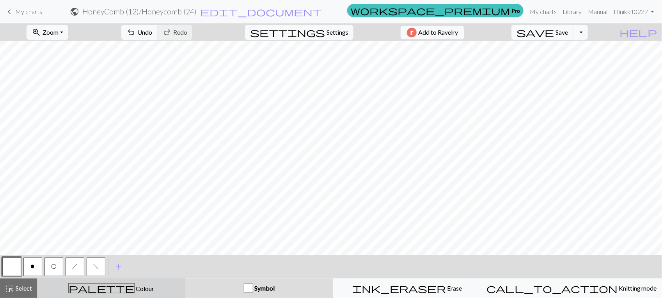
click at [147, 291] on div "palette Colour Colour" at bounding box center [111, 288] width 138 height 10
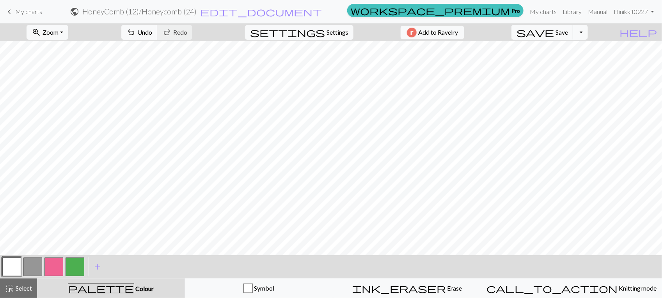
click at [63, 266] on button "button" at bounding box center [53, 267] width 19 height 19
click at [79, 273] on button "button" at bounding box center [74, 267] width 19 height 19
click at [7, 260] on button "button" at bounding box center [11, 267] width 19 height 19
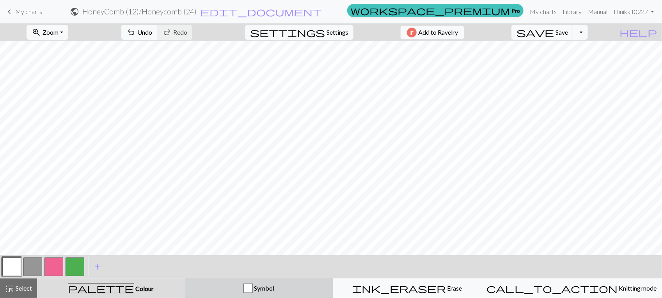
click at [274, 290] on span "Symbol" at bounding box center [263, 288] width 21 height 7
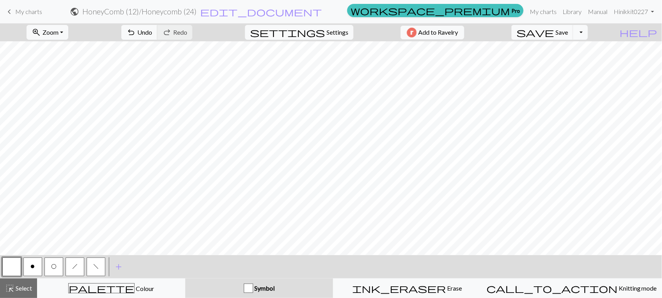
click at [79, 268] on button "h" at bounding box center [74, 267] width 19 height 19
click at [104, 269] on button "f" at bounding box center [96, 267] width 19 height 19
click at [14, 263] on button "button" at bounding box center [11, 267] width 19 height 19
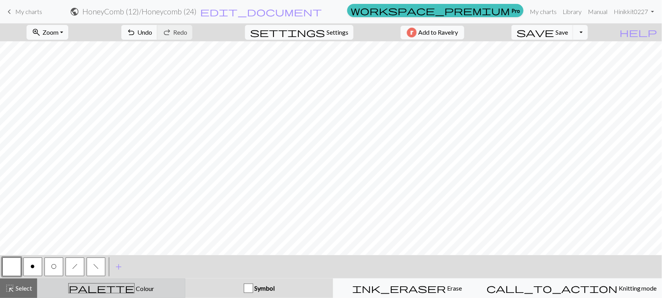
click at [106, 289] on span "palette" at bounding box center [101, 288] width 65 height 11
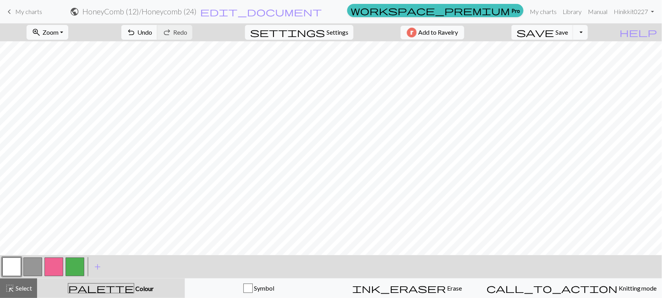
click at [78, 271] on button "button" at bounding box center [74, 267] width 19 height 19
click at [152, 33] on span "Undo" at bounding box center [144, 31] width 15 height 7
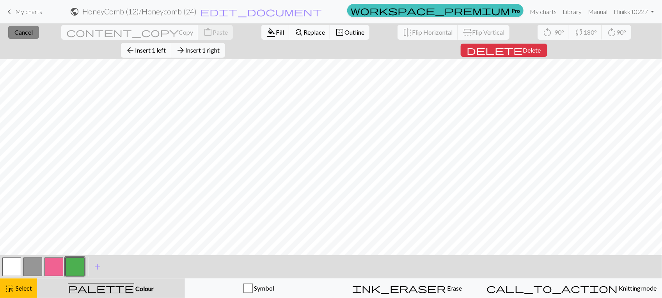
click at [24, 34] on span "Cancel" at bounding box center [23, 31] width 18 height 7
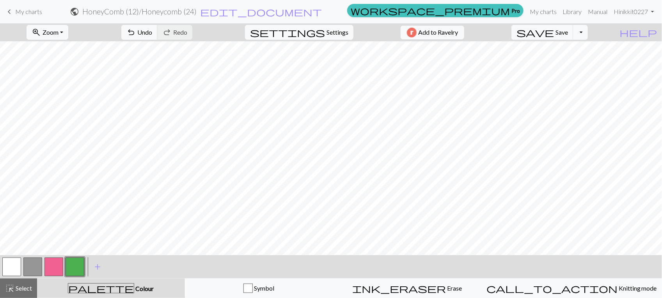
click at [51, 262] on button "button" at bounding box center [53, 267] width 19 height 19
click at [152, 34] on span "Undo" at bounding box center [144, 31] width 15 height 7
click at [68, 30] on button "zoom_in Zoom Zoom" at bounding box center [48, 32] width 42 height 15
click at [55, 92] on button "50%" at bounding box center [58, 94] width 62 height 12
click at [588, 34] on button "Toggle Dropdown" at bounding box center [580, 32] width 15 height 15
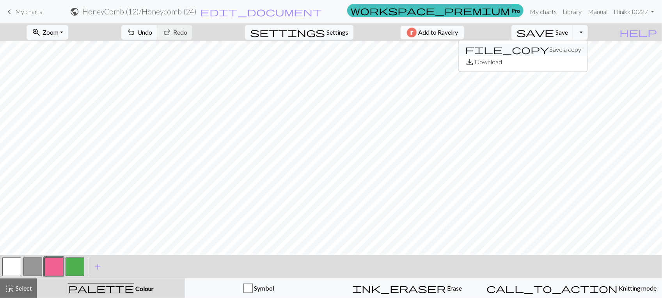
click at [582, 53] on button "file_copy Save a copy" at bounding box center [522, 50] width 129 height 12
click at [568, 32] on span "Save" at bounding box center [561, 31] width 12 height 7
click at [588, 36] on button "Toggle Dropdown" at bounding box center [580, 32] width 15 height 15
click at [587, 61] on button "save_alt Download" at bounding box center [522, 62] width 129 height 12
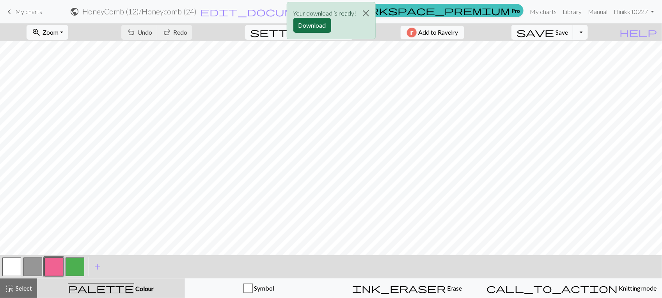
click at [306, 22] on button "Download" at bounding box center [312, 25] width 38 height 15
